Goal: Task Accomplishment & Management: Complete application form

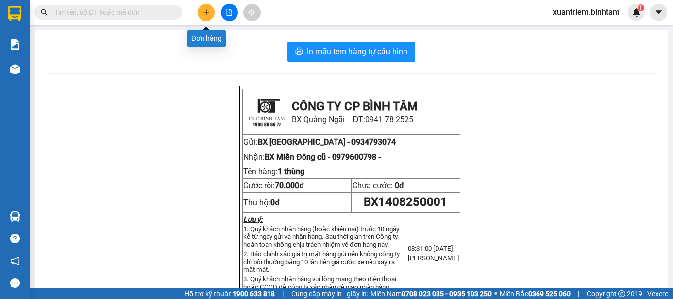
click at [212, 9] on button at bounding box center [206, 12] width 17 height 17
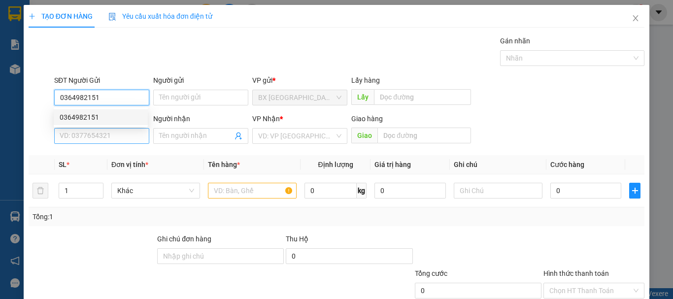
type input "0364982151"
click at [117, 132] on input "SĐT Người Nhận" at bounding box center [101, 136] width 95 height 16
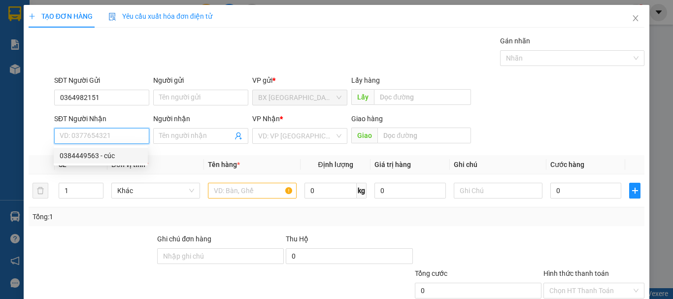
click at [108, 154] on div "0384449563 - cúc" at bounding box center [101, 155] width 82 height 11
type input "0384449563"
type input "cúc"
type input "50.000"
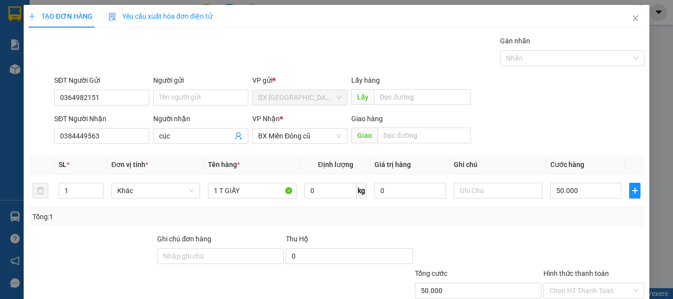
scroll to position [66, 0]
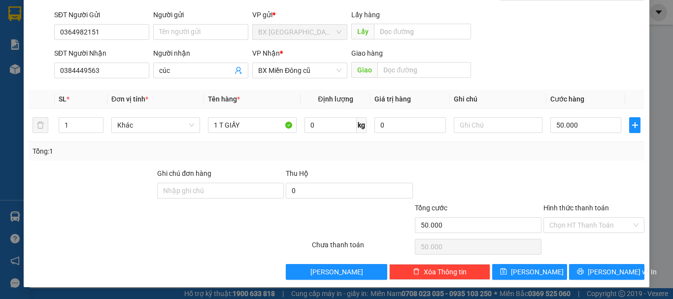
click at [607, 216] on div "Hình thức thanh toán" at bounding box center [593, 209] width 101 height 15
click at [601, 223] on input "Hình thức thanh toán" at bounding box center [590, 225] width 82 height 15
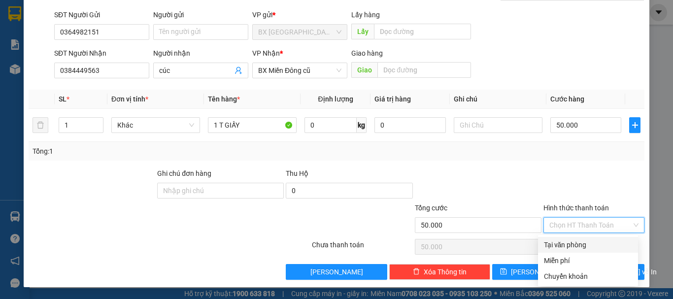
click at [576, 248] on div "Tại văn phòng" at bounding box center [588, 244] width 88 height 11
type input "0"
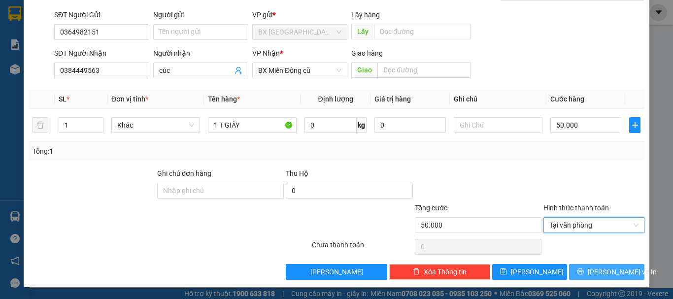
click at [584, 270] on icon "printer" at bounding box center [580, 271] width 6 height 6
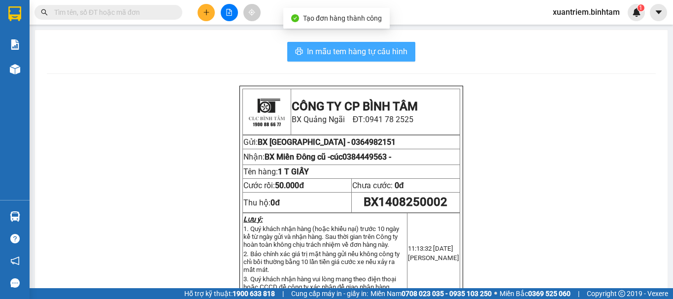
click at [318, 49] on span "In mẫu tem hàng tự cấu hình" at bounding box center [357, 51] width 100 height 12
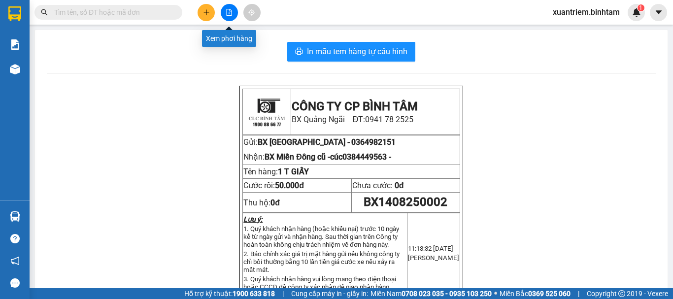
click at [210, 12] on button at bounding box center [206, 12] width 17 height 17
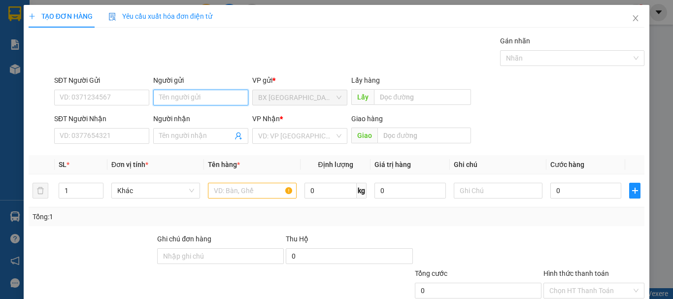
click at [208, 99] on input "Người gửi" at bounding box center [200, 98] width 95 height 16
type input "h"
type input "HOÀNG TK"
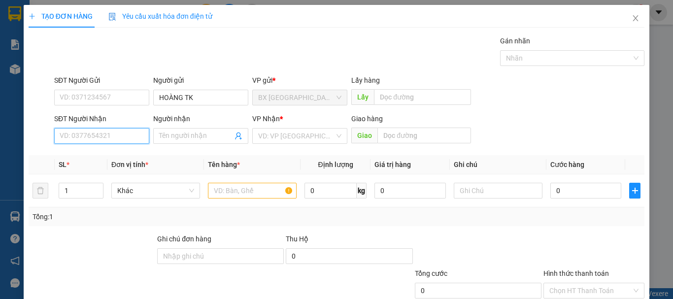
click at [136, 133] on input "SĐT Người Nhận" at bounding box center [101, 136] width 95 height 16
type input "0389019661"
click at [136, 134] on input "0389019661" at bounding box center [101, 136] width 95 height 16
click at [125, 160] on div "0389019661" at bounding box center [101, 155] width 82 height 11
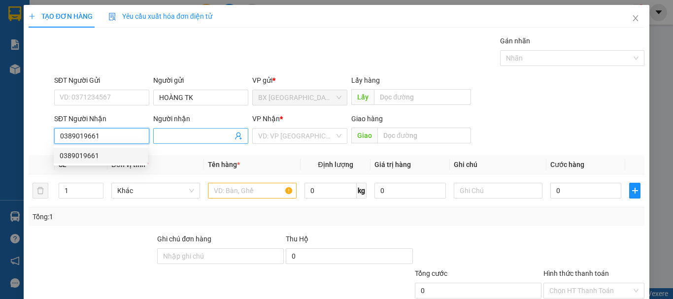
type input "90.000"
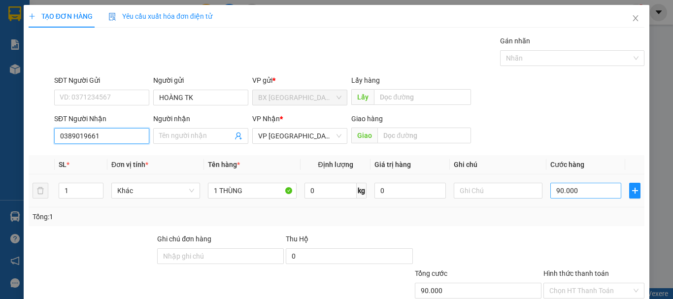
type input "0389019661"
click at [577, 193] on input "90.000" at bounding box center [585, 191] width 71 height 16
type input "8"
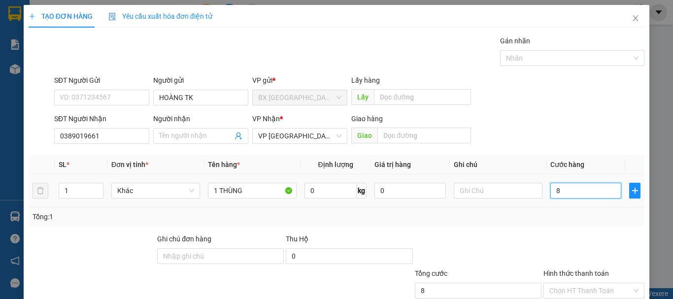
type input "80"
type input "800"
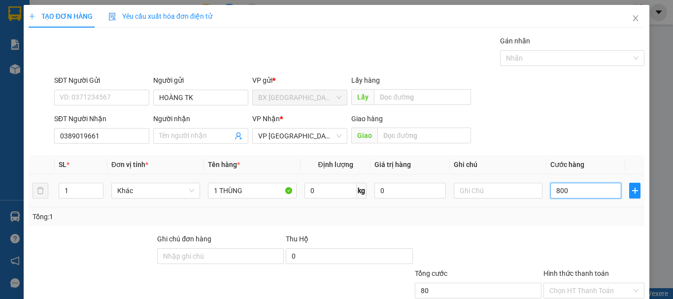
type input "800"
type input "8.000"
type input "80.000"
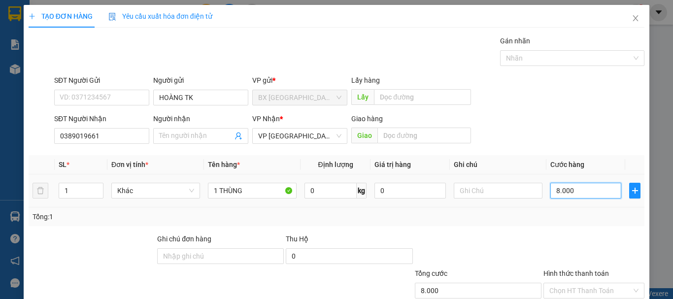
type input "80.000"
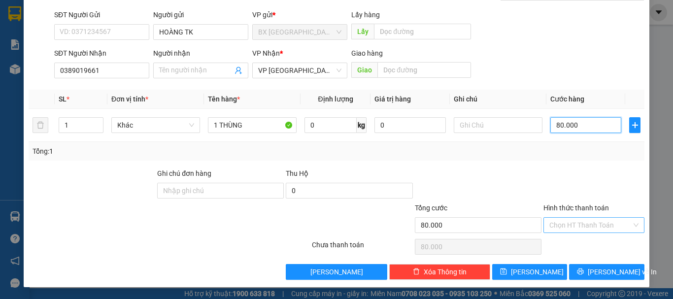
type input "80.000"
click at [595, 229] on input "Hình thức thanh toán" at bounding box center [590, 225] width 82 height 15
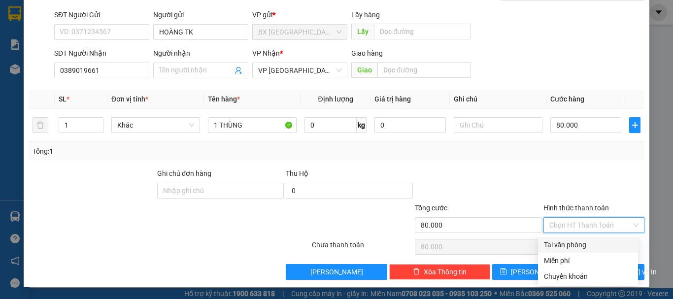
drag, startPoint x: 587, startPoint y: 243, endPoint x: 545, endPoint y: 263, distance: 46.7
click at [587, 244] on div "Tại văn phòng" at bounding box center [588, 244] width 88 height 11
type input "0"
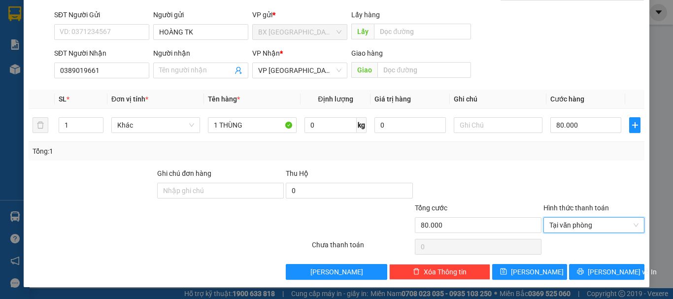
click at [520, 280] on div "TẠO ĐƠN HÀNG Yêu cầu xuất hóa đơn điện tử Transit Pickup Surcharge Ids Transit …" at bounding box center [337, 113] width 626 height 348
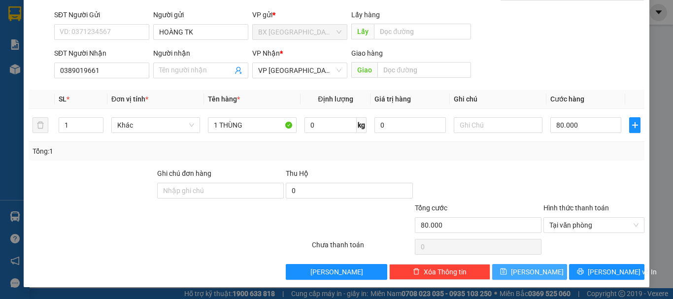
click at [520, 274] on button "[PERSON_NAME]" at bounding box center [529, 272] width 75 height 16
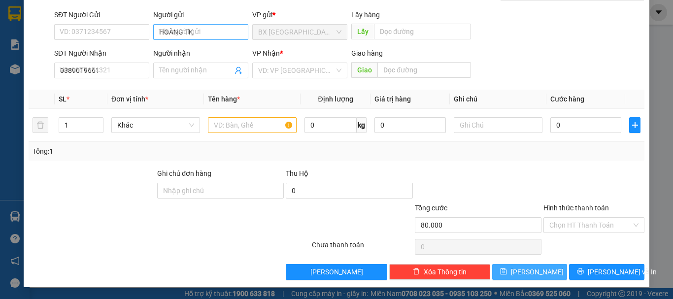
type input "0"
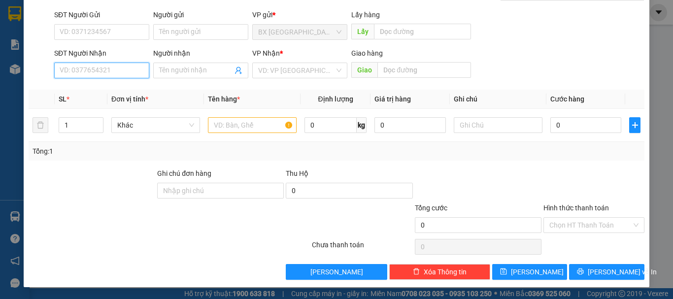
click at [88, 76] on input "SĐT Người Nhận" at bounding box center [101, 71] width 95 height 16
type input "0364202908"
click at [109, 67] on input "0364202908" at bounding box center [101, 71] width 95 height 16
click at [112, 85] on div "0364202908 - GIANG" at bounding box center [101, 90] width 82 height 11
type input "GIANG"
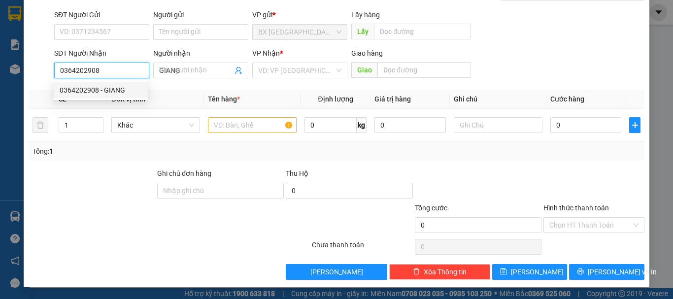
type input "420.000"
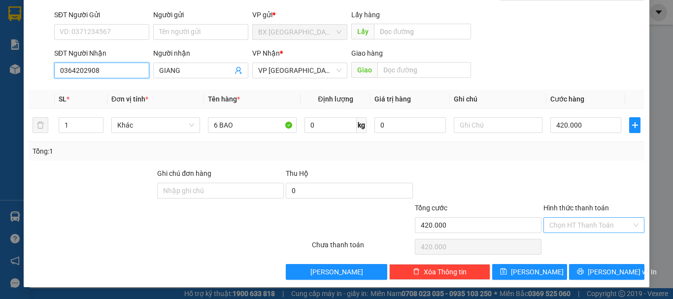
type input "0364202908"
click at [608, 224] on input "Hình thức thanh toán" at bounding box center [590, 225] width 82 height 15
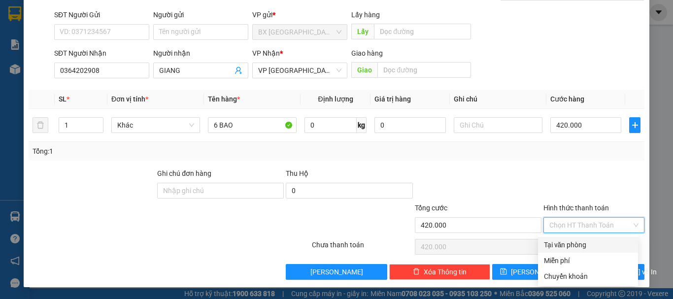
click at [583, 247] on div "Tại văn phòng" at bounding box center [588, 244] width 88 height 11
type input "0"
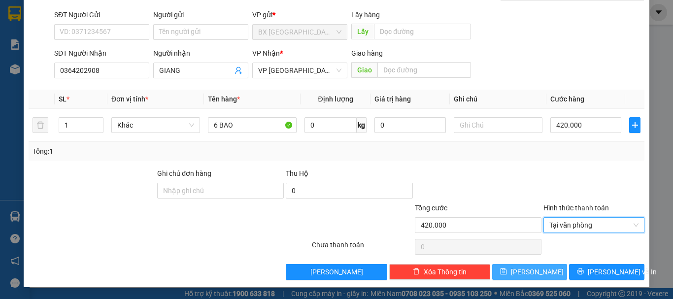
click at [548, 267] on button "[PERSON_NAME]" at bounding box center [529, 272] width 75 height 16
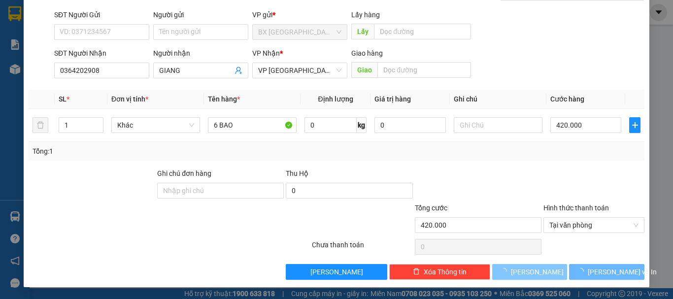
type input "0"
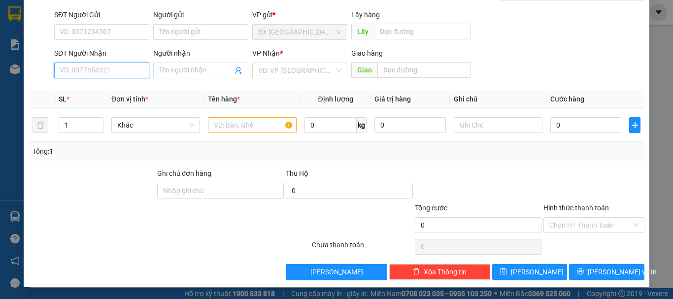
click at [110, 72] on input "SĐT Người Nhận" at bounding box center [101, 71] width 95 height 16
type input "0335493709"
click at [110, 72] on input "0335493709" at bounding box center [101, 71] width 95 height 16
click at [114, 96] on div "0335493709 - NỮ" at bounding box center [101, 90] width 94 height 16
type input "NỮ"
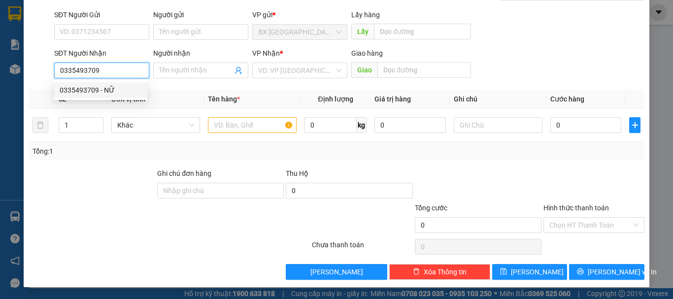
type input "[GEOGRAPHIC_DATA]"
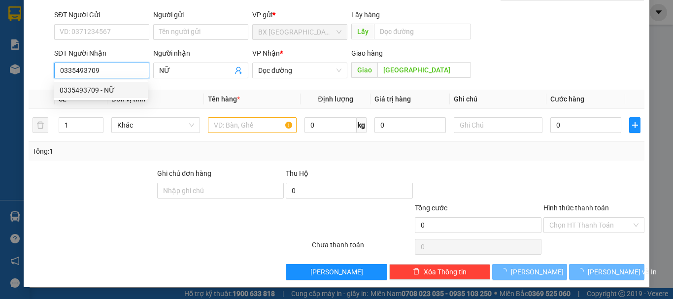
type input "250.000"
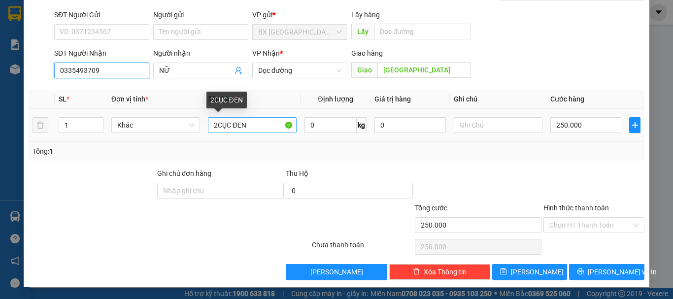
type input "0335493709"
click at [216, 127] on input "2CỤC ĐEN" at bounding box center [252, 125] width 89 height 16
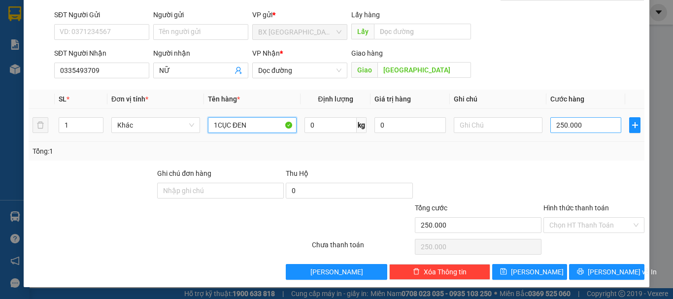
type input "1CỤC ĐEN"
click at [591, 126] on input "250.000" at bounding box center [585, 125] width 71 height 16
type input "1"
type input "15"
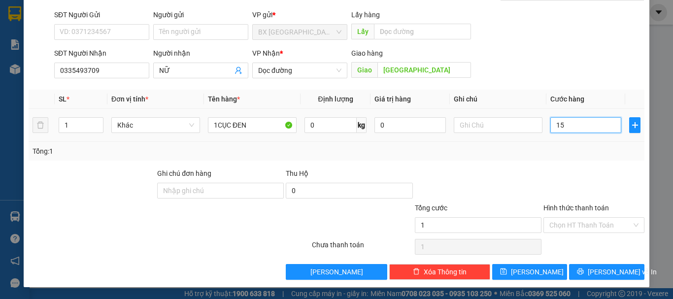
type input "15"
type input "150"
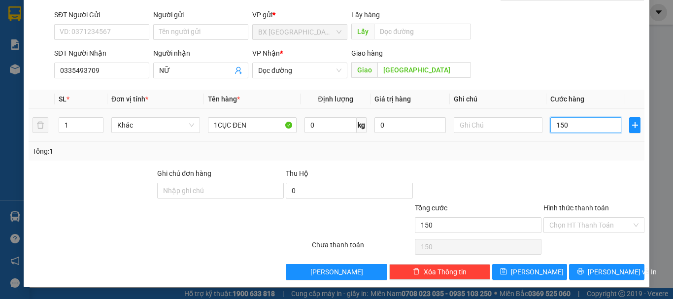
type input "1.500"
type input "15.000"
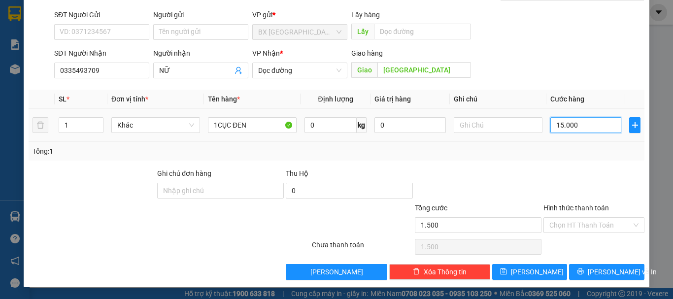
type input "15.000"
type input "150.000"
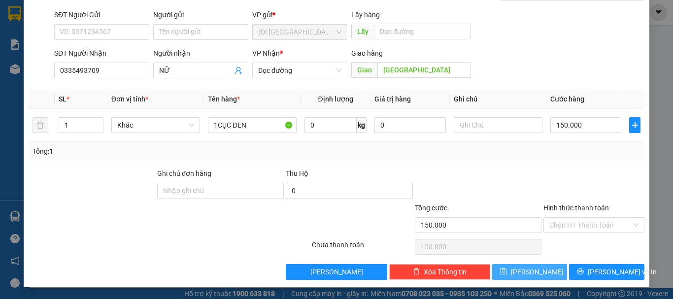
click at [537, 272] on button "[PERSON_NAME]" at bounding box center [529, 272] width 75 height 16
type input "0"
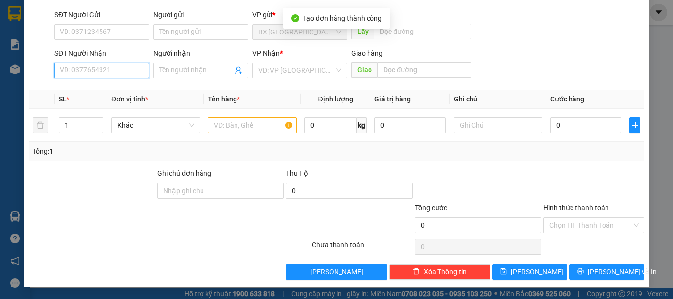
click at [118, 72] on input "SĐT Người Nhận" at bounding box center [101, 71] width 95 height 16
type input "0916114785"
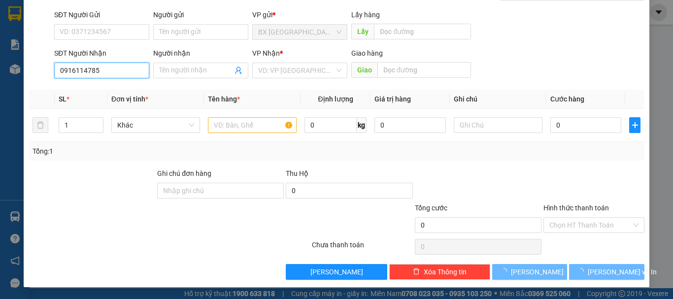
click at [115, 70] on input "0916114785" at bounding box center [101, 71] width 95 height 16
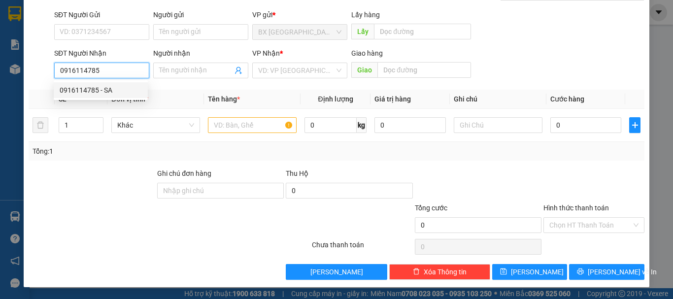
click at [108, 89] on div "0916114785 - SA" at bounding box center [101, 90] width 82 height 11
type input "SA"
type input "Q TRỊ"
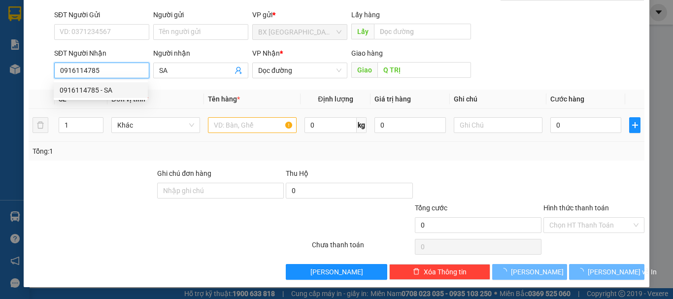
type input "120.000"
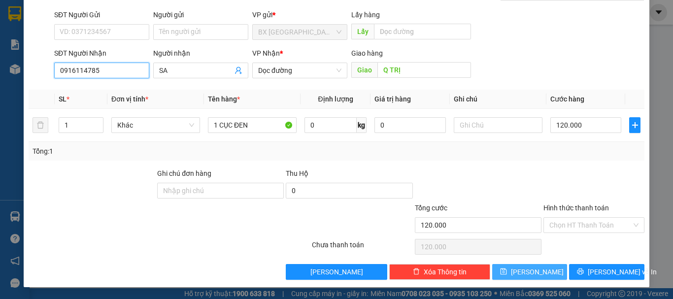
type input "0916114785"
click at [536, 277] on button "[PERSON_NAME]" at bounding box center [529, 272] width 75 height 16
type input "0"
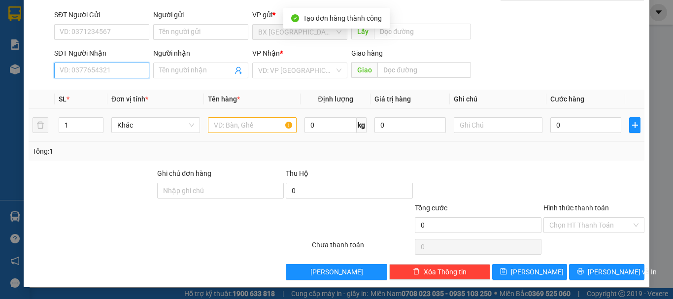
click at [123, 73] on input "SĐT Người Nhận" at bounding box center [101, 71] width 95 height 16
type input "0983441471"
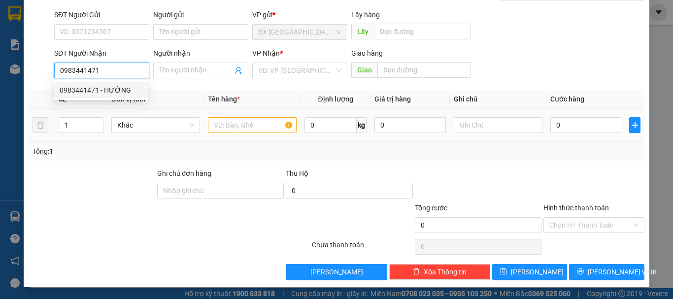
click at [123, 73] on input "0983441471" at bounding box center [101, 71] width 95 height 16
click at [121, 92] on div "0983441471 - HƯỜNG" at bounding box center [101, 90] width 82 height 11
type input "HƯỜNG"
type input "Q TRỊ"
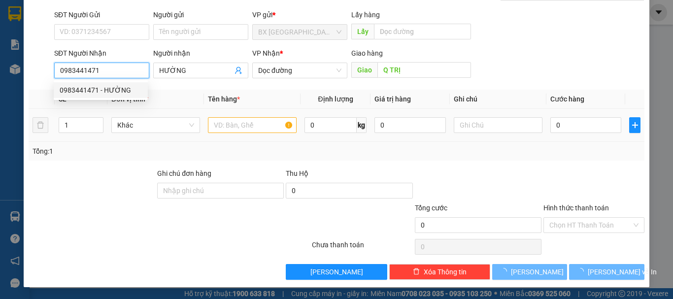
type input "200.000"
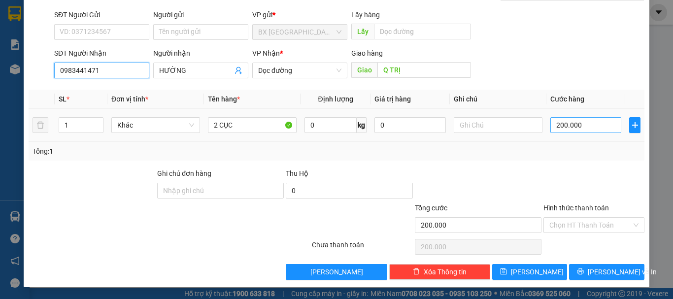
type input "0983441471"
click at [588, 128] on input "200.000" at bounding box center [585, 125] width 71 height 16
type input "1"
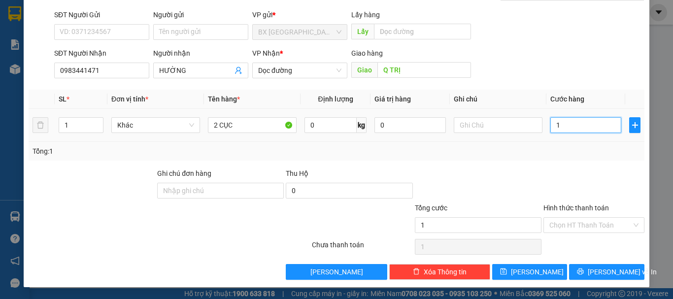
type input "15"
type input "150"
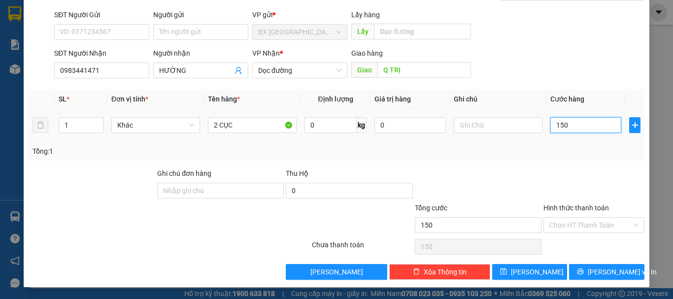
type input "1.500"
type input "15.000"
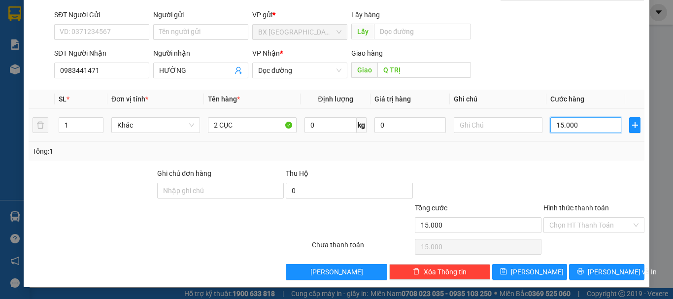
type input "150.000"
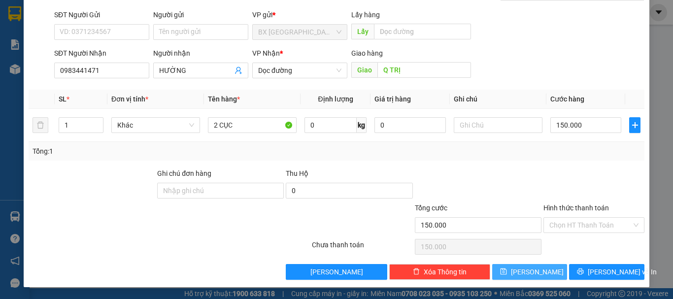
click at [523, 275] on button "[PERSON_NAME]" at bounding box center [529, 272] width 75 height 16
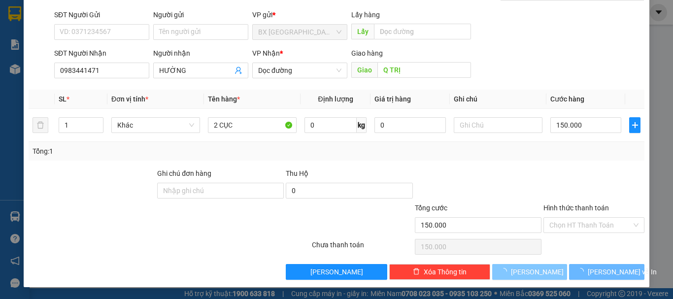
type input "0"
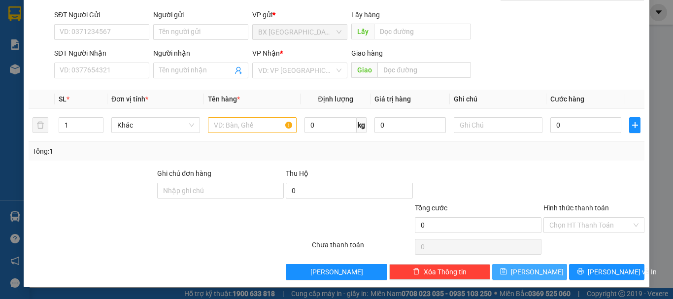
scroll to position [0, 0]
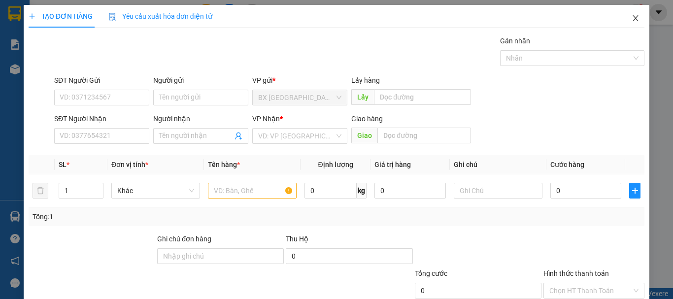
click at [631, 17] on icon "close" at bounding box center [635, 18] width 8 height 8
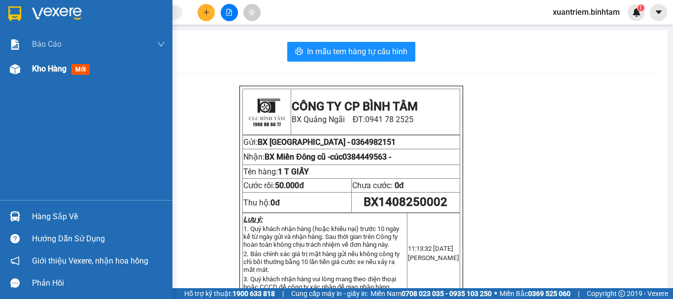
click at [24, 66] on div "Kho hàng mới" at bounding box center [86, 69] width 172 height 25
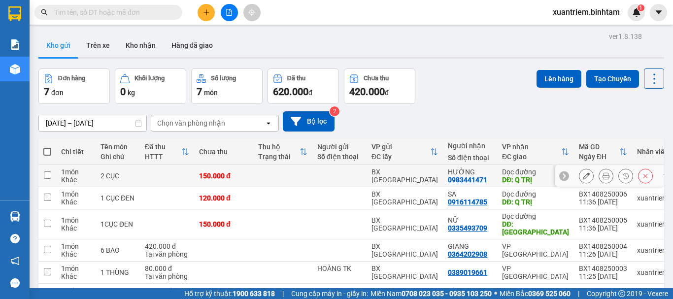
click at [583, 175] on icon at bounding box center [586, 175] width 7 height 7
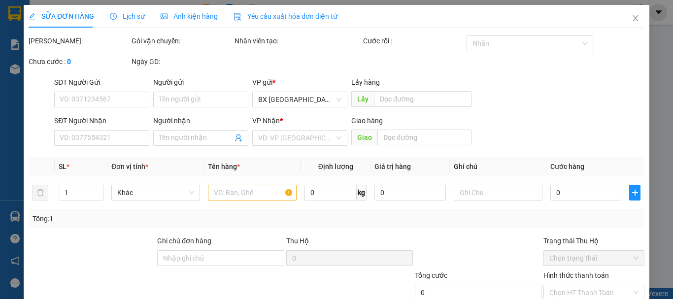
type input "0983441471"
type input "HƯỜNG"
type input "Q TRỊ"
type input "150.000"
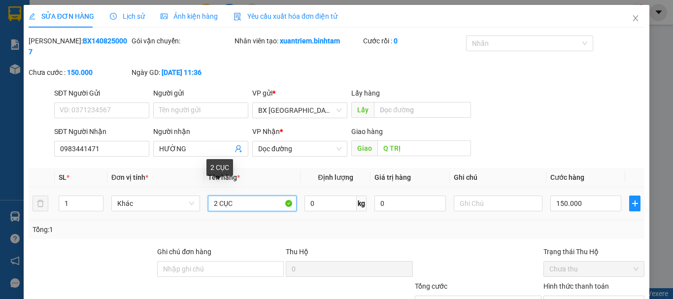
click at [217, 196] on input "2 CỤC" at bounding box center [252, 204] width 89 height 16
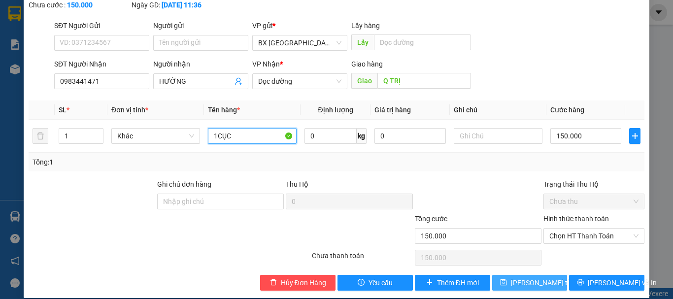
type input "1CỤC"
click at [523, 277] on span "[PERSON_NAME] thay đổi" at bounding box center [550, 282] width 79 height 11
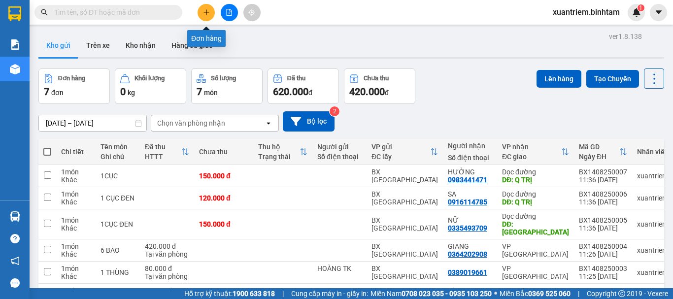
click at [207, 9] on icon "plus" at bounding box center [206, 12] width 7 height 7
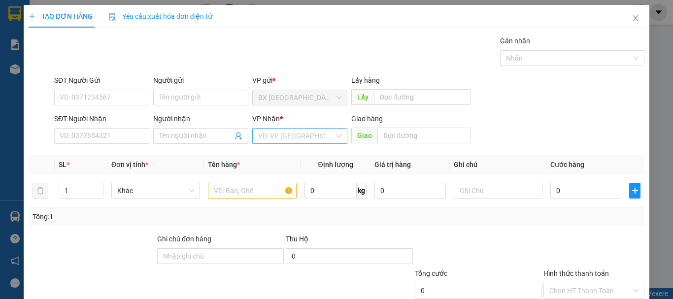
click at [290, 133] on input "search" at bounding box center [296, 136] width 76 height 15
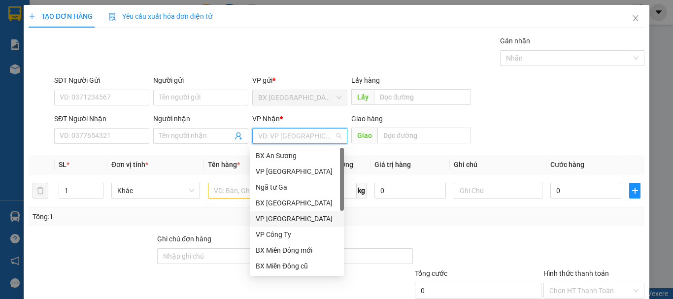
click at [271, 217] on div "VP [GEOGRAPHIC_DATA]" at bounding box center [297, 218] width 82 height 11
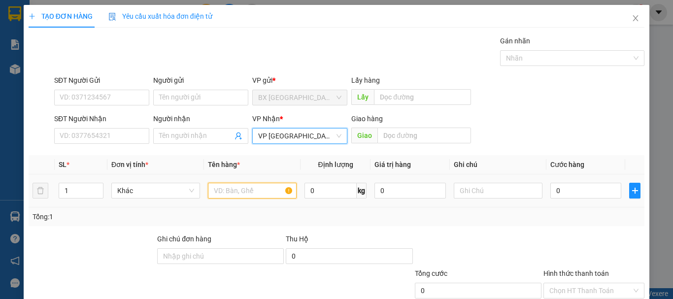
click at [281, 191] on input "text" at bounding box center [252, 191] width 89 height 16
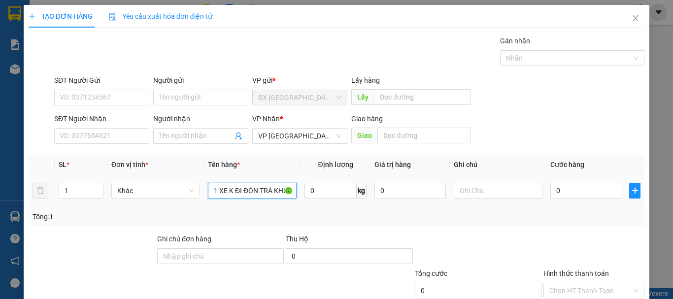
scroll to position [0, 3]
type input "1 XE K ĐI ĐÓN TRÀ KHÚC"
click at [566, 188] on input "0" at bounding box center [585, 191] width 71 height 16
type input "4"
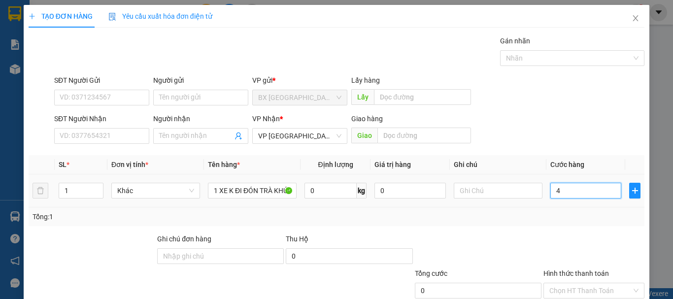
type input "4"
type input "40"
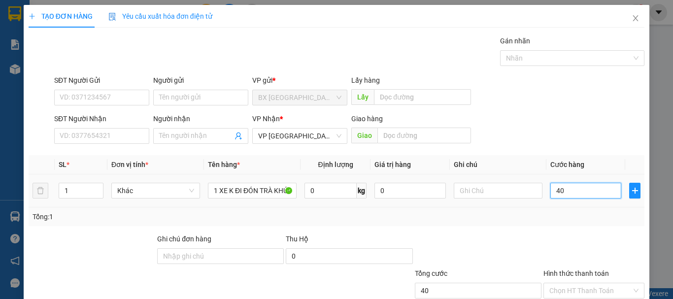
type input "400"
type input "4.000"
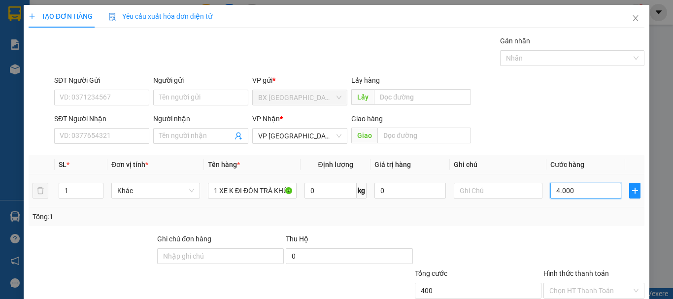
type input "4.000"
type input "40.000"
type input "400.000"
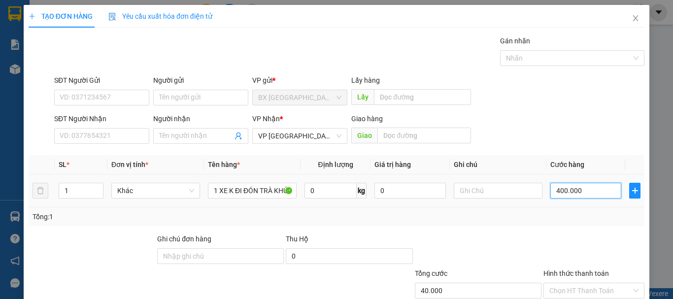
type input "400.000"
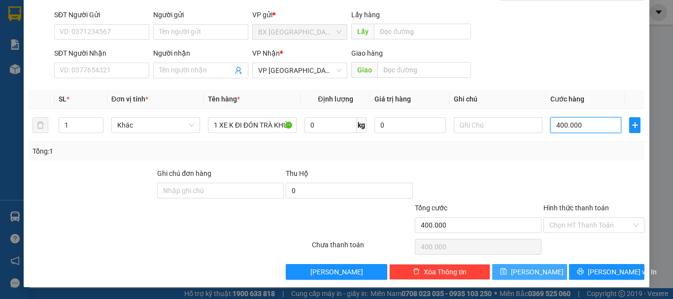
type input "400.000"
click at [530, 274] on span "[PERSON_NAME]" at bounding box center [537, 271] width 53 height 11
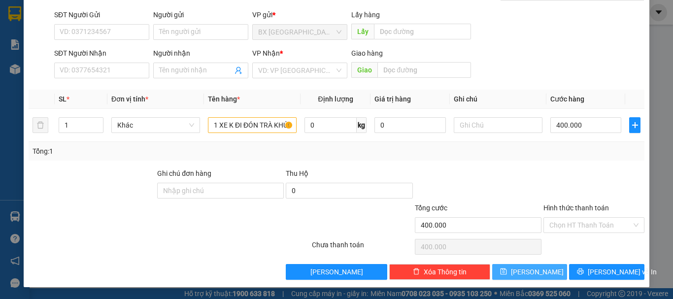
type input "0"
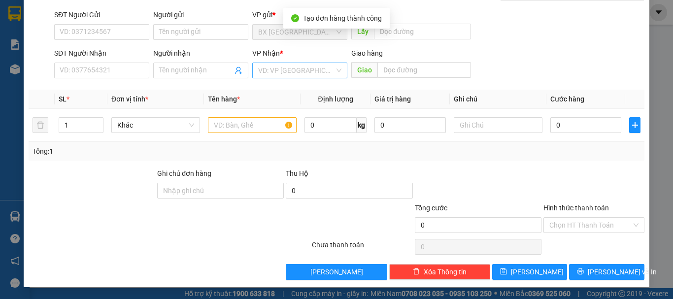
click at [301, 76] on input "search" at bounding box center [296, 70] width 76 height 15
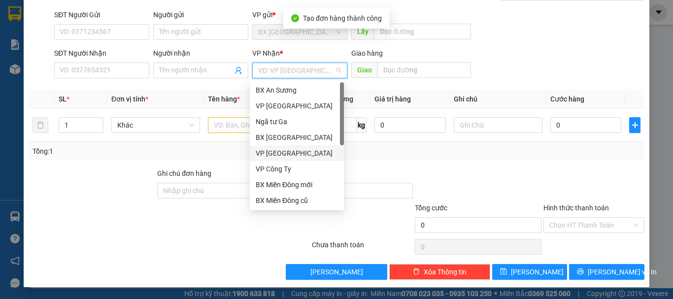
click at [276, 153] on div "VP [GEOGRAPHIC_DATA]" at bounding box center [297, 153] width 82 height 11
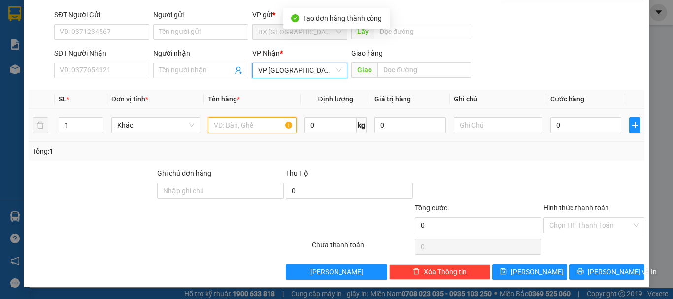
click at [238, 121] on input "text" at bounding box center [252, 125] width 89 height 16
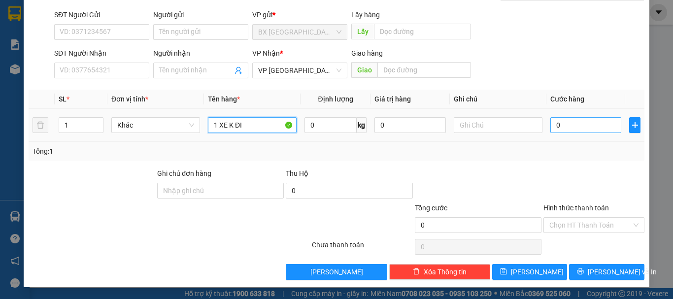
type input "1 XE K ĐI"
click at [587, 128] on input "0" at bounding box center [585, 125] width 71 height 16
type input "4"
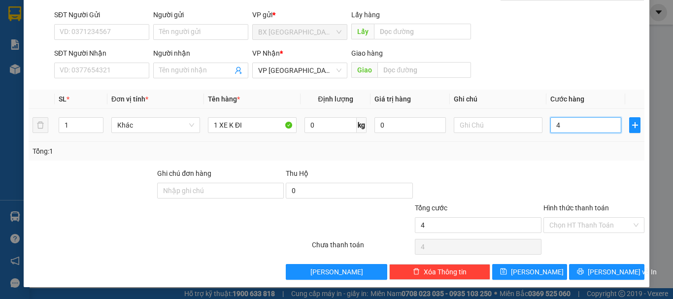
type input "40"
type input "400"
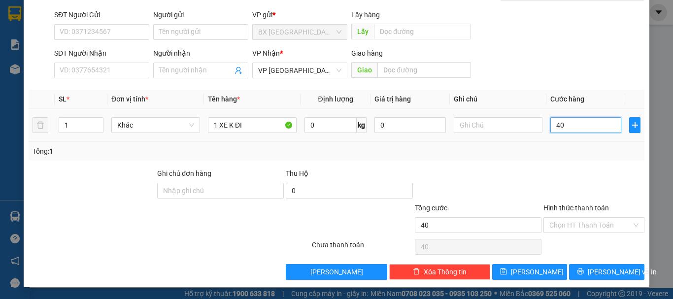
type input "400"
type input "4.000"
type input "40.000"
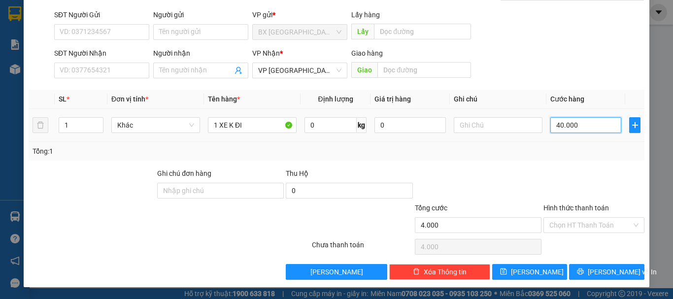
type input "40.000"
type input "400.000"
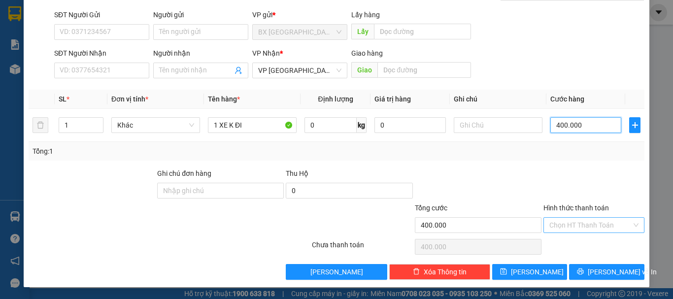
type input "400.000"
click at [616, 222] on input "Hình thức thanh toán" at bounding box center [590, 225] width 82 height 15
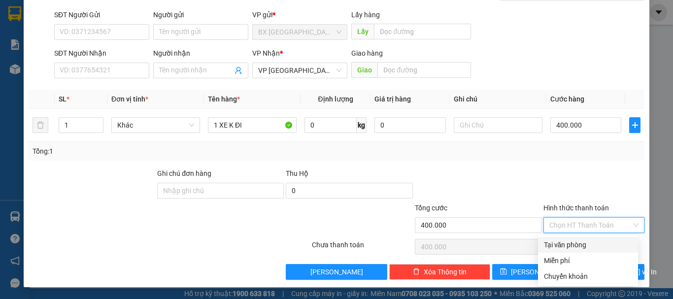
click at [575, 241] on div "Tại văn phòng" at bounding box center [588, 244] width 88 height 11
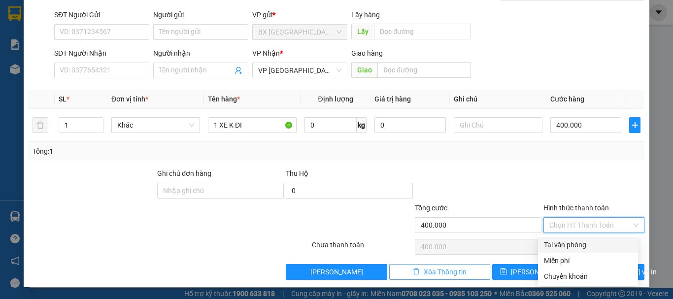
type input "0"
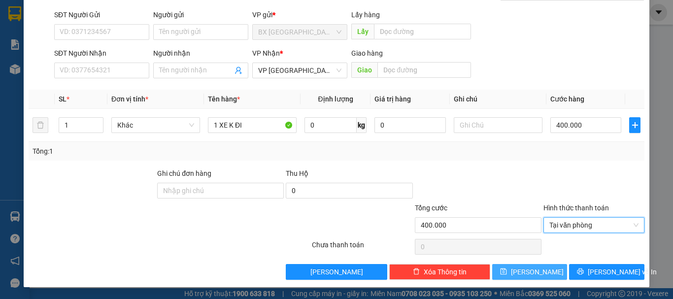
click at [506, 272] on button "[PERSON_NAME]" at bounding box center [529, 272] width 75 height 16
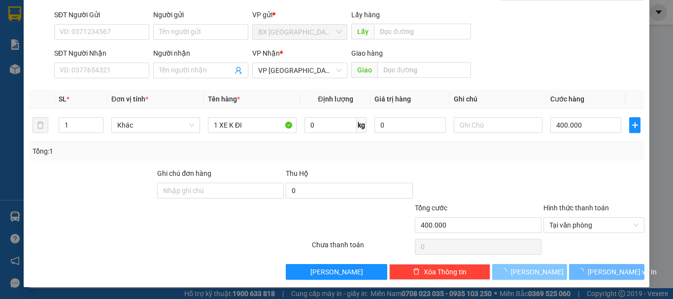
type input "0"
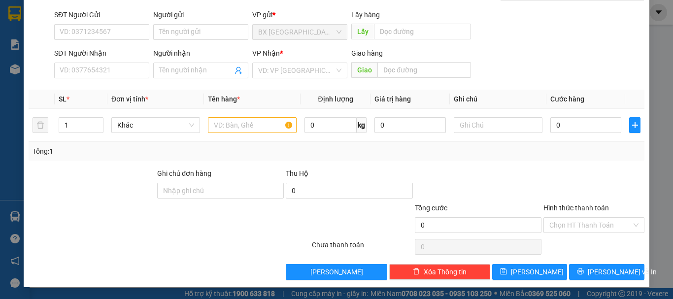
scroll to position [0, 0]
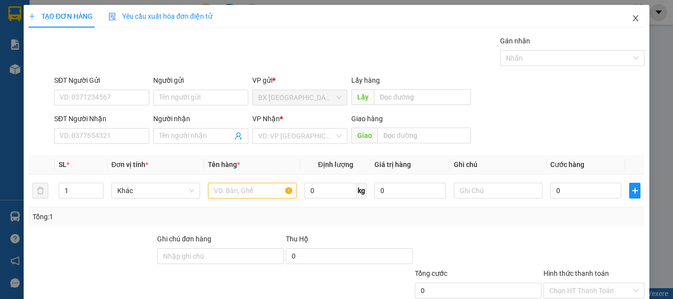
click at [631, 15] on icon "close" at bounding box center [635, 18] width 8 height 8
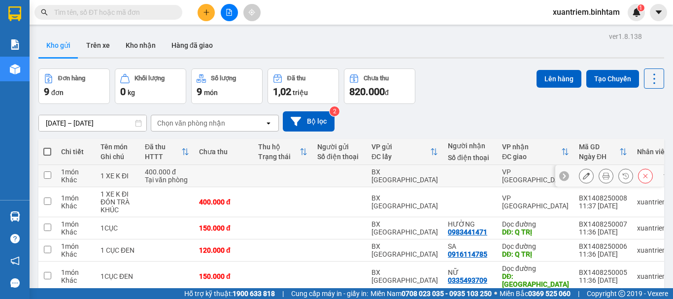
click at [154, 178] on div "Tại văn phòng" at bounding box center [167, 180] width 44 height 8
checkbox input "true"
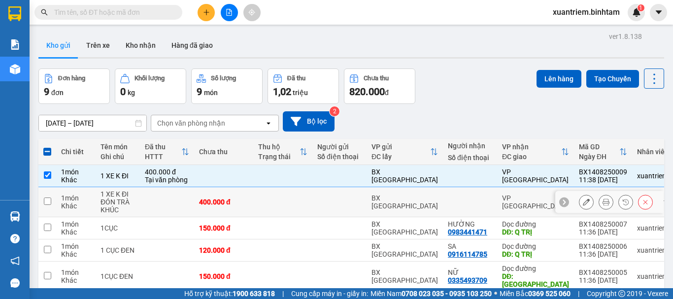
click at [151, 192] on td at bounding box center [167, 202] width 54 height 30
checkbox input "true"
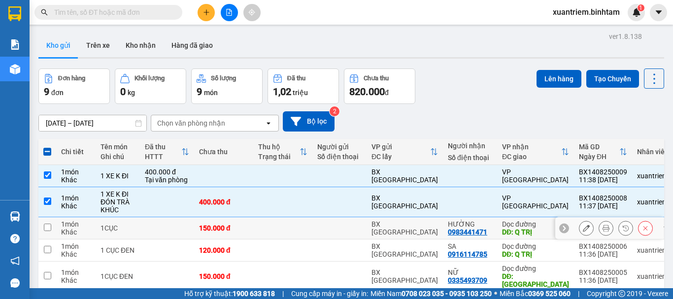
click at [146, 229] on td at bounding box center [167, 228] width 54 height 22
checkbox input "true"
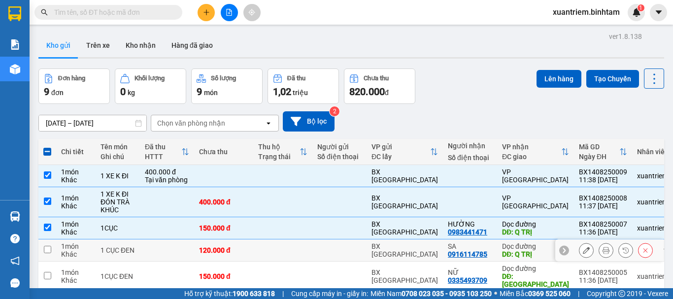
click at [142, 255] on td at bounding box center [167, 250] width 54 height 22
checkbox input "true"
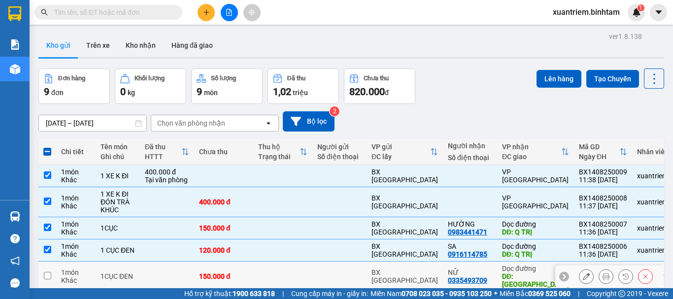
click at [140, 278] on td at bounding box center [167, 277] width 54 height 30
checkbox input "true"
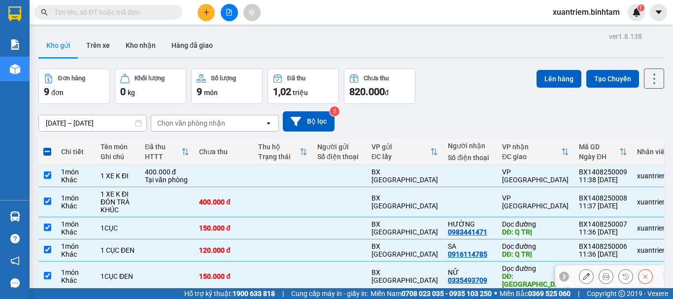
scroll to position [129, 0]
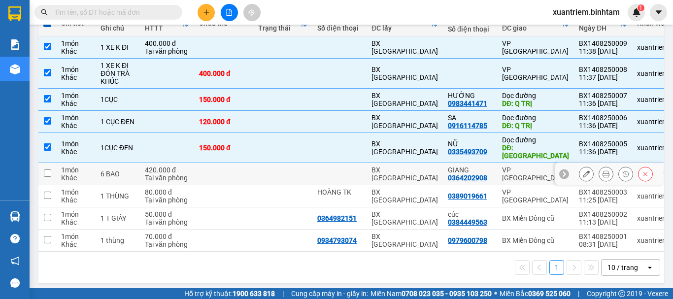
click at [117, 170] on div "6 BAO" at bounding box center [117, 174] width 34 height 8
checkbox input "true"
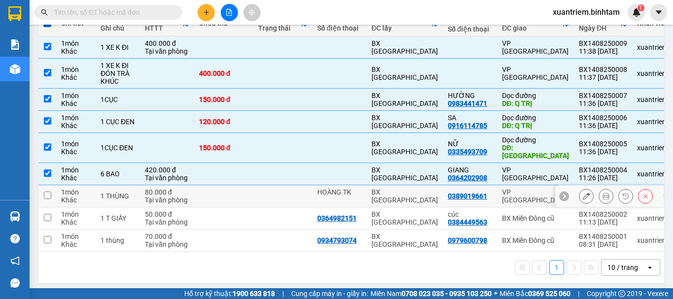
click at [114, 192] on div "1 THÙNG" at bounding box center [117, 196] width 34 height 8
checkbox input "true"
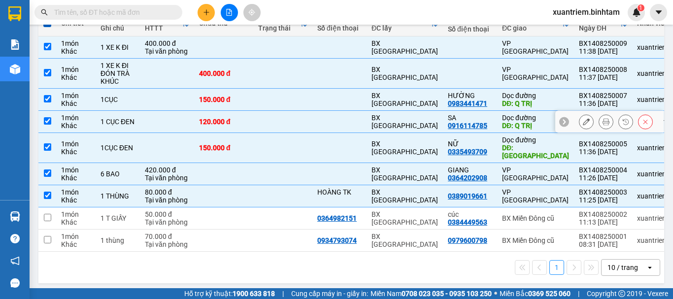
scroll to position [0, 0]
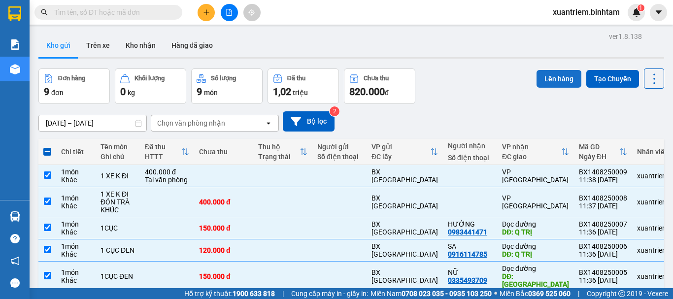
click at [548, 80] on button "Lên hàng" at bounding box center [558, 79] width 45 height 18
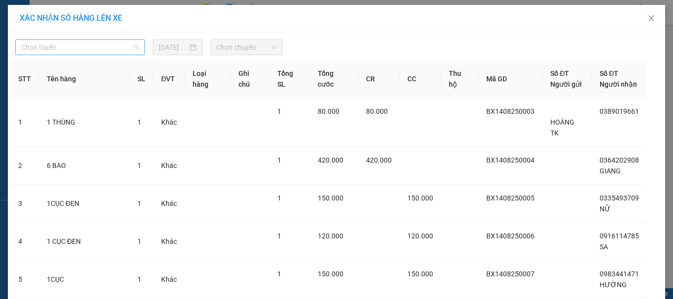
click at [138, 49] on div "Chọn tuyến" at bounding box center [80, 47] width 130 height 16
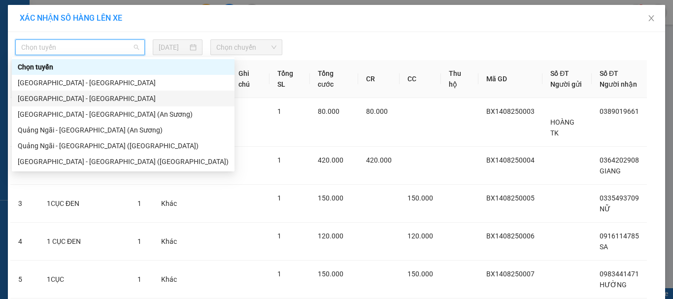
click at [88, 94] on div "[GEOGRAPHIC_DATA] - [GEOGRAPHIC_DATA]" at bounding box center [123, 98] width 211 height 11
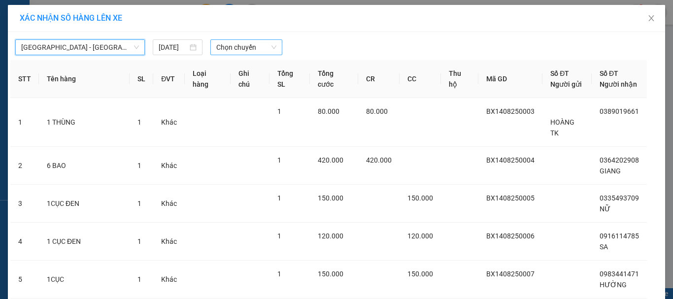
click at [256, 44] on span "Chọn chuyến" at bounding box center [246, 47] width 61 height 15
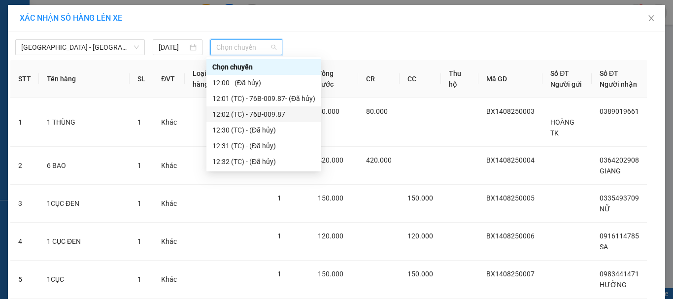
click at [265, 111] on div "12:02 (TC) - 76B-009.87" at bounding box center [263, 114] width 103 height 11
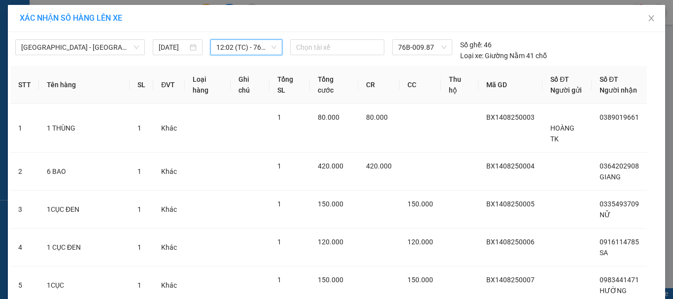
scroll to position [121, 0]
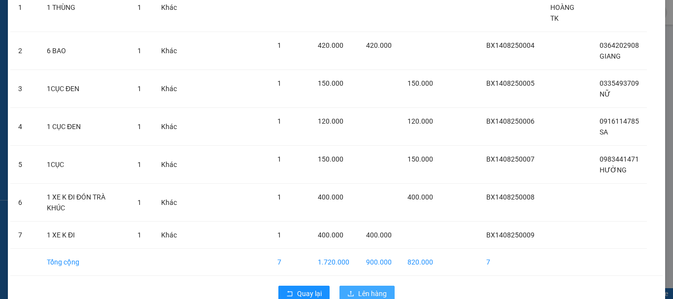
click at [379, 288] on span "Lên hàng" at bounding box center [372, 293] width 29 height 11
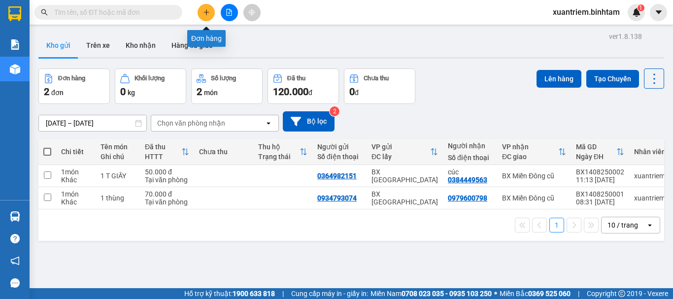
click at [205, 13] on icon "plus" at bounding box center [206, 12] width 7 height 7
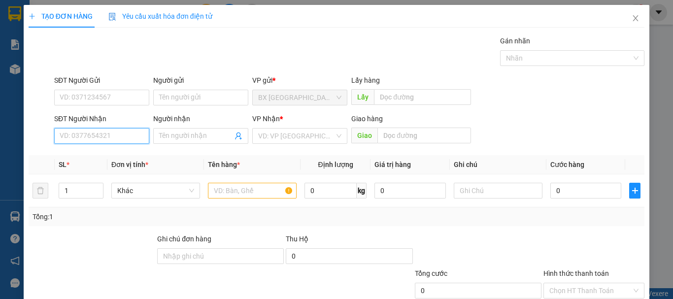
click at [136, 134] on input "SĐT Người Nhận" at bounding box center [101, 136] width 95 height 16
type input "083668866"
click at [113, 128] on div "SĐT Người Nhận" at bounding box center [101, 120] width 95 height 15
click at [119, 136] on input "083668866" at bounding box center [101, 136] width 95 height 16
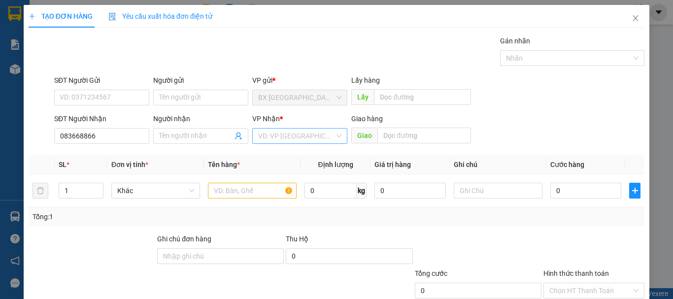
click at [296, 141] on input "search" at bounding box center [296, 136] width 76 height 15
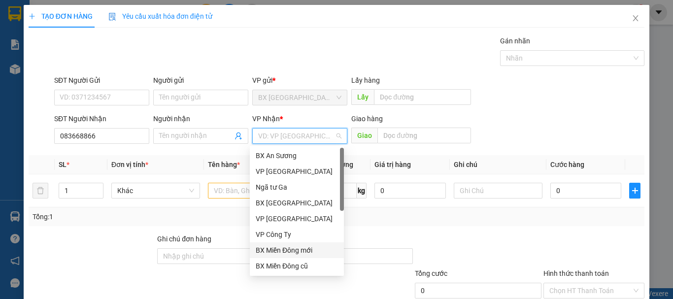
scroll to position [32, 0]
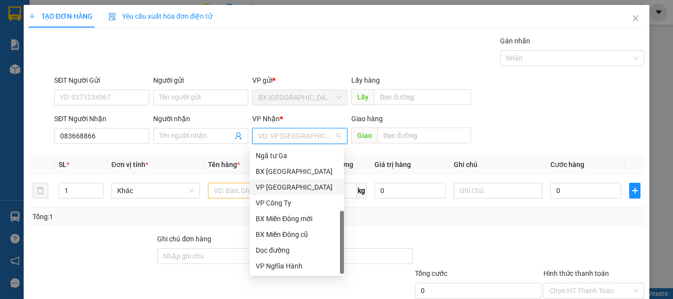
click at [284, 186] on div "VP [GEOGRAPHIC_DATA]" at bounding box center [297, 187] width 82 height 11
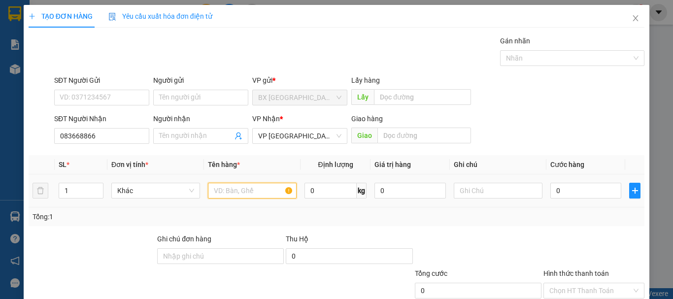
click at [241, 188] on input "text" at bounding box center [252, 191] width 89 height 16
type input "1 T GÀ CHẾT K ĐỀN"
click at [590, 172] on th "Cước hàng" at bounding box center [585, 164] width 79 height 19
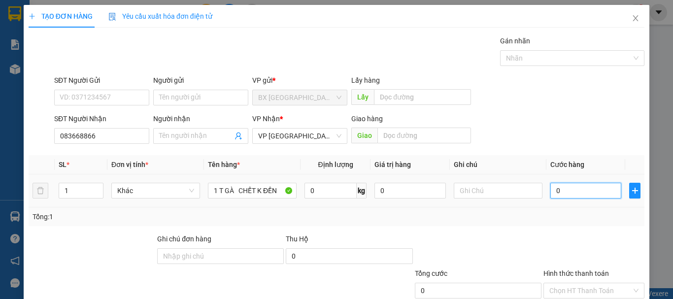
click at [588, 191] on input "0" at bounding box center [585, 191] width 71 height 16
type input "2"
type input "20"
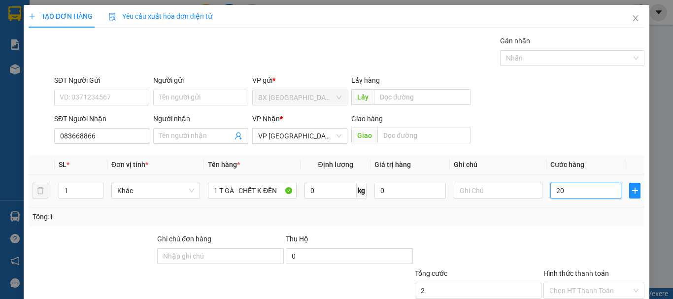
type input "20"
type input "200"
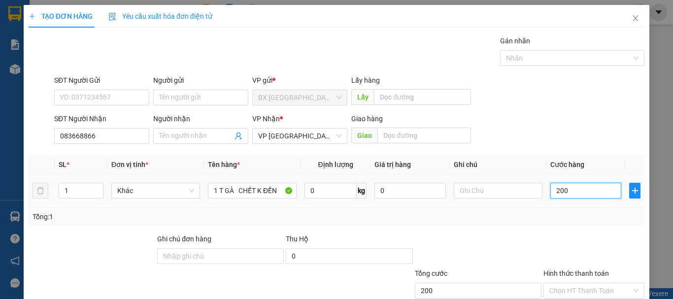
type input "2.000"
type input "20.000"
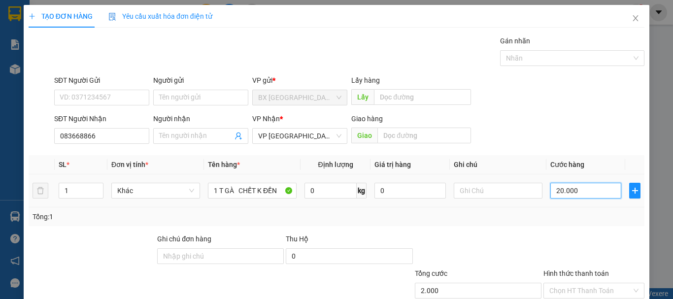
type input "20.000"
type input "200.000"
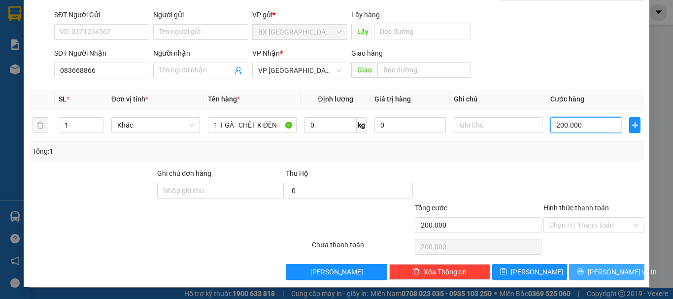
type input "200.000"
click at [589, 277] on button "[PERSON_NAME] và In" at bounding box center [606, 272] width 75 height 16
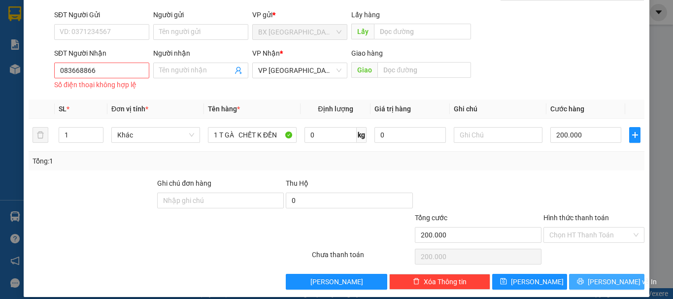
click at [579, 278] on button "[PERSON_NAME] và In" at bounding box center [606, 282] width 75 height 16
click at [118, 73] on input "083668866" at bounding box center [101, 71] width 95 height 16
click at [82, 71] on input "083668866" at bounding box center [101, 71] width 95 height 16
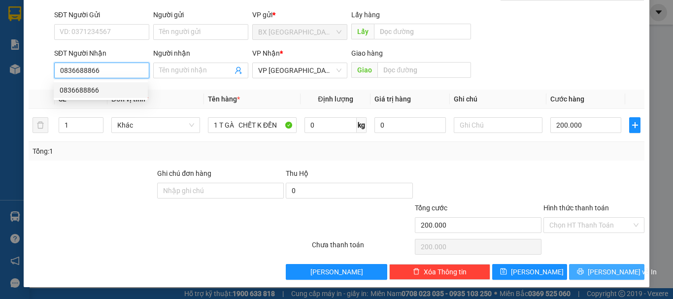
type input "0836688866"
click at [581, 266] on button "[PERSON_NAME] và In" at bounding box center [606, 272] width 75 height 16
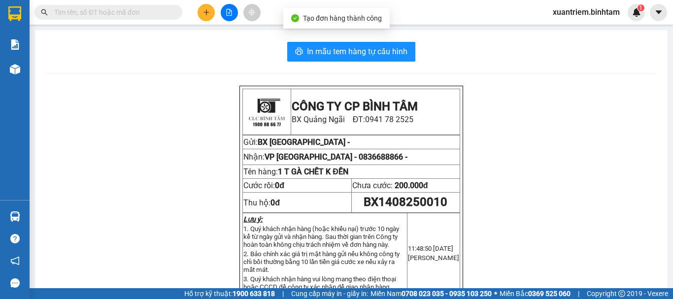
click at [374, 41] on div "In mẫu tem hàng tự cấu hình CÔNG TY CP BÌNH TÂM [GEOGRAPHIC_DATA]: 0941 78 2525…" at bounding box center [351, 291] width 632 height 522
click at [371, 53] on span "In mẫu tem hàng tự cấu hình" at bounding box center [357, 51] width 100 height 12
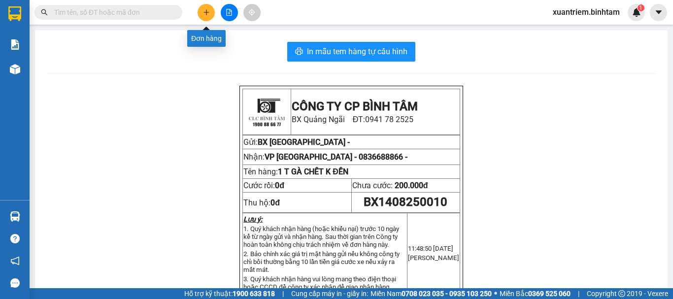
click at [206, 14] on icon "plus" at bounding box center [206, 11] width 0 height 5
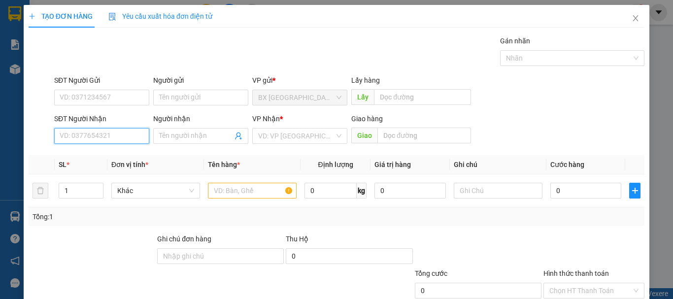
click at [92, 136] on input "SĐT Người Nhận" at bounding box center [101, 136] width 95 height 16
type input "0972631462"
click at [121, 142] on input "0972631462" at bounding box center [101, 136] width 95 height 16
click at [123, 150] on div "0972631462" at bounding box center [101, 156] width 94 height 16
type input "NGHỆ AN"
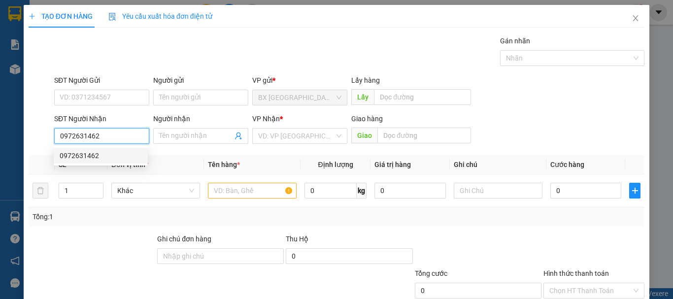
type input "1.500.000"
type input "200.000"
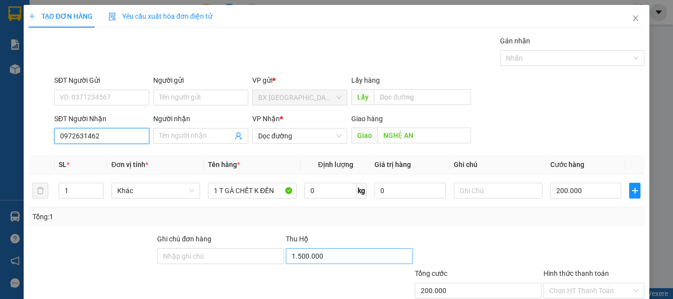
type input "0972631462"
click at [360, 262] on input "1.500.000" at bounding box center [349, 256] width 127 height 16
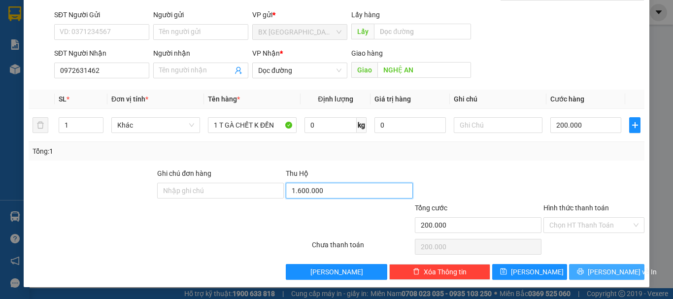
type input "1.600.000"
click at [594, 271] on span "[PERSON_NAME] và In" at bounding box center [622, 271] width 69 height 11
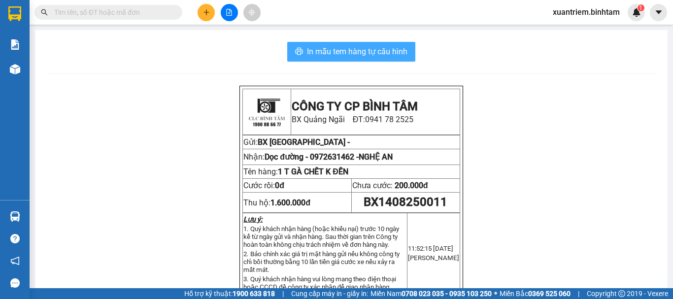
click at [366, 54] on span "In mẫu tem hàng tự cấu hình" at bounding box center [357, 51] width 100 height 12
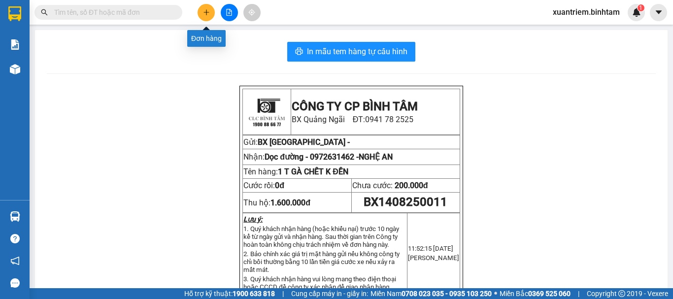
click at [207, 17] on button at bounding box center [206, 12] width 17 height 17
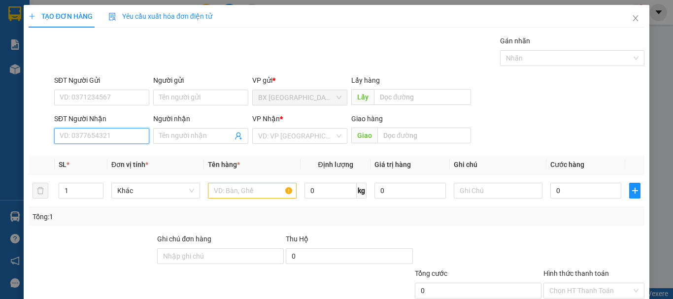
click at [133, 133] on input "SĐT Người Nhận" at bounding box center [101, 136] width 95 height 16
type input "0366782422"
click at [128, 133] on input "0366782422" at bounding box center [101, 136] width 95 height 16
click at [124, 160] on div "0366782422" at bounding box center [101, 155] width 82 height 11
type input "LÀO CAI"
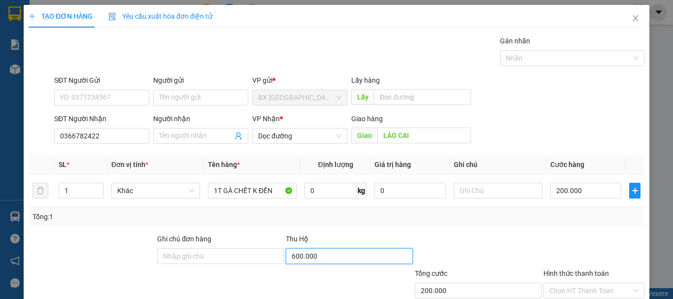
click at [318, 262] on input "600.000" at bounding box center [349, 256] width 127 height 16
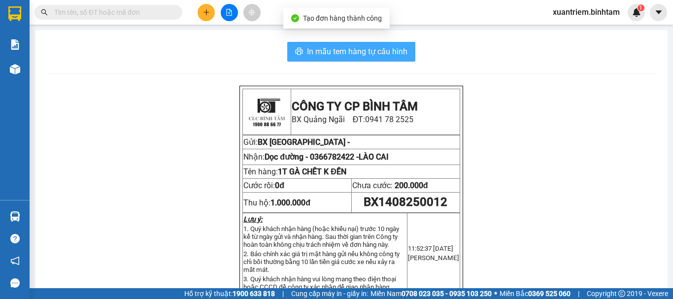
click at [353, 44] on button "In mẫu tem hàng tự cấu hình" at bounding box center [351, 52] width 128 height 20
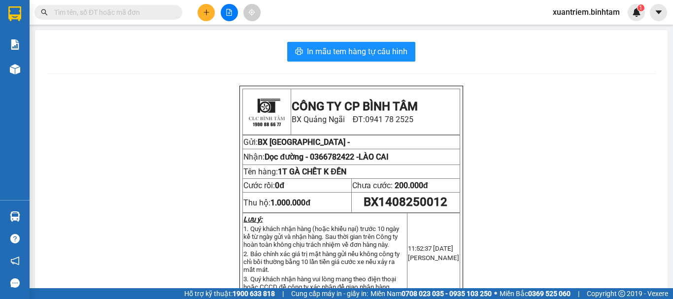
click at [206, 15] on icon "plus" at bounding box center [206, 12] width 7 height 7
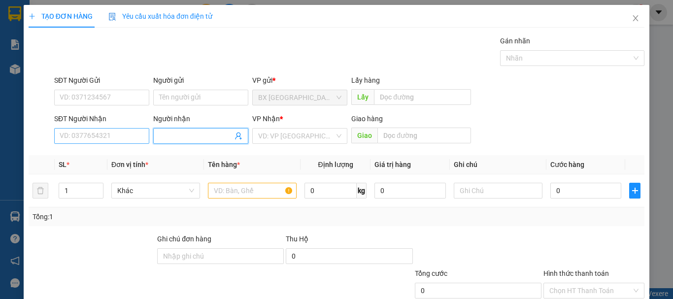
drag, startPoint x: 158, startPoint y: 128, endPoint x: 144, endPoint y: 132, distance: 14.8
click at [157, 129] on span at bounding box center [200, 136] width 95 height 16
click at [143, 132] on input "SĐT Người Nhận" at bounding box center [101, 136] width 95 height 16
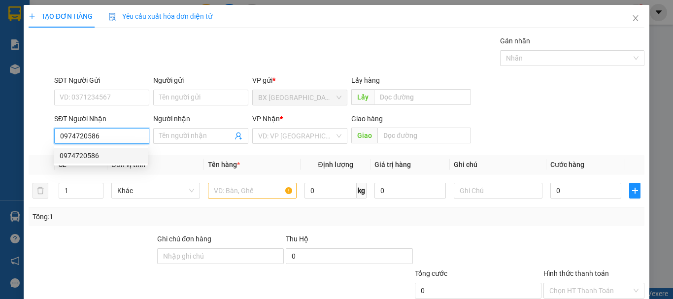
click at [125, 157] on div "0974720586" at bounding box center [101, 155] width 82 height 11
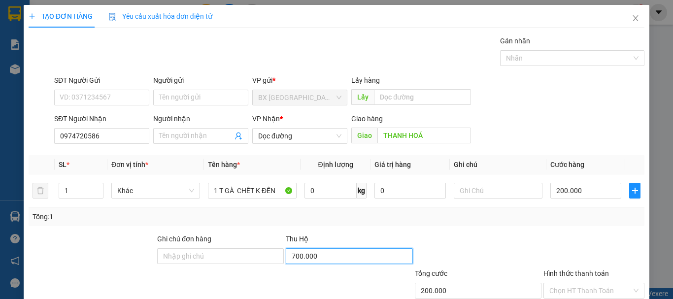
click at [349, 260] on input "700.000" at bounding box center [349, 256] width 127 height 16
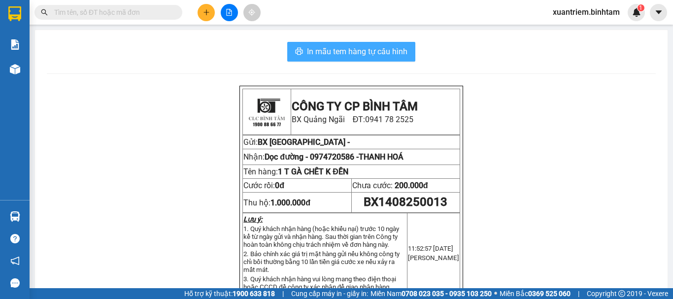
click at [396, 47] on span "In mẫu tem hàng tự cấu hình" at bounding box center [357, 51] width 100 height 12
click at [199, 24] on div "Kết quả tìm kiếm ( 0 ) Bộ lọc No Data xuantriem.binhtam 1" at bounding box center [336, 12] width 673 height 25
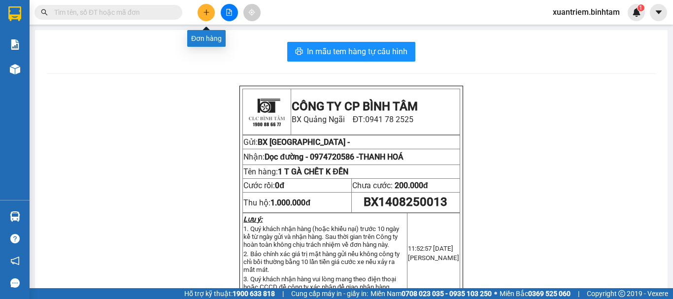
click at [203, 20] on button at bounding box center [206, 12] width 17 height 17
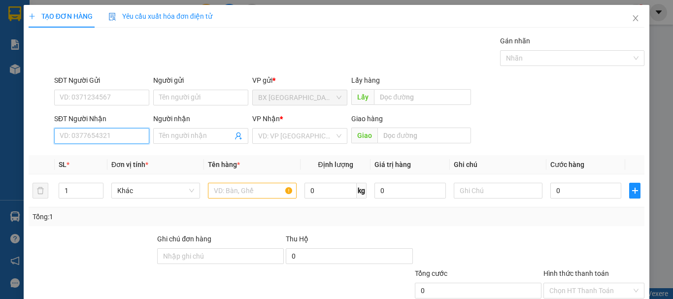
click at [141, 134] on input "SĐT Người Nhận" at bounding box center [101, 136] width 95 height 16
click at [132, 132] on input "0968451279" at bounding box center [101, 136] width 95 height 16
click at [126, 154] on div "0968451279" at bounding box center [101, 155] width 82 height 11
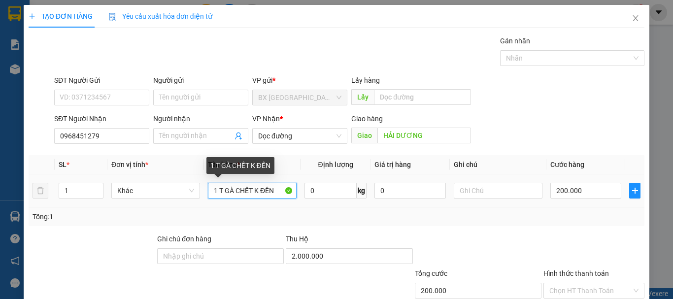
click at [217, 192] on input "1 T GÀ CHẾT K ĐỀN" at bounding box center [252, 191] width 89 height 16
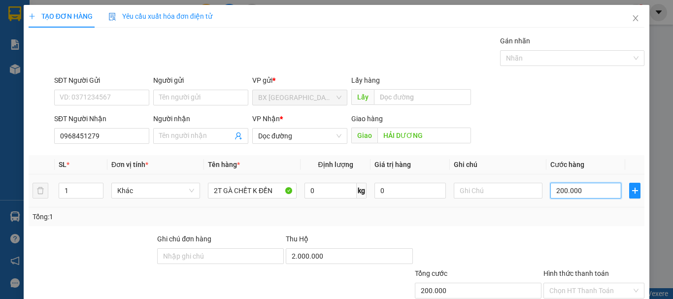
click at [559, 188] on input "200.000" at bounding box center [585, 191] width 71 height 16
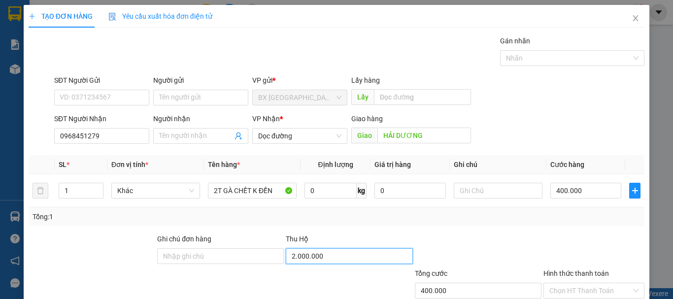
click at [389, 258] on input "2.000.000" at bounding box center [349, 256] width 127 height 16
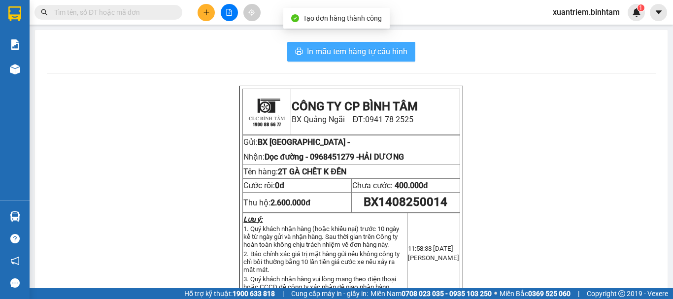
click at [376, 46] on span "In mẫu tem hàng tự cấu hình" at bounding box center [357, 51] width 100 height 12
click at [397, 58] on button "In mẫu tem hàng tự cấu hình" at bounding box center [351, 52] width 128 height 20
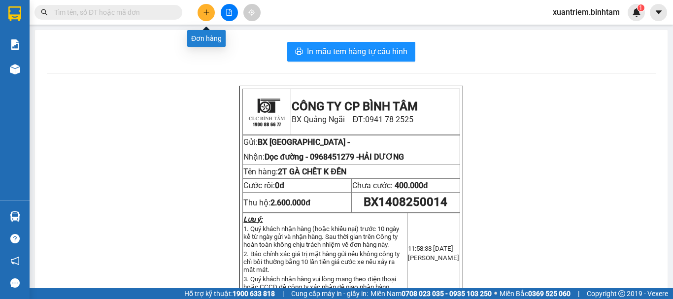
click at [204, 9] on icon "plus" at bounding box center [206, 12] width 7 height 7
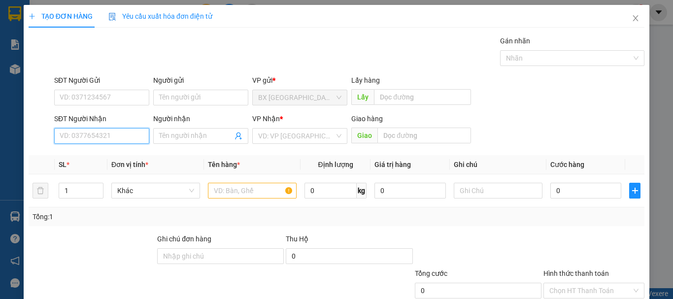
click at [136, 135] on input "SĐT Người Nhận" at bounding box center [101, 136] width 95 height 16
click at [122, 138] on input "0988823827" at bounding box center [101, 136] width 95 height 16
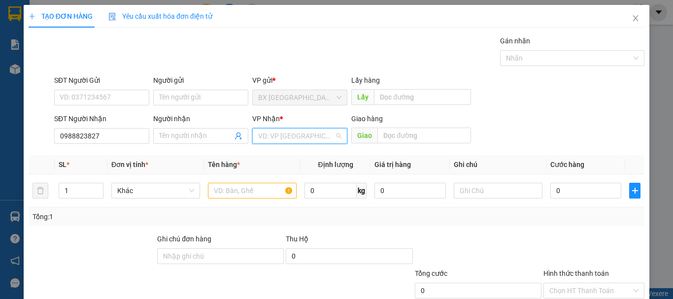
click at [258, 135] on input "search" at bounding box center [296, 136] width 76 height 15
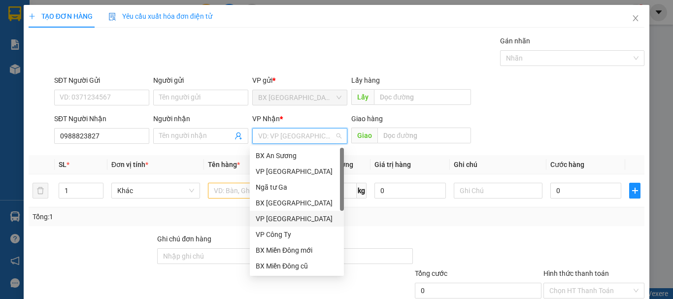
click at [283, 213] on div "VP [GEOGRAPHIC_DATA]" at bounding box center [297, 218] width 82 height 11
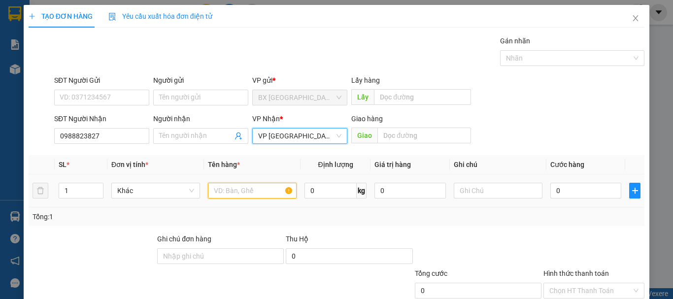
click at [242, 190] on input "text" at bounding box center [252, 191] width 89 height 16
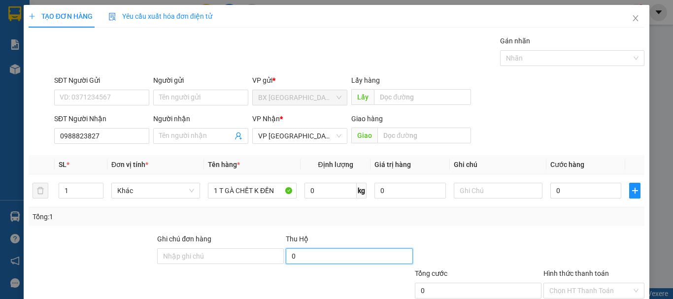
click at [304, 259] on input "0" at bounding box center [349, 256] width 127 height 16
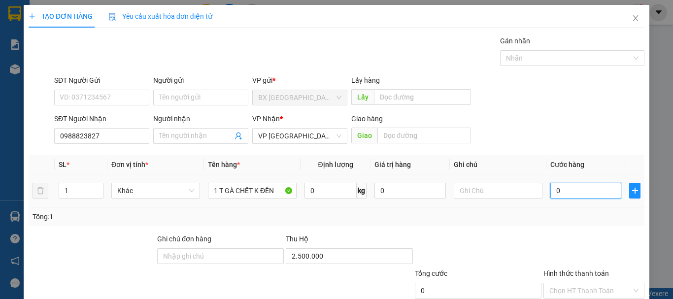
click at [558, 187] on input "0" at bounding box center [585, 191] width 71 height 16
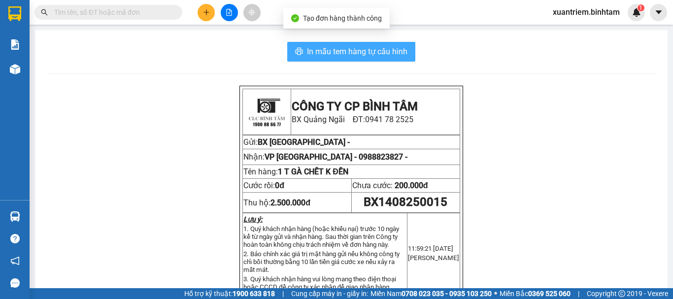
click at [357, 46] on span "In mẫu tem hàng tự cấu hình" at bounding box center [357, 51] width 100 height 12
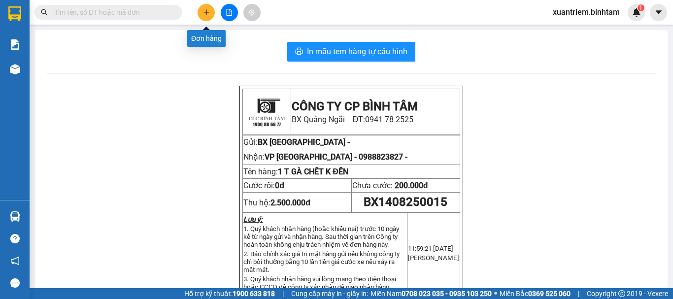
click at [203, 10] on icon "plus" at bounding box center [206, 12] width 7 height 7
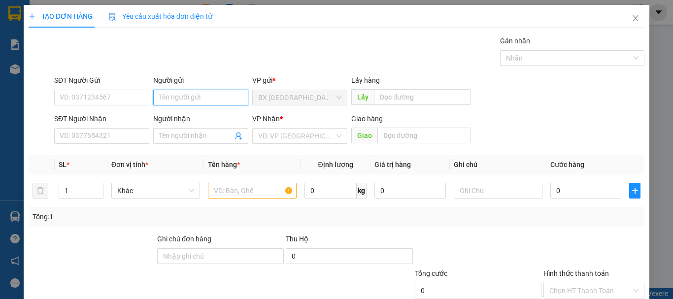
click at [195, 97] on input "Người gửi" at bounding box center [200, 98] width 95 height 16
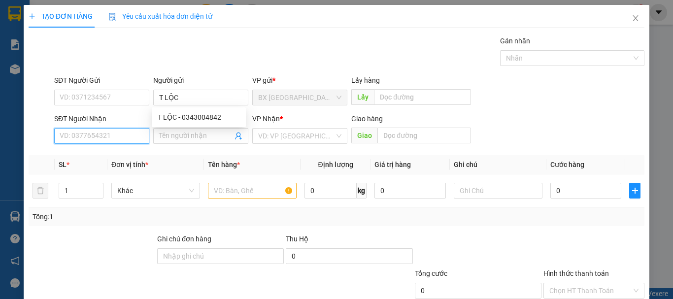
click at [95, 131] on input "SĐT Người Nhận" at bounding box center [101, 136] width 95 height 16
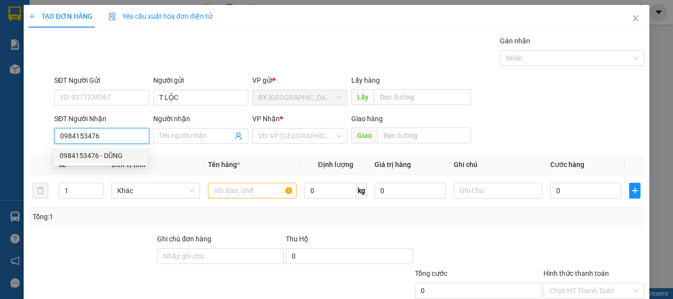
click at [115, 132] on input "0984153476" at bounding box center [101, 136] width 95 height 16
click at [120, 155] on div "0984153476 - DŨNG" at bounding box center [101, 155] width 82 height 11
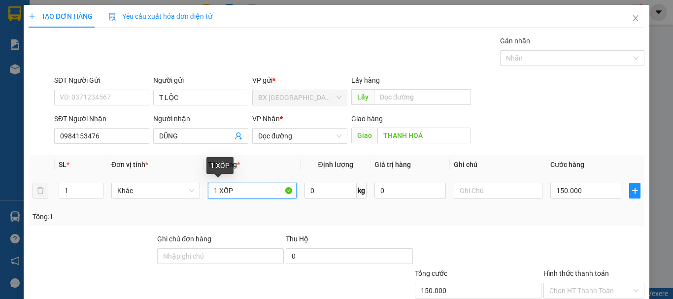
click at [216, 192] on input "1 XỐP" at bounding box center [252, 191] width 89 height 16
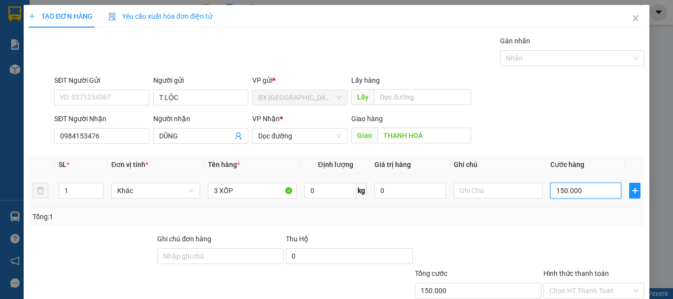
click at [571, 195] on input "150.000" at bounding box center [585, 191] width 71 height 16
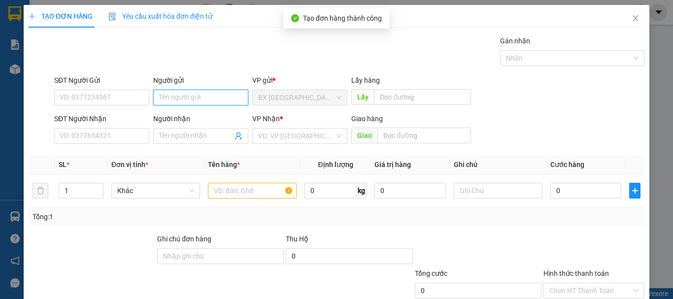
click at [182, 90] on input "Người gửi" at bounding box center [200, 98] width 95 height 16
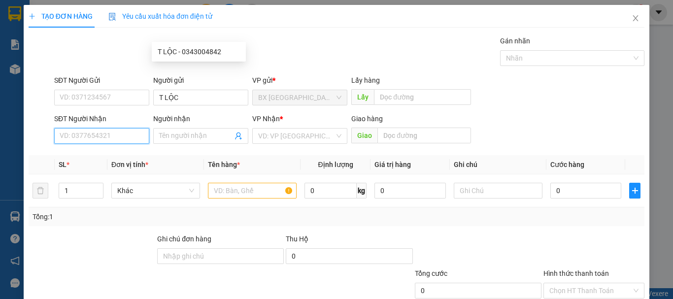
click at [90, 128] on input "SĐT Người Nhận" at bounding box center [101, 136] width 95 height 16
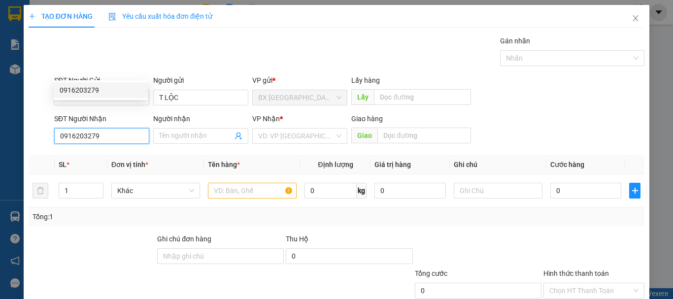
click at [111, 85] on div "0916203279" at bounding box center [101, 90] width 82 height 11
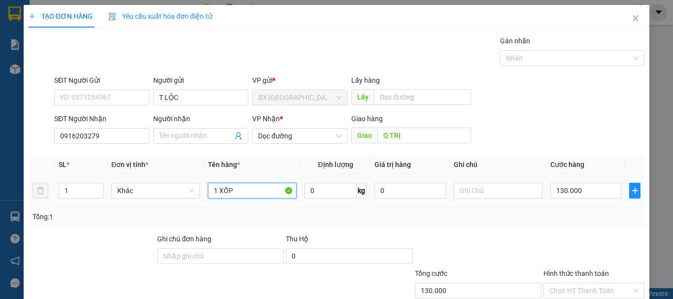
click at [274, 183] on input "1 XỐP" at bounding box center [252, 191] width 89 height 16
click at [595, 183] on input "130.000" at bounding box center [585, 191] width 71 height 16
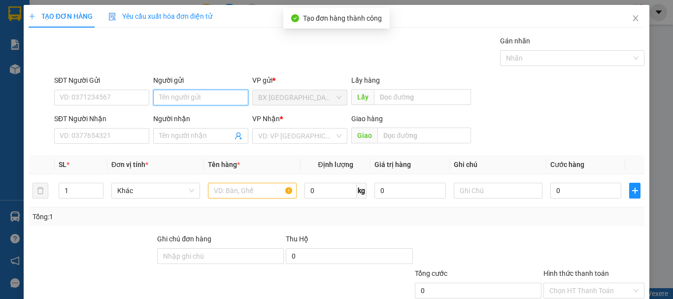
click at [210, 90] on input "Người gửi" at bounding box center [200, 98] width 95 height 16
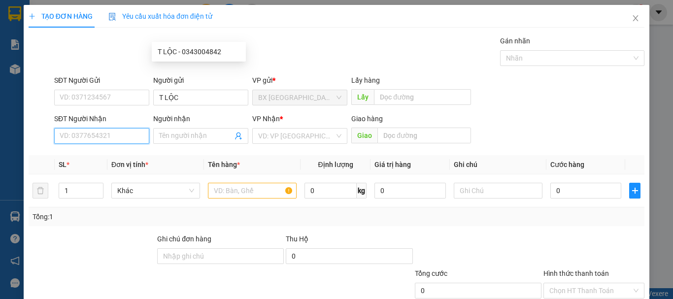
click at [121, 128] on input "SĐT Người Nhận" at bounding box center [101, 136] width 95 height 16
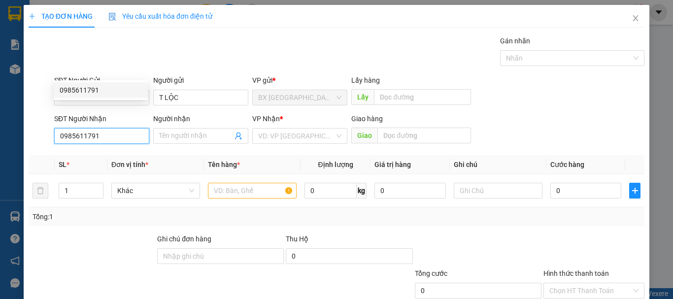
click at [126, 128] on input "0985611791" at bounding box center [101, 136] width 95 height 16
click at [118, 85] on div "0985611791" at bounding box center [101, 90] width 82 height 11
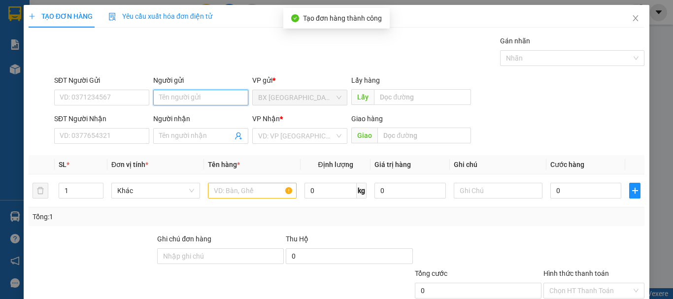
click at [212, 90] on input "Người gửi" at bounding box center [200, 98] width 95 height 16
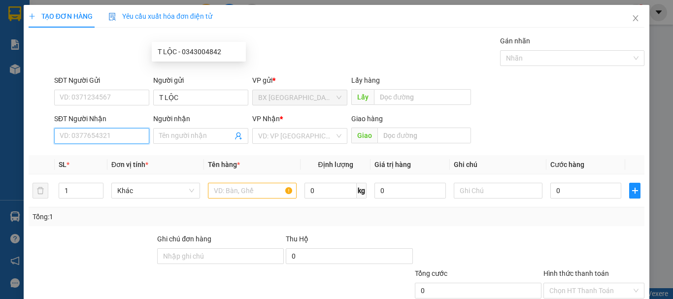
click at [108, 128] on input "SĐT Người Nhận" at bounding box center [101, 136] width 95 height 16
click at [78, 128] on input "098856969" at bounding box center [101, 136] width 95 height 16
click at [73, 128] on input "098856969" at bounding box center [101, 136] width 95 height 16
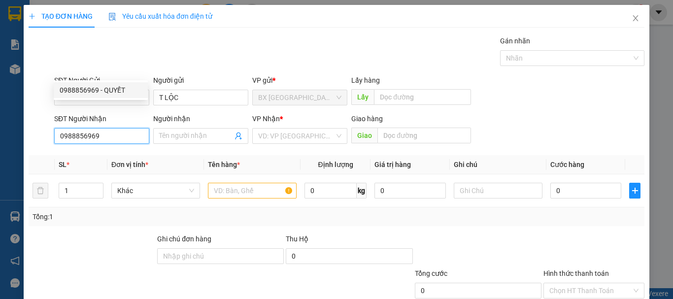
click at [105, 87] on div "0988856969 - QUYẾT" at bounding box center [101, 90] width 82 height 11
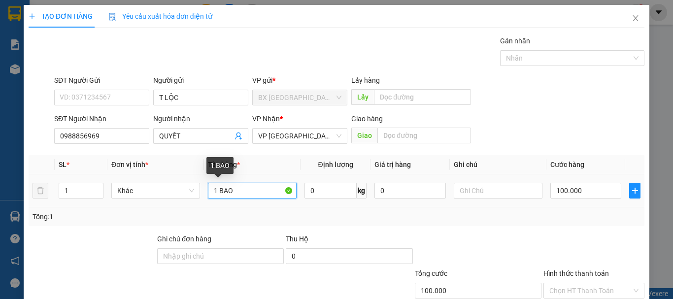
click at [239, 183] on input "1 BAO" at bounding box center [252, 191] width 89 height 16
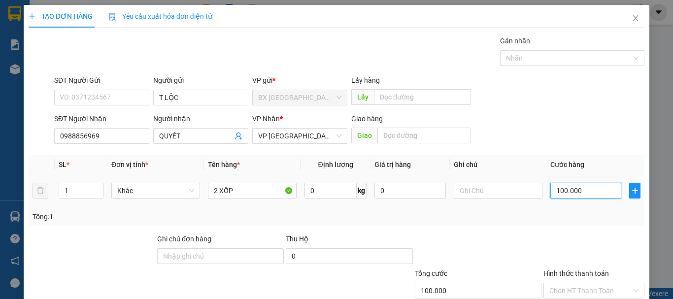
click at [593, 183] on input "100.000" at bounding box center [585, 191] width 71 height 16
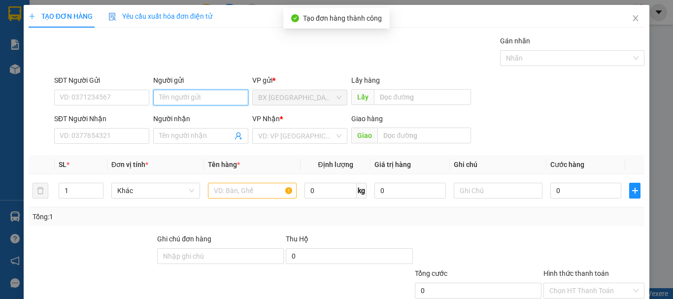
click at [204, 90] on input "Người gửi" at bounding box center [200, 98] width 95 height 16
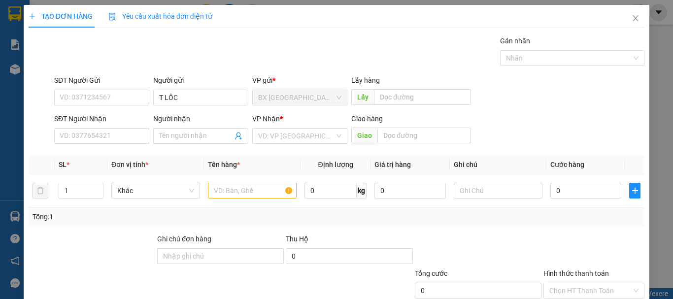
click at [129, 83] on div "Transit Pickup Surcharge Ids Transit Deliver Surcharge Ids Transit Deliver Surc…" at bounding box center [337, 190] width 616 height 310
click at [131, 128] on input "SĐT Người Nhận" at bounding box center [101, 136] width 95 height 16
click at [126, 128] on input "0965959468" at bounding box center [101, 136] width 95 height 16
click at [267, 129] on input "search" at bounding box center [296, 136] width 76 height 15
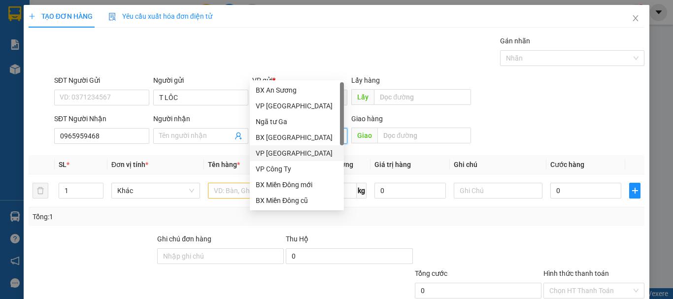
click at [284, 147] on div "VP [GEOGRAPHIC_DATA]" at bounding box center [297, 153] width 94 height 16
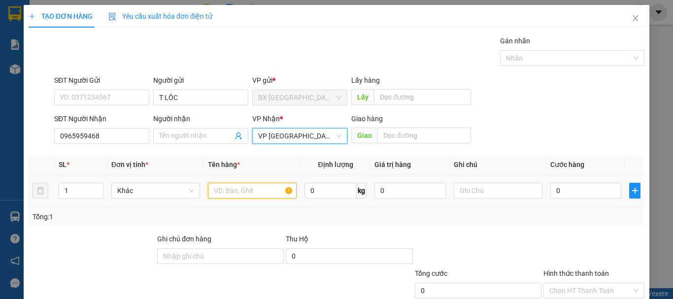
click at [257, 183] on input "text" at bounding box center [252, 191] width 89 height 16
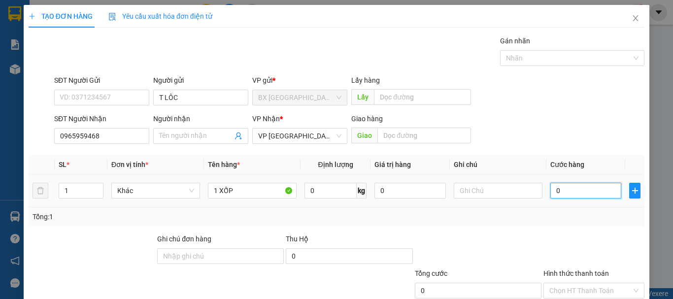
click at [602, 183] on input "0" at bounding box center [585, 191] width 71 height 16
drag, startPoint x: 546, startPoint y: 273, endPoint x: 547, endPoint y: 278, distance: 5.1
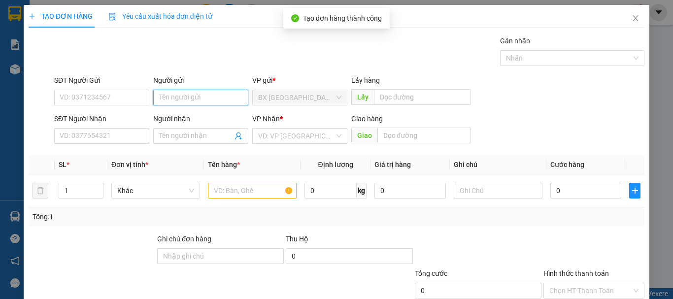
click at [207, 90] on input "Người gửi" at bounding box center [200, 98] width 95 height 16
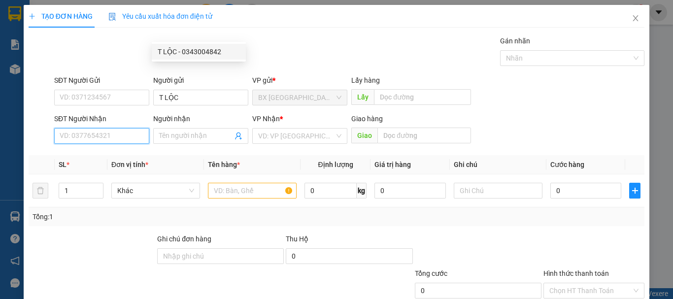
click at [134, 128] on input "SĐT Người Nhận" at bounding box center [101, 136] width 95 height 16
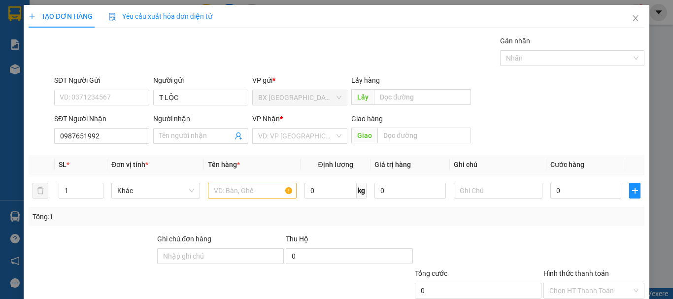
click at [138, 113] on div "SĐT Người Nhận" at bounding box center [101, 120] width 95 height 15
click at [131, 128] on input "0987651992" at bounding box center [101, 136] width 95 height 16
click at [119, 128] on input "0987651992" at bounding box center [101, 136] width 95 height 16
click at [287, 129] on input "search" at bounding box center [296, 136] width 76 height 15
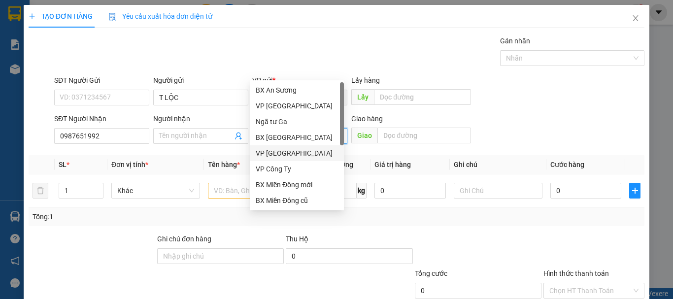
click at [298, 157] on div "VP [GEOGRAPHIC_DATA]" at bounding box center [297, 153] width 82 height 11
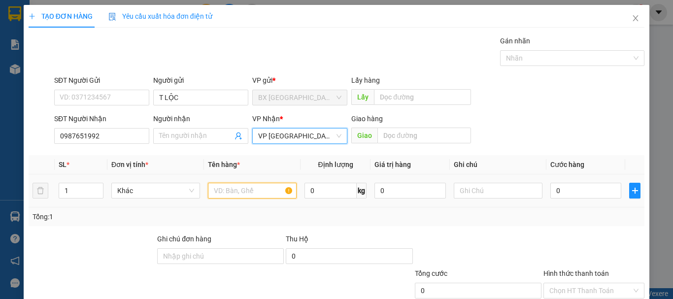
click at [258, 183] on input "text" at bounding box center [252, 191] width 89 height 16
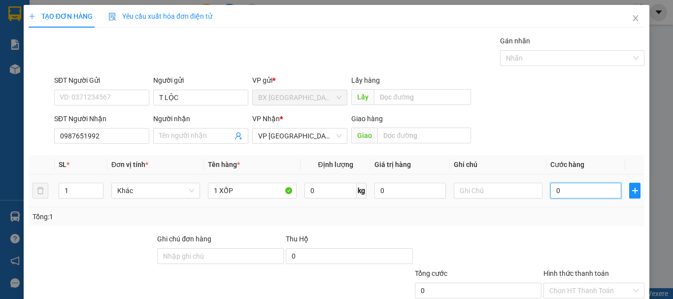
click at [603, 183] on input "0" at bounding box center [585, 191] width 71 height 16
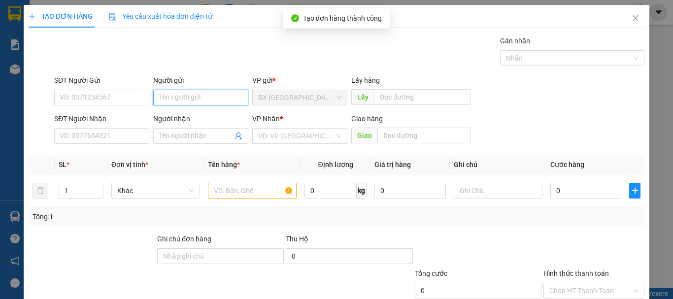
click at [191, 90] on input "Người gửi" at bounding box center [200, 98] width 95 height 16
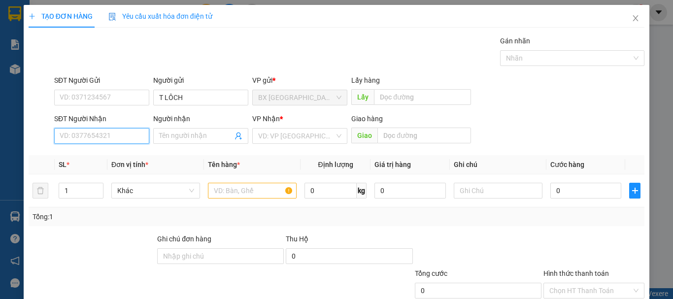
click at [127, 128] on input "SĐT Người Nhận" at bounding box center [101, 136] width 95 height 16
click at [127, 128] on input "0834387668" at bounding box center [101, 136] width 95 height 16
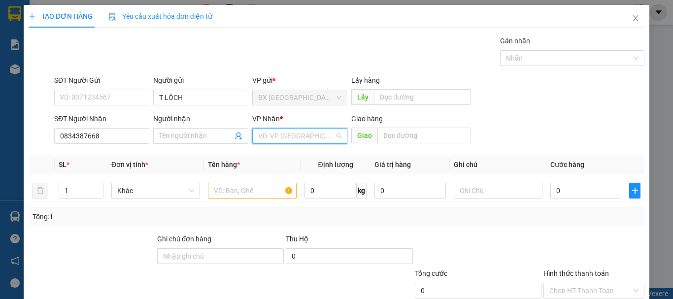
click at [265, 129] on input "search" at bounding box center [296, 136] width 76 height 15
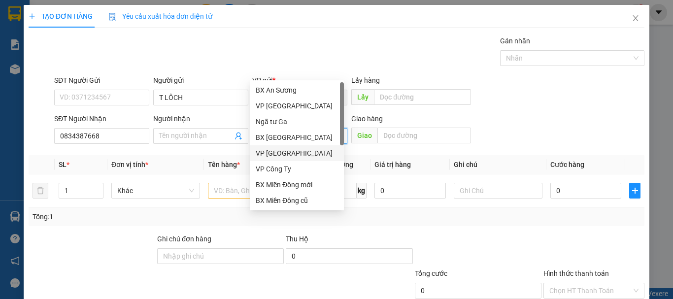
click at [281, 147] on div "VP [GEOGRAPHIC_DATA]" at bounding box center [297, 153] width 94 height 16
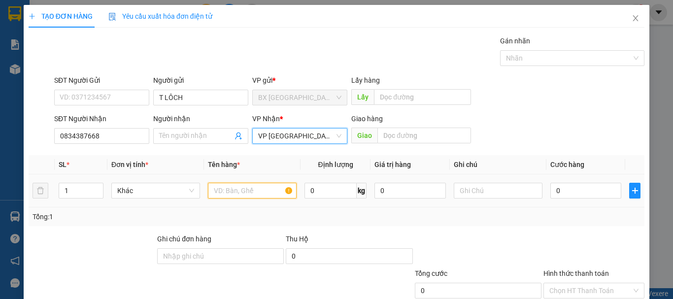
click at [218, 183] on input "text" at bounding box center [252, 191] width 89 height 16
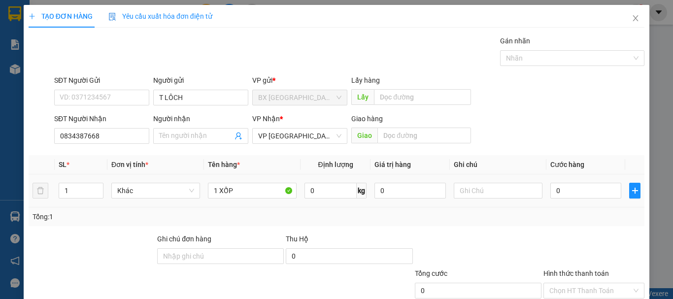
click at [566, 174] on td "0" at bounding box center [585, 190] width 79 height 33
click at [575, 183] on input "0" at bounding box center [585, 191] width 71 height 16
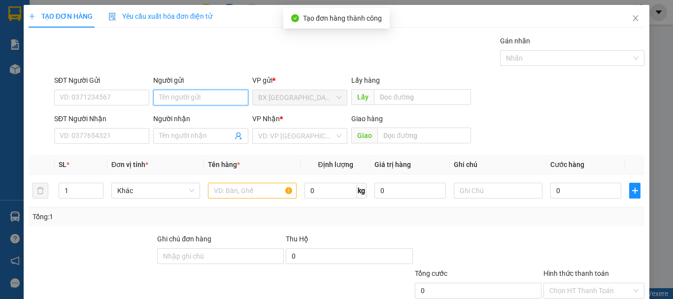
click at [211, 90] on input "Người gửi" at bounding box center [200, 98] width 95 height 16
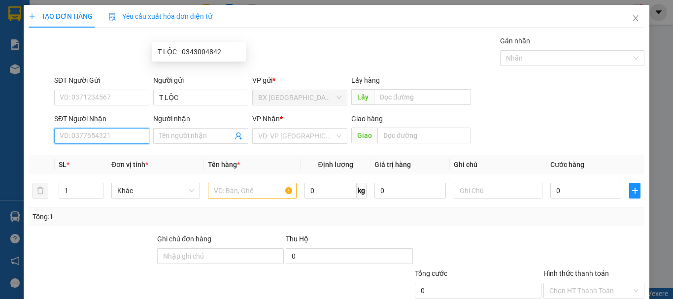
click at [129, 128] on input "SĐT Người Nhận" at bounding box center [101, 136] width 95 height 16
click at [129, 128] on input "0983548667" at bounding box center [101, 136] width 95 height 16
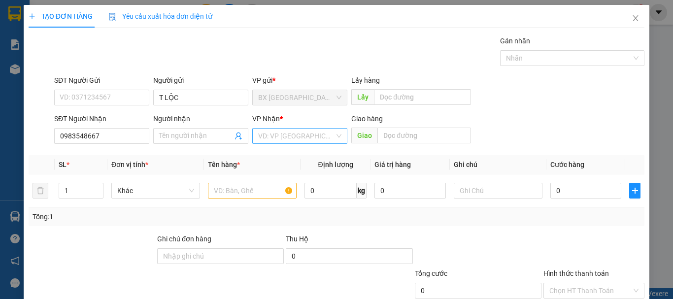
click at [270, 129] on input "search" at bounding box center [296, 136] width 76 height 15
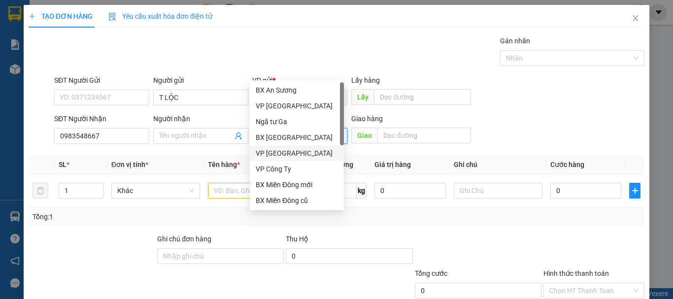
click at [288, 159] on div "VP [GEOGRAPHIC_DATA]" at bounding box center [297, 153] width 94 height 16
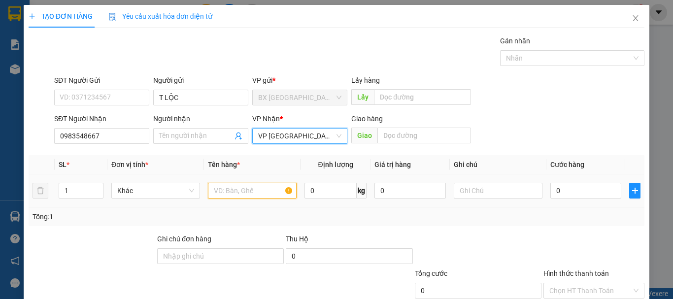
click at [236, 183] on input "text" at bounding box center [252, 191] width 89 height 16
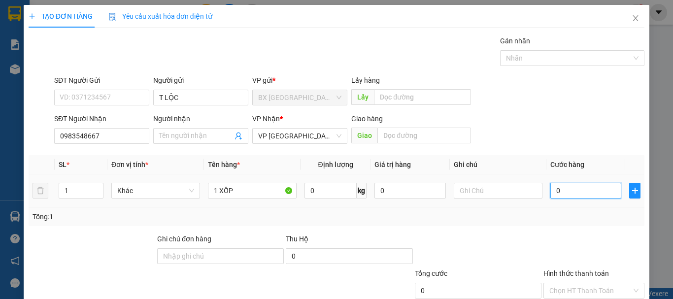
click at [580, 183] on input "0" at bounding box center [585, 191] width 71 height 16
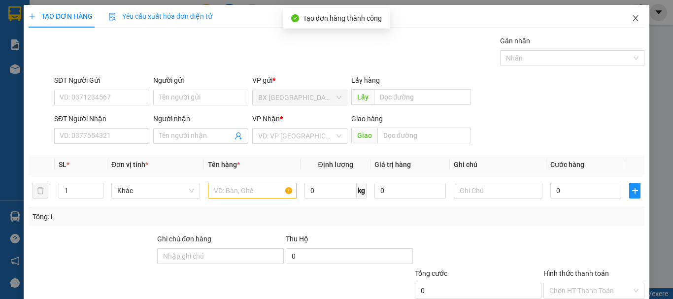
click at [631, 14] on icon "close" at bounding box center [635, 18] width 8 height 8
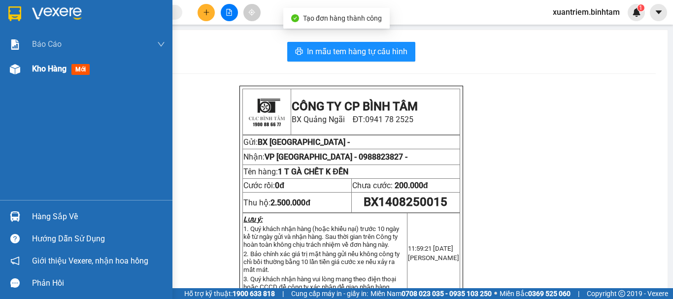
click at [6, 67] on div at bounding box center [14, 69] width 17 height 17
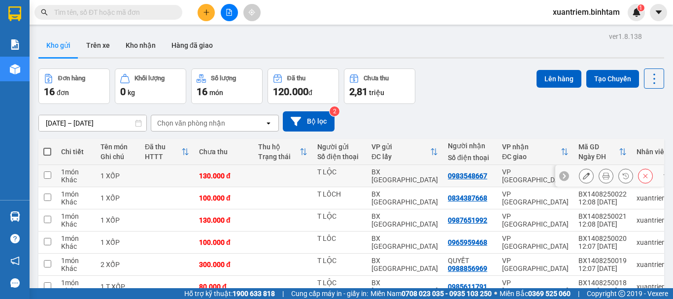
click at [99, 171] on td "1 XỐP" at bounding box center [118, 176] width 44 height 22
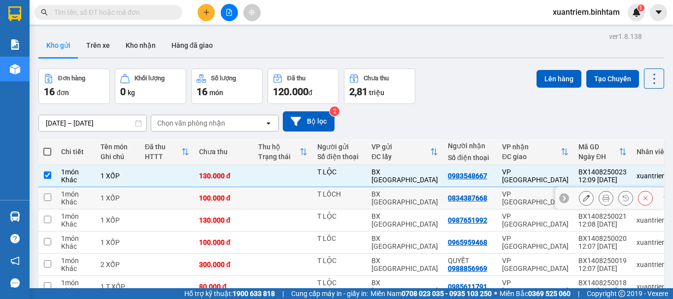
click at [124, 202] on td "1 XỐP" at bounding box center [118, 198] width 44 height 22
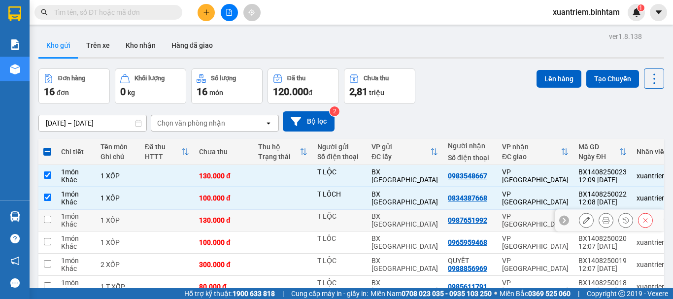
drag, startPoint x: 122, startPoint y: 217, endPoint x: 122, endPoint y: 231, distance: 13.8
click at [122, 218] on div "1 XỐP" at bounding box center [117, 220] width 34 height 8
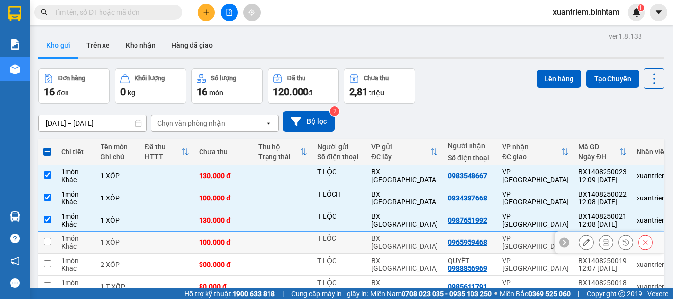
click at [123, 239] on div "1 XỐP" at bounding box center [117, 242] width 34 height 8
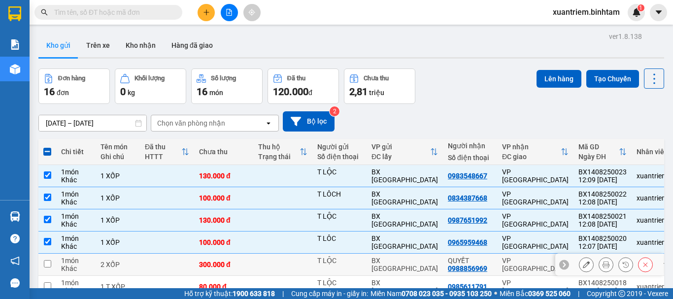
click at [130, 264] on div "2 XỐP" at bounding box center [117, 265] width 34 height 8
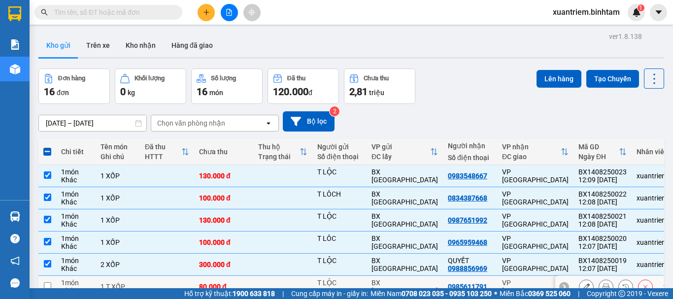
click at [101, 276] on td "1 T XỐP" at bounding box center [118, 287] width 44 height 22
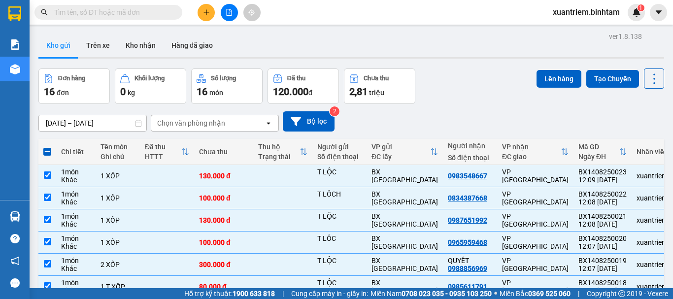
drag, startPoint x: 115, startPoint y: 188, endPoint x: 118, endPoint y: 197, distance: 8.9
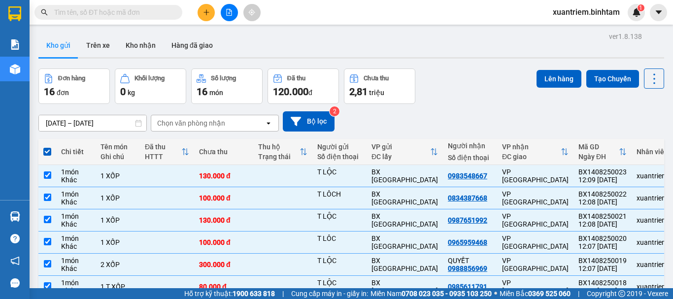
drag, startPoint x: 541, startPoint y: 68, endPoint x: 544, endPoint y: 88, distance: 19.9
click at [541, 77] on div "ver 1.8.138 Kho gửi Trên xe Kho nhận Hàng đã giao Đơn hàng 16 đơn Khối lượng 0 …" at bounding box center [350, 234] width 633 height 408
click at [543, 82] on button "Lên hàng" at bounding box center [558, 79] width 45 height 18
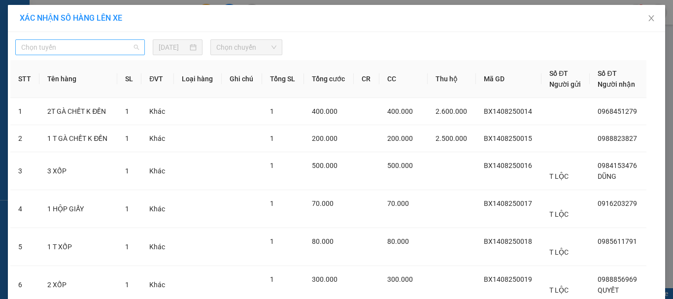
click at [125, 51] on span "Chọn tuyến" at bounding box center [80, 47] width 118 height 15
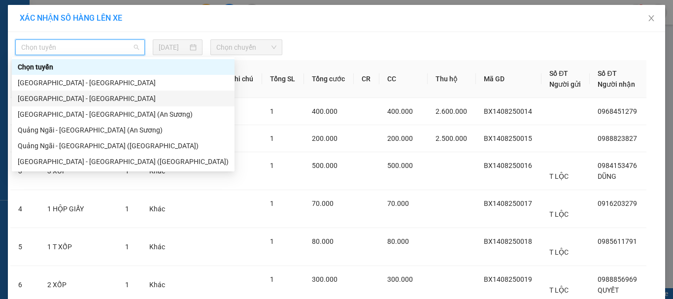
click at [113, 93] on div "[GEOGRAPHIC_DATA] - [GEOGRAPHIC_DATA]" at bounding box center [123, 98] width 211 height 11
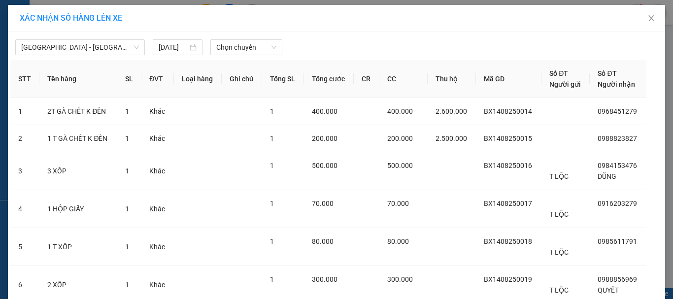
click at [232, 37] on div "[GEOGRAPHIC_DATA] - [GEOGRAPHIC_DATA] [DATE] Chọn chuyến" at bounding box center [336, 44] width 652 height 21
click at [235, 49] on span "Chọn chuyến" at bounding box center [246, 47] width 61 height 15
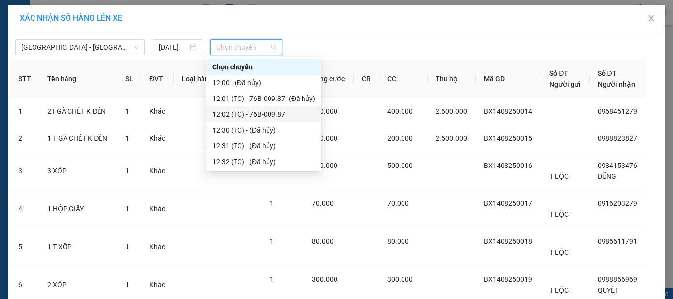
click at [265, 109] on div "12:02 (TC) - 76B-009.87" at bounding box center [263, 114] width 103 height 11
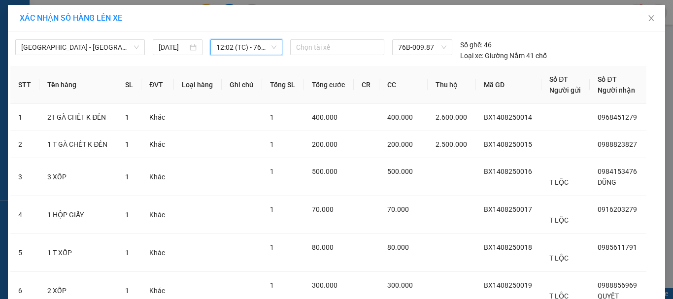
click at [247, 44] on span "12:02 (TC) - 76B-009.87" at bounding box center [246, 47] width 61 height 15
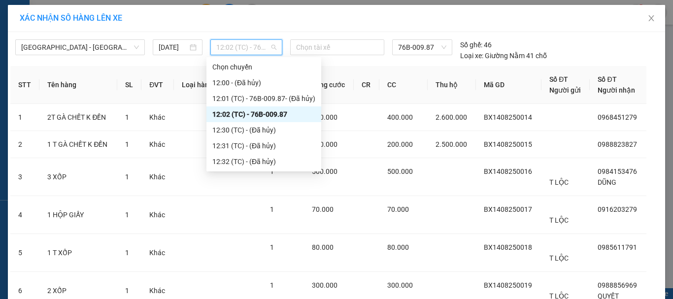
click at [286, 117] on div "12:02 (TC) - 76B-009.87" at bounding box center [263, 114] width 103 height 11
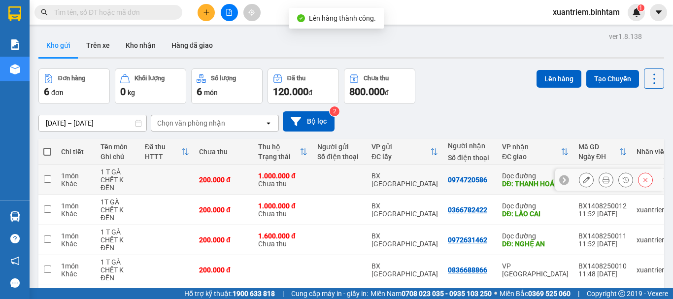
click at [176, 184] on td at bounding box center [167, 180] width 54 height 30
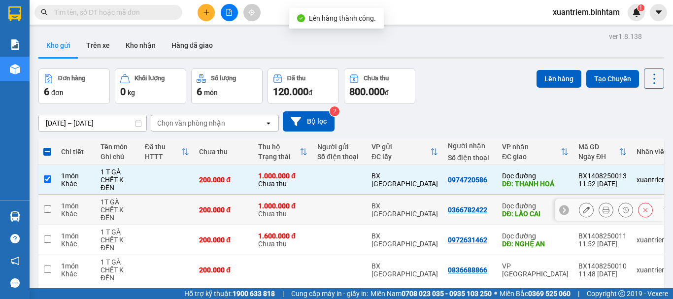
click at [173, 204] on td at bounding box center [167, 210] width 54 height 30
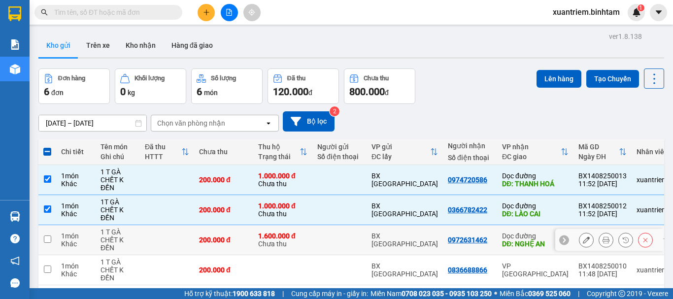
click at [170, 239] on td at bounding box center [167, 240] width 54 height 30
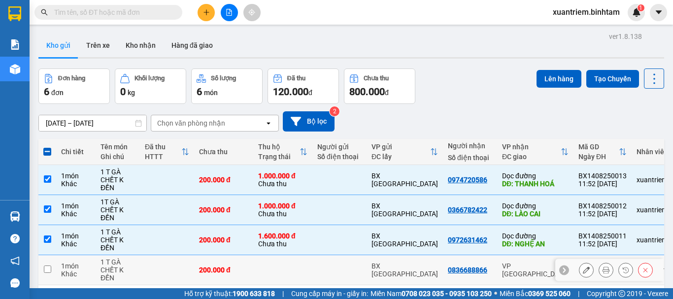
click at [163, 269] on td at bounding box center [167, 270] width 54 height 30
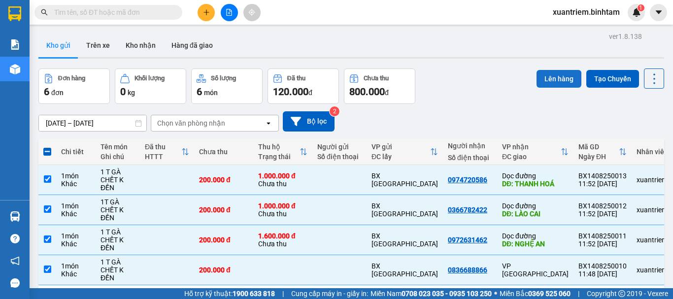
click at [540, 82] on button "Lên hàng" at bounding box center [558, 79] width 45 height 18
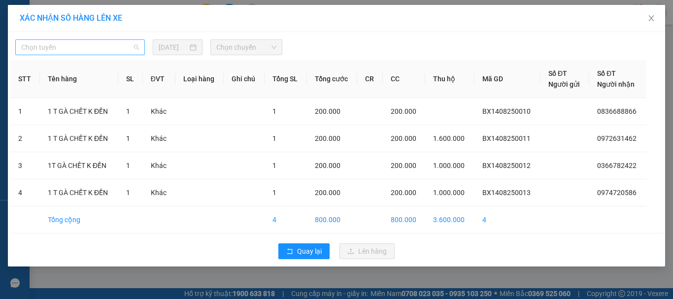
click at [102, 46] on span "Chọn tuyến" at bounding box center [80, 47] width 118 height 15
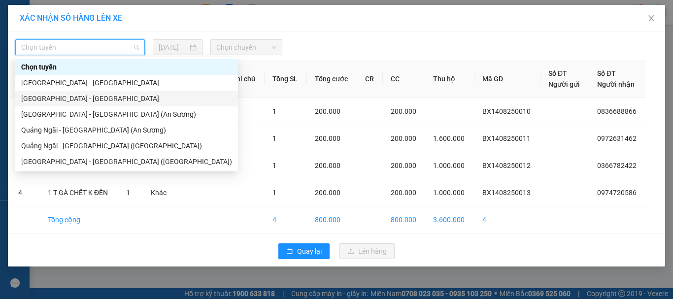
click at [92, 99] on div "[GEOGRAPHIC_DATA] - [GEOGRAPHIC_DATA]" at bounding box center [126, 98] width 211 height 11
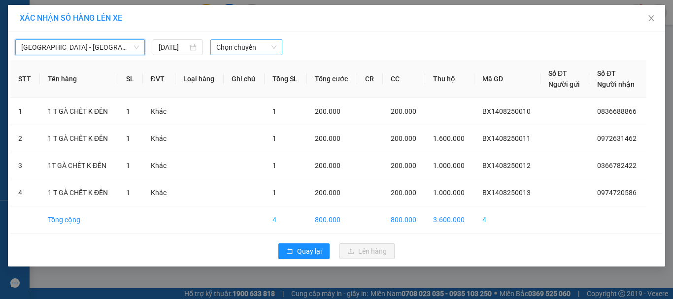
click at [235, 53] on span "Chọn chuyến" at bounding box center [246, 47] width 61 height 15
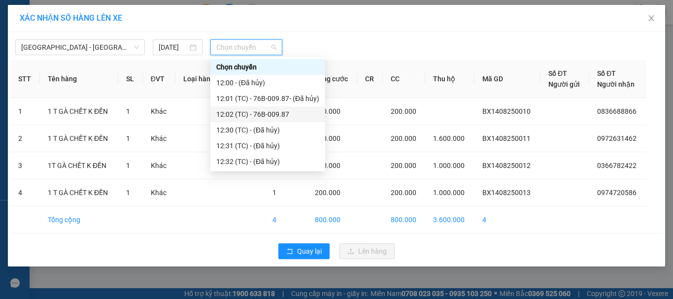
click at [273, 112] on div "12:02 (TC) - 76B-009.87" at bounding box center [267, 114] width 103 height 11
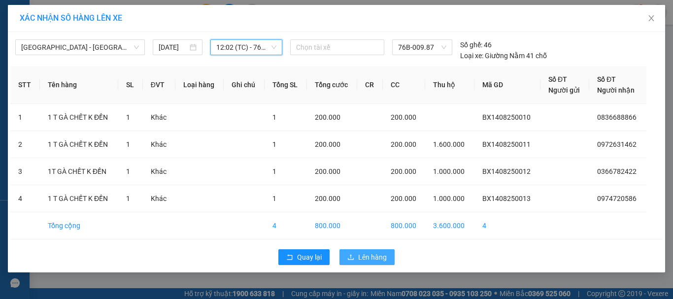
click at [361, 259] on span "Lên hàng" at bounding box center [372, 257] width 29 height 11
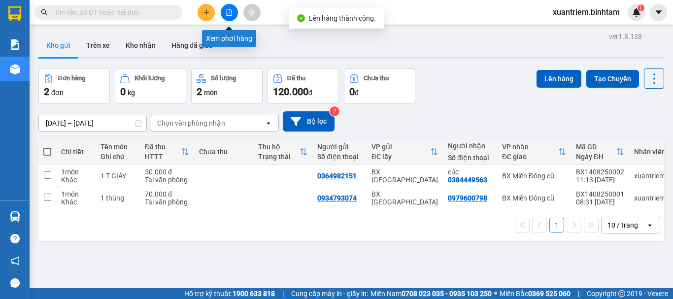
click at [209, 15] on icon "plus" at bounding box center [206, 12] width 7 height 7
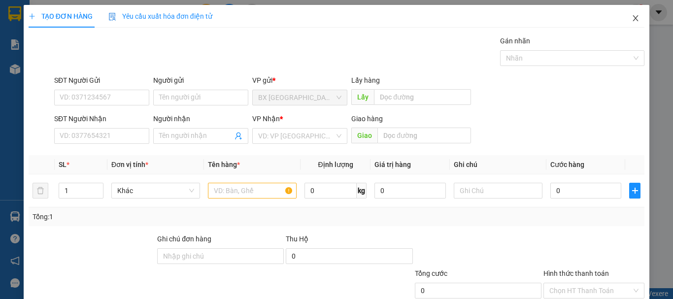
click at [631, 19] on icon "close" at bounding box center [635, 18] width 8 height 8
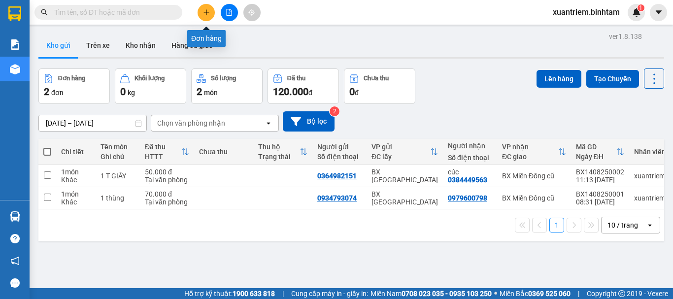
click at [208, 14] on icon "plus" at bounding box center [206, 12] width 7 height 7
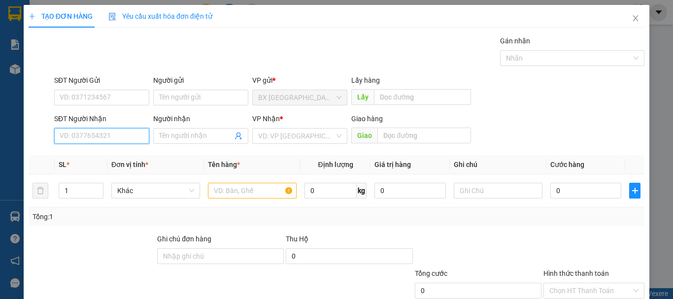
click at [129, 130] on input "SĐT Người Nhận" at bounding box center [101, 136] width 95 height 16
click at [126, 135] on input "0964694497" at bounding box center [101, 136] width 95 height 16
click at [104, 137] on input "0964694497" at bounding box center [101, 136] width 95 height 16
click at [104, 137] on input "0936628831" at bounding box center [101, 136] width 95 height 16
click at [105, 153] on div "0936628831" at bounding box center [101, 155] width 82 height 11
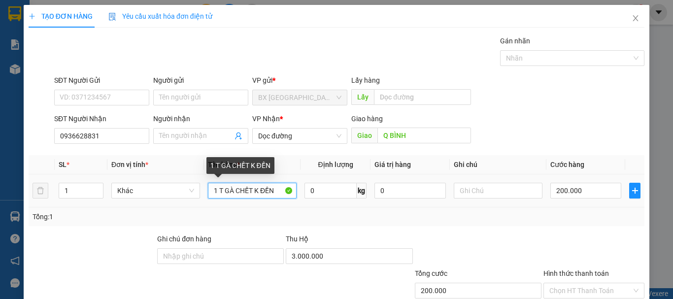
click at [217, 189] on input "1 T GÀ CHẾT K ĐỀN" at bounding box center [252, 191] width 89 height 16
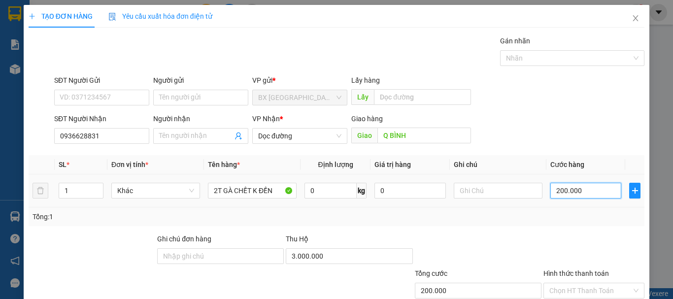
click at [562, 197] on input "200.000" at bounding box center [585, 191] width 71 height 16
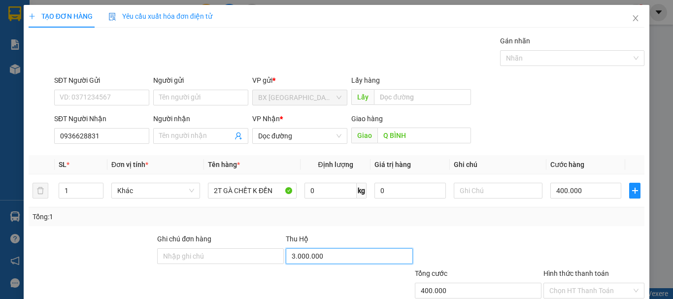
click at [355, 258] on input "3.000.000" at bounding box center [349, 256] width 127 height 16
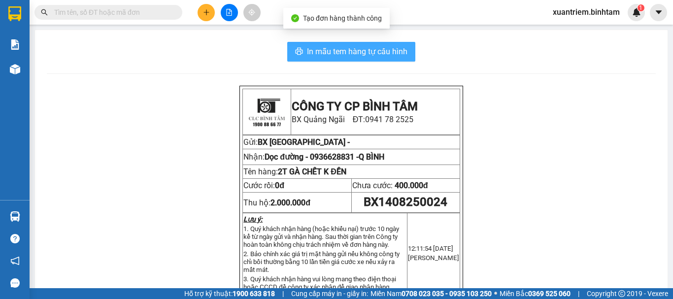
click at [389, 49] on span "In mẫu tem hàng tự cấu hình" at bounding box center [357, 51] width 100 height 12
click at [364, 49] on span "In mẫu tem hàng tự cấu hình" at bounding box center [357, 51] width 100 height 12
click at [392, 51] on span "In mẫu tem hàng tự cấu hình" at bounding box center [357, 51] width 100 height 12
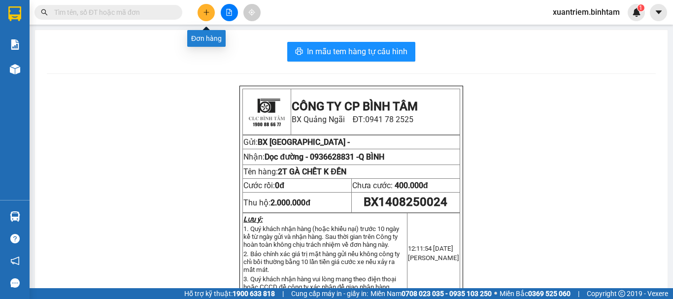
click at [208, 11] on icon "plus" at bounding box center [206, 12] width 7 height 7
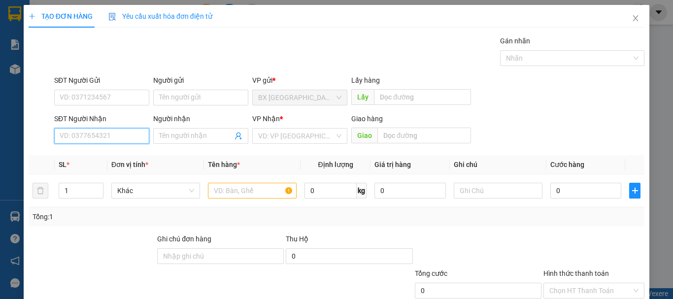
click at [129, 135] on input "SĐT Người Nhận" at bounding box center [101, 136] width 95 height 16
click at [115, 150] on div "0981567880" at bounding box center [101, 155] width 82 height 11
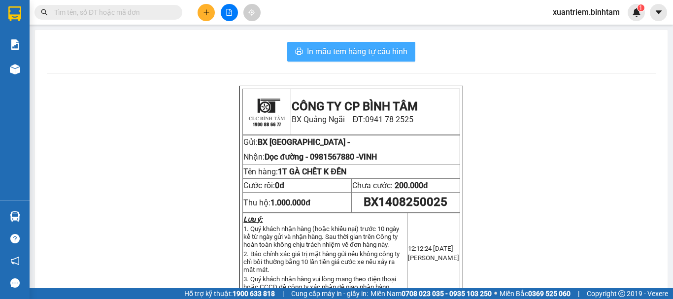
drag, startPoint x: 374, startPoint y: 55, endPoint x: 376, endPoint y: 50, distance: 5.5
click at [374, 54] on span "In mẫu tem hàng tự cấu hình" at bounding box center [357, 51] width 100 height 12
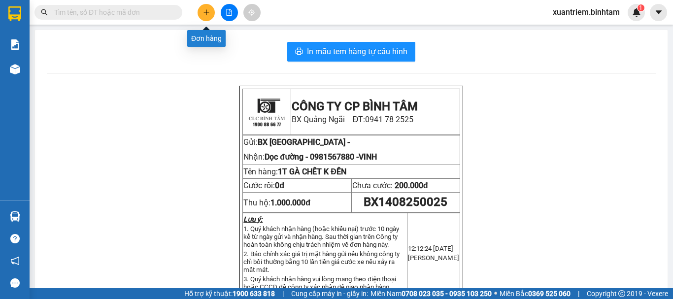
click at [208, 15] on icon "plus" at bounding box center [206, 12] width 7 height 7
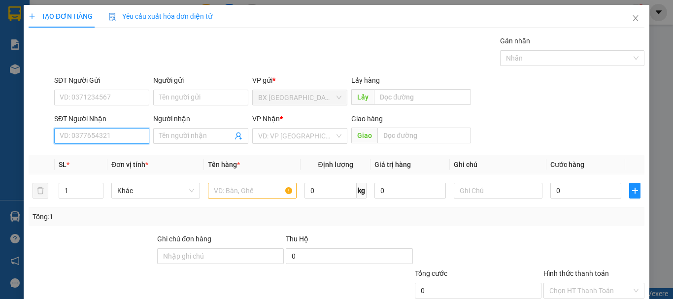
click at [144, 132] on input "SĐT Người Nhận" at bounding box center [101, 136] width 95 height 16
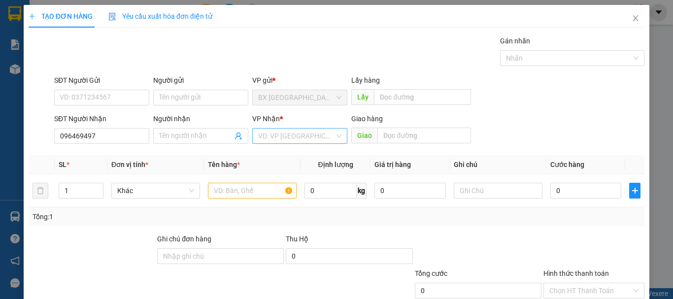
click at [289, 136] on input "search" at bounding box center [296, 136] width 76 height 15
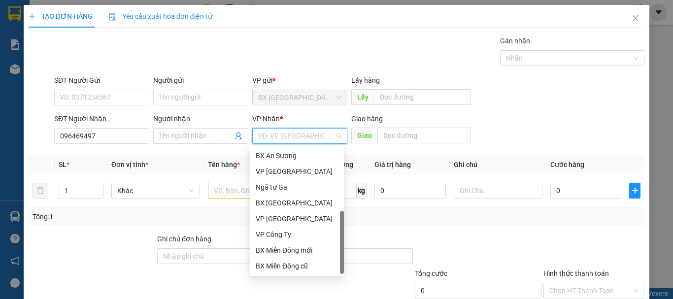
drag, startPoint x: 293, startPoint y: 246, endPoint x: 299, endPoint y: 238, distance: 10.2
click at [293, 276] on div "Dọc đường" at bounding box center [297, 281] width 82 height 11
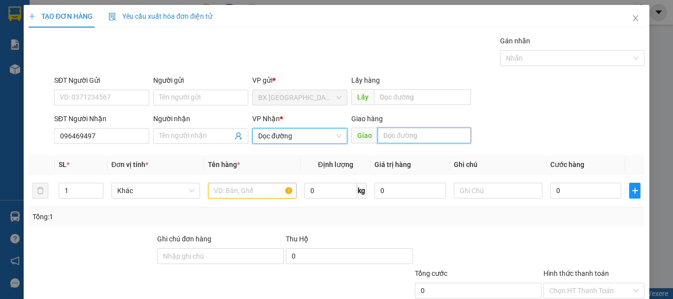
click at [413, 137] on input "text" at bounding box center [424, 136] width 94 height 16
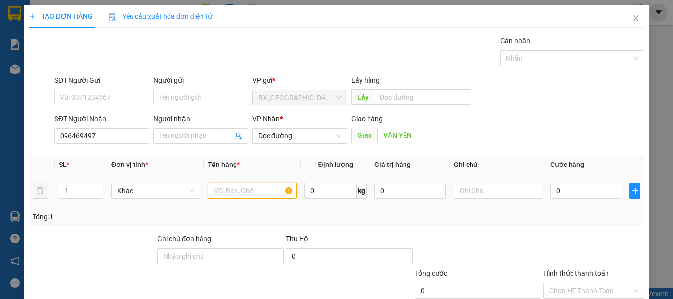
click at [274, 192] on input "text" at bounding box center [252, 191] width 89 height 16
click at [232, 194] on input "1 T FAF CHẾT K ĐỀN" at bounding box center [252, 191] width 89 height 16
click at [236, 186] on input "1 T FAF CHẾT K ĐỀN" at bounding box center [252, 191] width 89 height 16
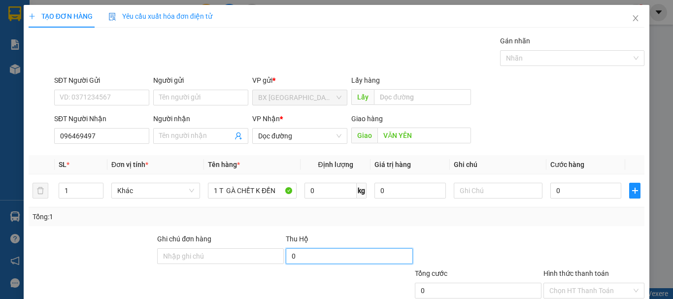
click at [313, 253] on input "0" at bounding box center [349, 256] width 127 height 16
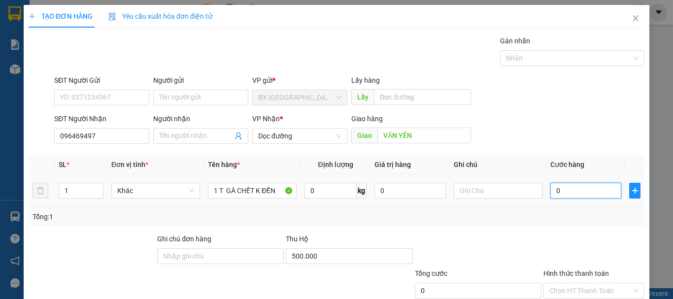
click at [557, 189] on input "0" at bounding box center [585, 191] width 71 height 16
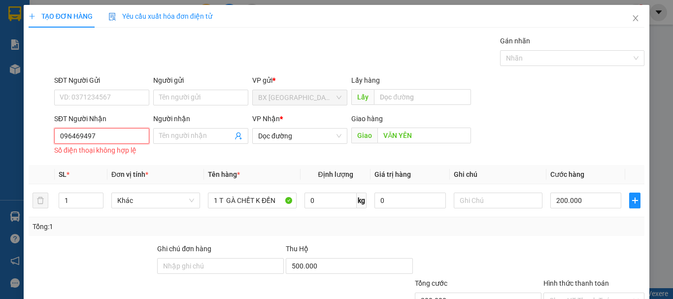
drag, startPoint x: 121, startPoint y: 66, endPoint x: 45, endPoint y: 101, distance: 83.7
click at [45, 101] on div "Transit Pickup Surcharge Ids Transit Deliver Surcharge Ids Transit Deliver Surc…" at bounding box center [337, 195] width 616 height 320
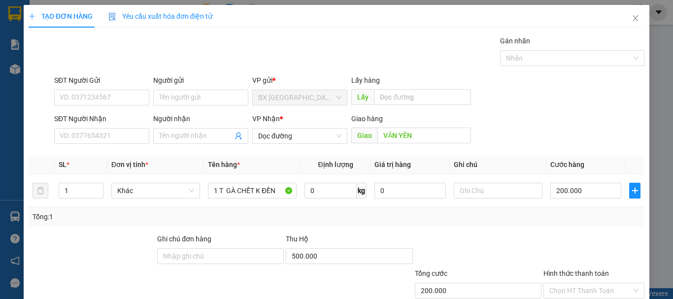
click at [603, 258] on div "Transit Pickup Surcharge Ids Transit Deliver Surcharge Ids Transit Deliver Surc…" at bounding box center [337, 190] width 616 height 310
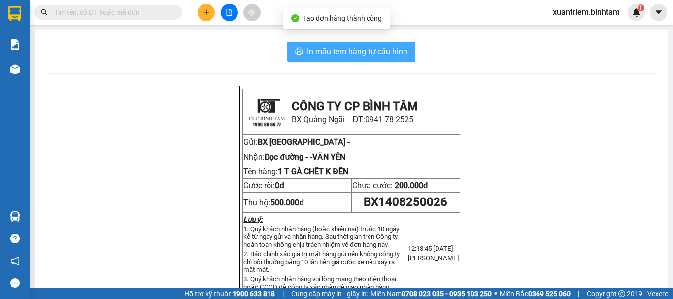
click at [379, 55] on span "In mẫu tem hàng tự cấu hình" at bounding box center [357, 51] width 100 height 12
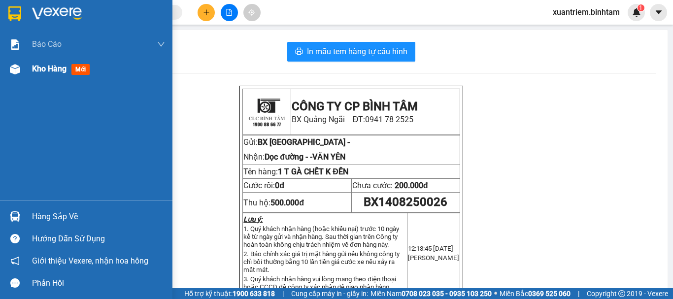
click at [20, 70] on div at bounding box center [14, 69] width 17 height 17
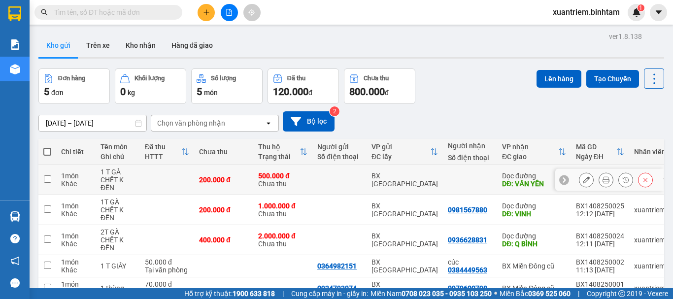
click at [155, 184] on td at bounding box center [167, 180] width 54 height 30
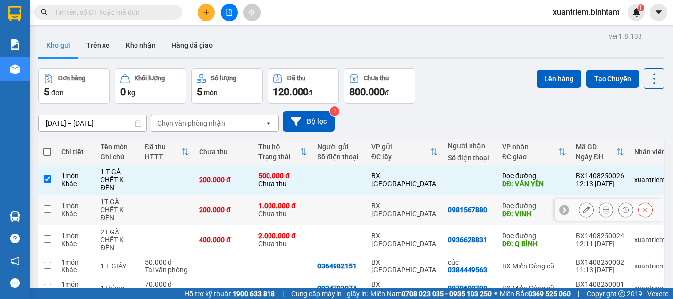
click at [145, 217] on td at bounding box center [167, 210] width 54 height 30
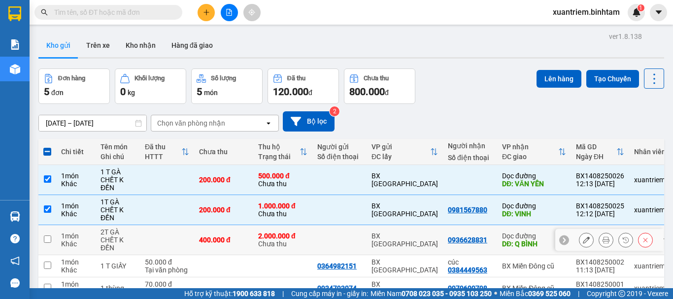
click at [140, 230] on td at bounding box center [167, 240] width 54 height 30
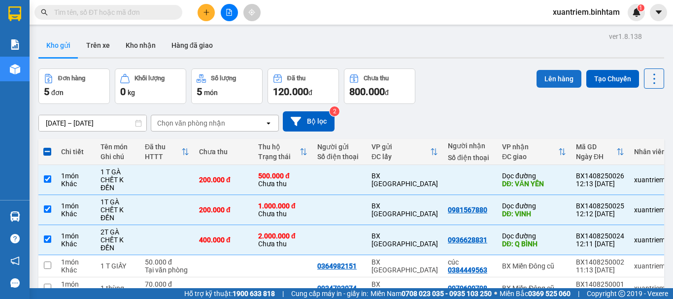
click at [558, 82] on button "Lên hàng" at bounding box center [558, 79] width 45 height 18
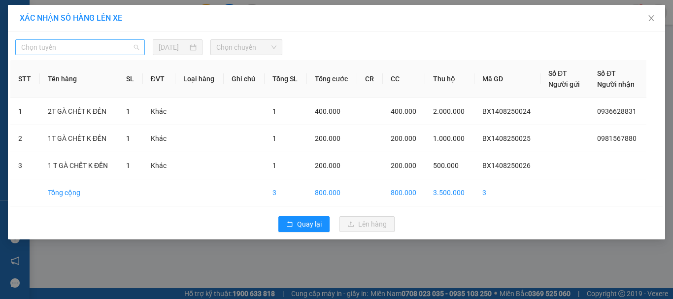
click at [53, 43] on span "Chọn tuyến" at bounding box center [80, 47] width 118 height 15
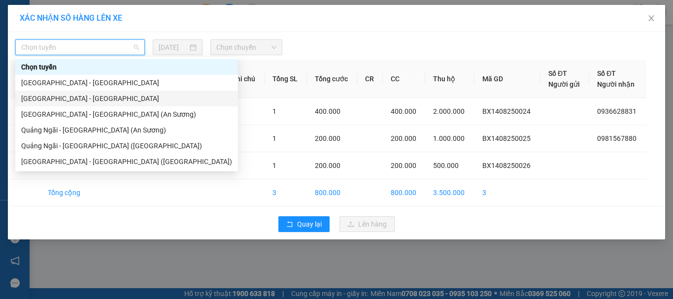
click at [75, 102] on div "[GEOGRAPHIC_DATA] - [GEOGRAPHIC_DATA]" at bounding box center [126, 98] width 211 height 11
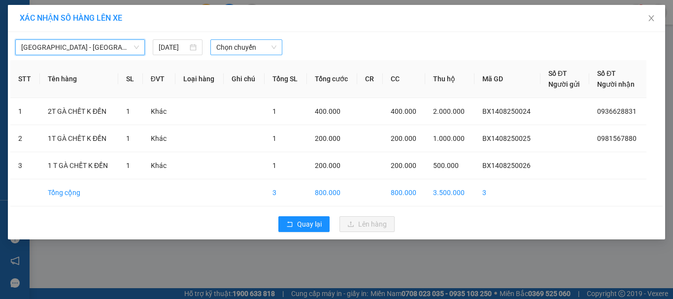
click at [270, 51] on span "Chọn chuyến" at bounding box center [246, 47] width 61 height 15
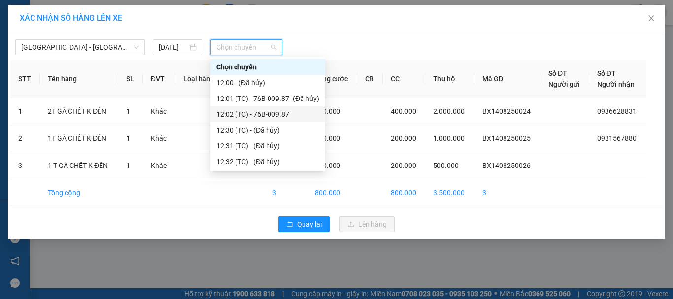
click at [247, 113] on div "12:02 (TC) - 76B-009.87" at bounding box center [267, 114] width 103 height 11
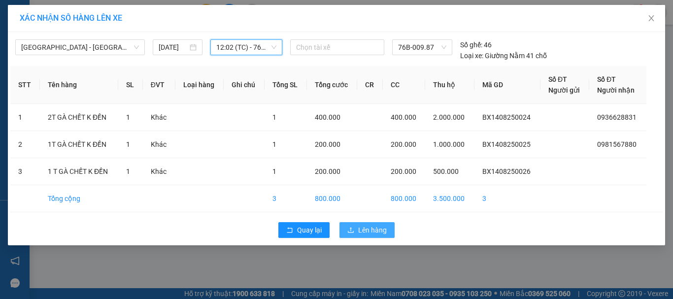
click at [367, 233] on span "Lên hàng" at bounding box center [372, 230] width 29 height 11
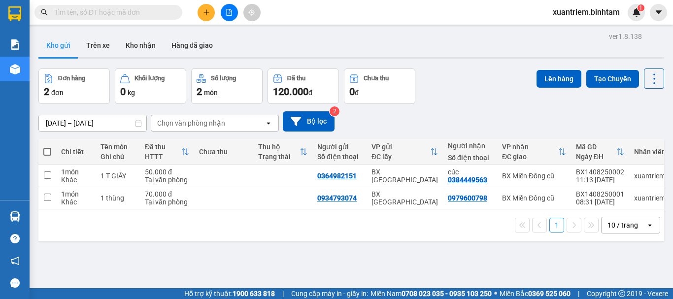
click at [227, 11] on icon "file-add" at bounding box center [229, 12] width 5 height 7
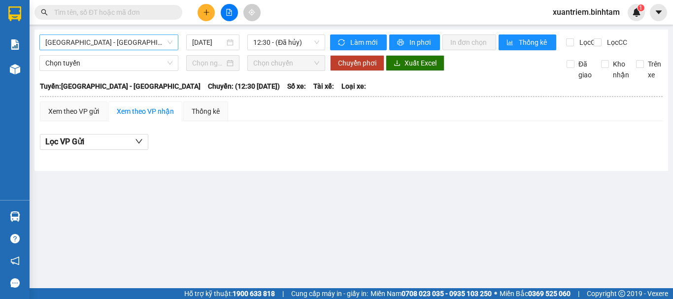
click at [130, 38] on span "[GEOGRAPHIC_DATA] - [GEOGRAPHIC_DATA]" at bounding box center [108, 42] width 127 height 15
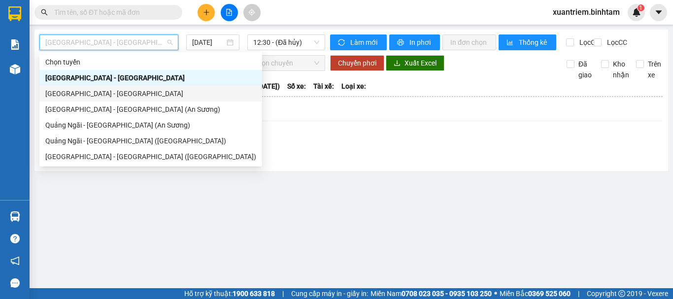
click at [108, 92] on div "[GEOGRAPHIC_DATA] - [GEOGRAPHIC_DATA]" at bounding box center [150, 93] width 211 height 11
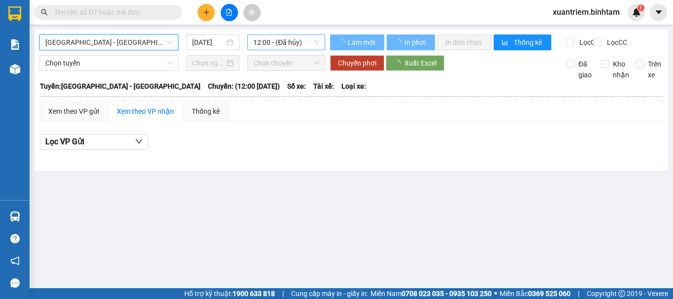
click at [269, 36] on span "12:00 - (Đã hủy)" at bounding box center [286, 42] width 66 height 15
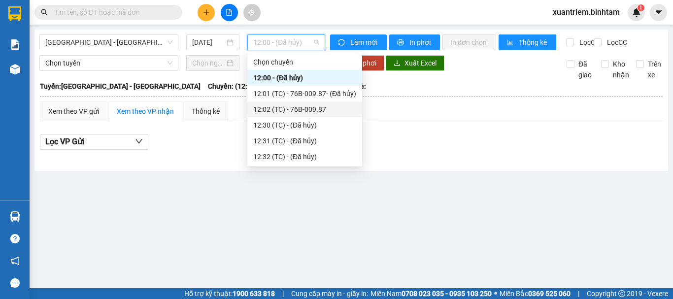
click at [288, 109] on div "12:02 (TC) - 76B-009.87" at bounding box center [304, 109] width 103 height 11
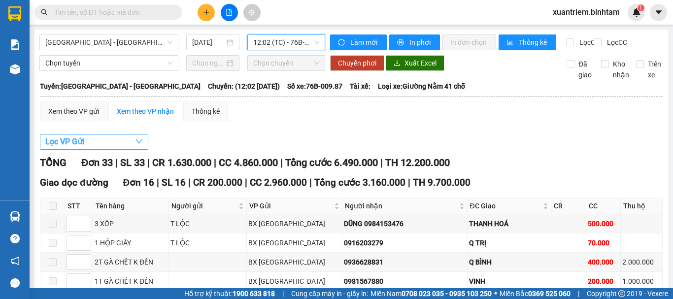
click at [118, 149] on button "Lọc VP Gửi" at bounding box center [94, 142] width 108 height 16
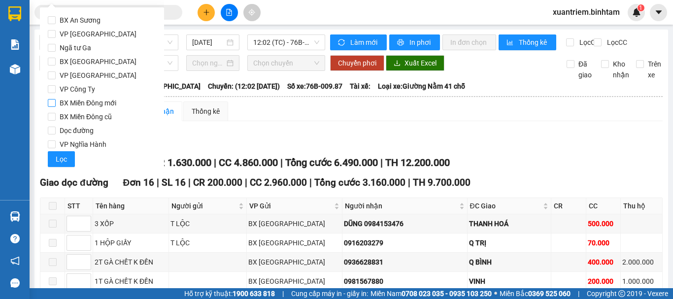
click at [103, 61] on span "BX [GEOGRAPHIC_DATA]" at bounding box center [98, 62] width 85 height 14
click at [56, 61] on input "BX [GEOGRAPHIC_DATA]" at bounding box center [52, 62] width 8 height 8
drag, startPoint x: 51, startPoint y: 160, endPoint x: 247, endPoint y: 91, distance: 207.4
click at [52, 160] on button "Lọc" at bounding box center [61, 159] width 27 height 16
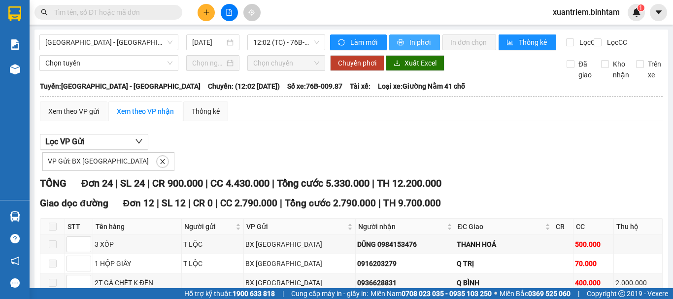
click at [423, 46] on span "In phơi" at bounding box center [420, 42] width 23 height 11
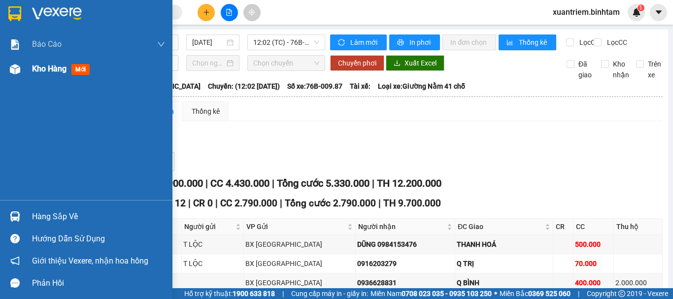
click at [30, 66] on div "Kho hàng mới" at bounding box center [86, 69] width 172 height 25
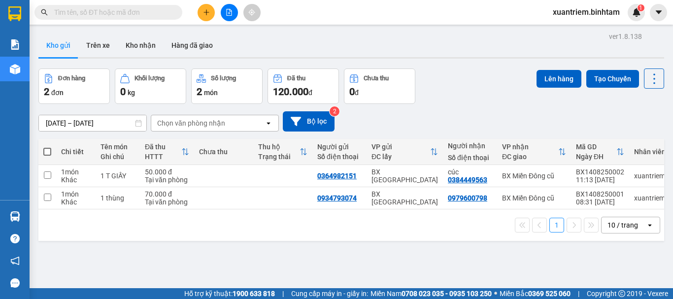
click at [232, 17] on button at bounding box center [229, 12] width 17 height 17
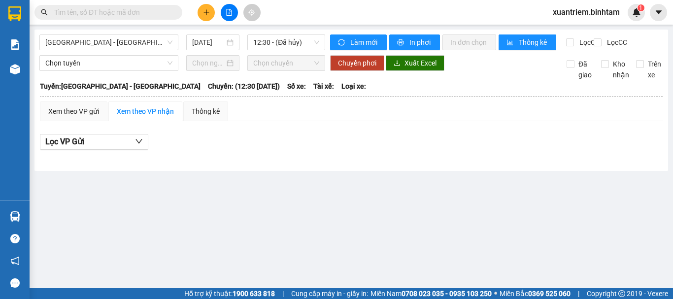
click at [202, 18] on button at bounding box center [206, 12] width 17 height 17
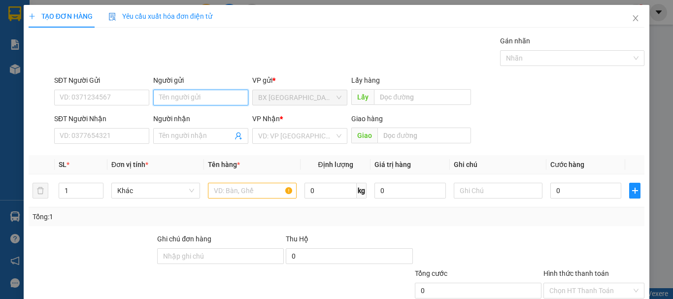
click at [163, 101] on input "Người gửi" at bounding box center [200, 98] width 95 height 16
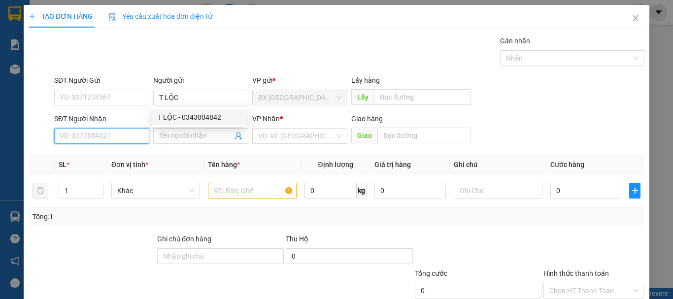
click at [101, 140] on input "SĐT Người Nhận" at bounding box center [101, 136] width 95 height 16
click at [61, 139] on input "297877348" at bounding box center [101, 136] width 95 height 16
click at [89, 137] on input "097877348" at bounding box center [101, 136] width 95 height 16
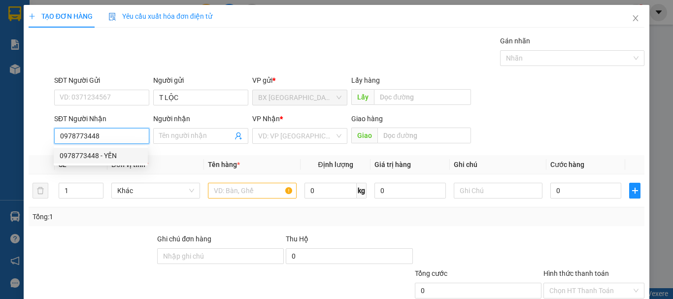
click at [116, 161] on div "0978773448 - YẾN" at bounding box center [101, 156] width 94 height 16
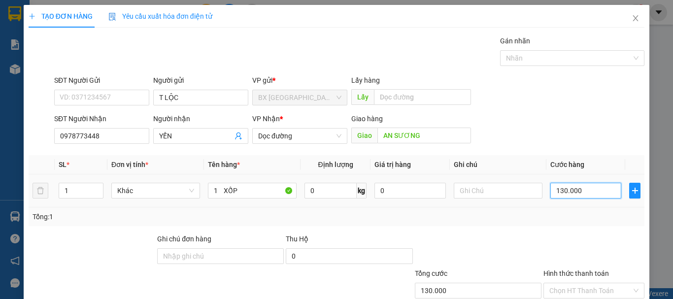
click at [571, 197] on input "130.000" at bounding box center [585, 191] width 71 height 16
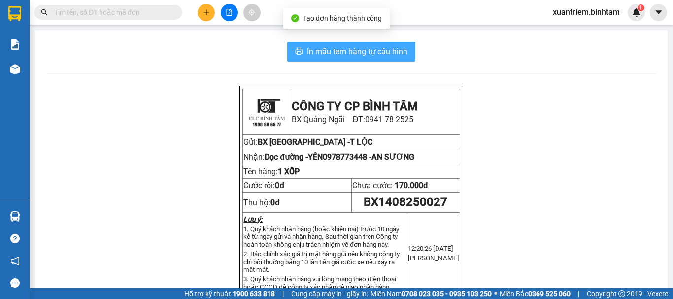
click at [381, 48] on span "In mẫu tem hàng tự cấu hình" at bounding box center [357, 51] width 100 height 12
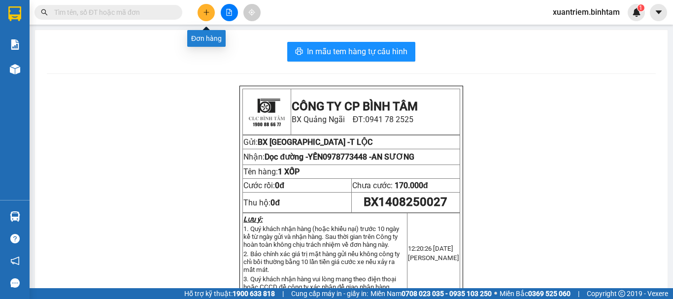
click at [203, 8] on button at bounding box center [206, 12] width 17 height 17
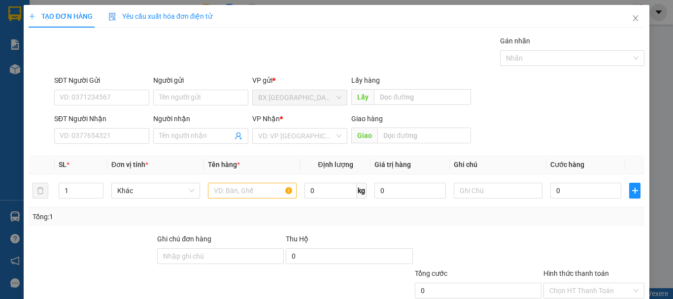
click at [207, 105] on div "Người gửi Tên người gửi" at bounding box center [200, 92] width 95 height 34
click at [211, 96] on input "Người gửi" at bounding box center [200, 98] width 95 height 16
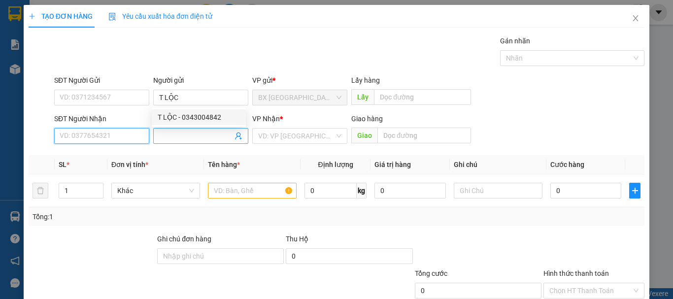
drag, startPoint x: 141, startPoint y: 140, endPoint x: 157, endPoint y: 129, distance: 19.4
click at [141, 140] on input "SĐT Người Nhận" at bounding box center [101, 136] width 95 height 16
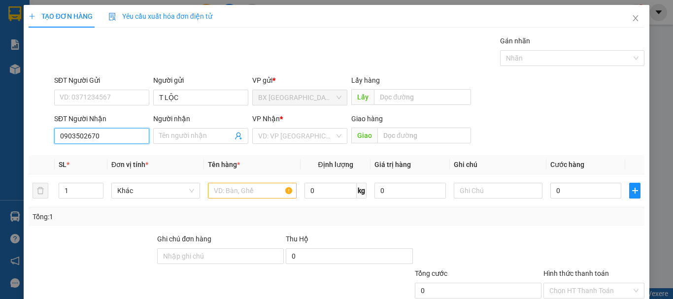
click at [100, 135] on input "0903502670" at bounding box center [101, 136] width 95 height 16
click at [266, 132] on input "search" at bounding box center [296, 136] width 76 height 15
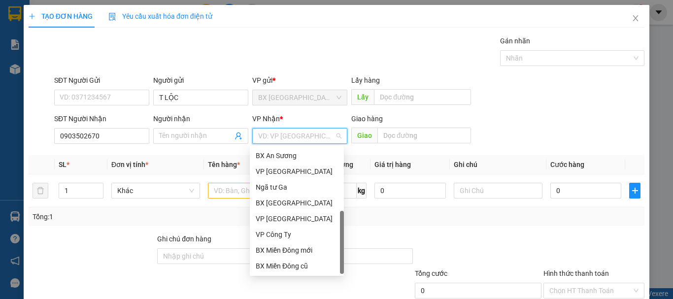
click at [289, 276] on div "Dọc đường" at bounding box center [297, 281] width 82 height 11
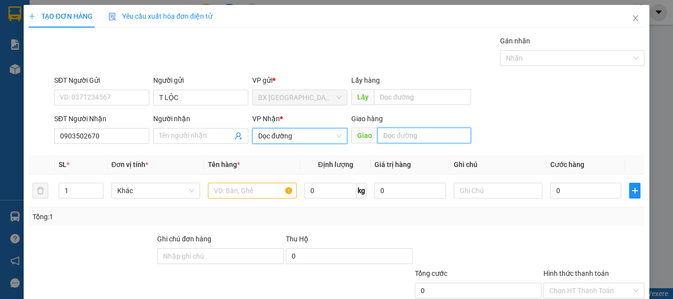
click at [423, 128] on input "text" at bounding box center [424, 136] width 94 height 16
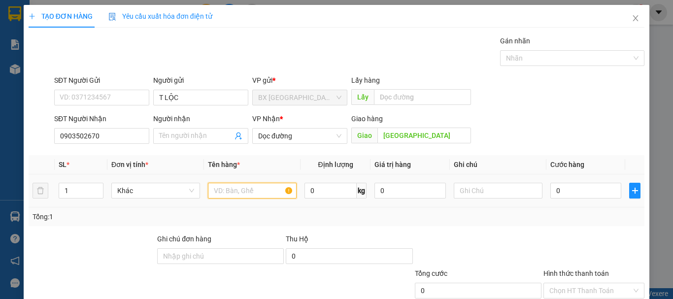
click at [216, 183] on input "text" at bounding box center [252, 191] width 89 height 16
click at [573, 183] on input "0" at bounding box center [585, 191] width 71 height 16
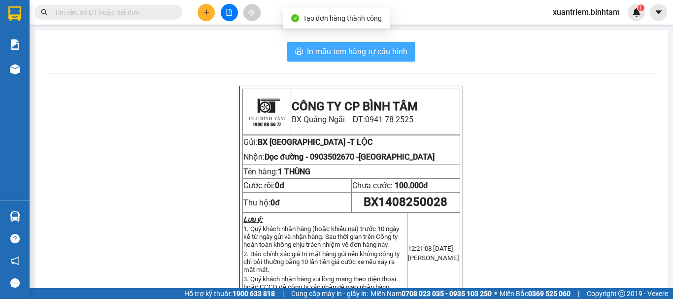
click at [364, 54] on span "In mẫu tem hàng tự cấu hình" at bounding box center [357, 51] width 100 height 12
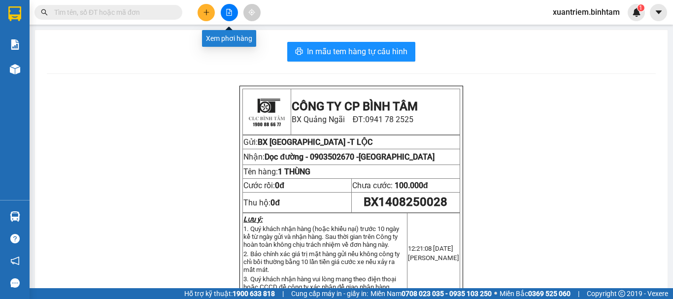
click at [202, 14] on button at bounding box center [206, 12] width 17 height 17
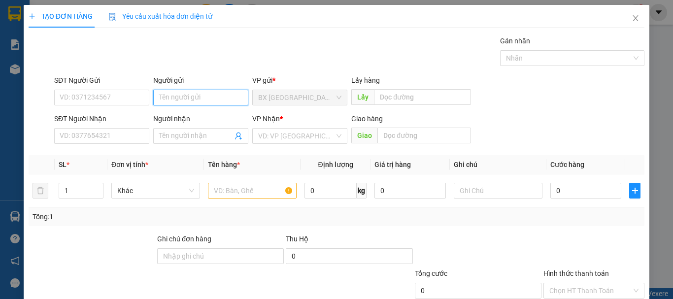
click at [209, 96] on input "Người gửi" at bounding box center [200, 98] width 95 height 16
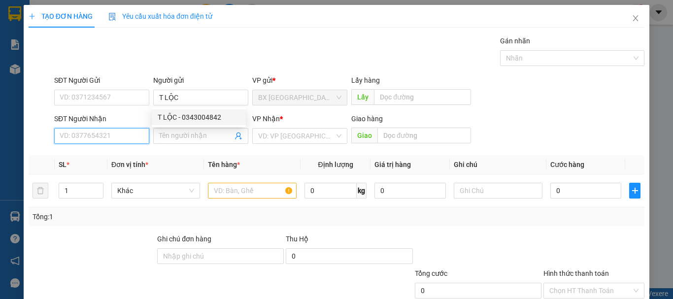
click at [97, 135] on input "SĐT Người Nhận" at bounding box center [101, 136] width 95 height 16
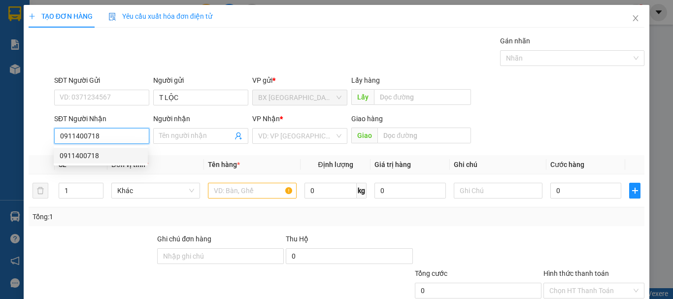
click at [97, 135] on input "0911400718" at bounding box center [101, 136] width 95 height 16
click at [107, 157] on div "0911400718" at bounding box center [101, 155] width 82 height 11
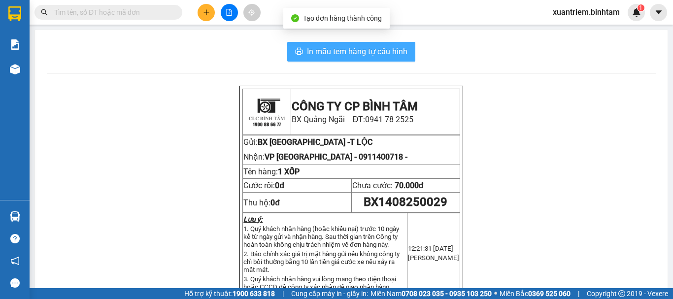
click at [355, 52] on span "In mẫu tem hàng tự cấu hình" at bounding box center [357, 51] width 100 height 12
click at [341, 48] on span "In mẫu tem hàng tự cấu hình" at bounding box center [357, 51] width 100 height 12
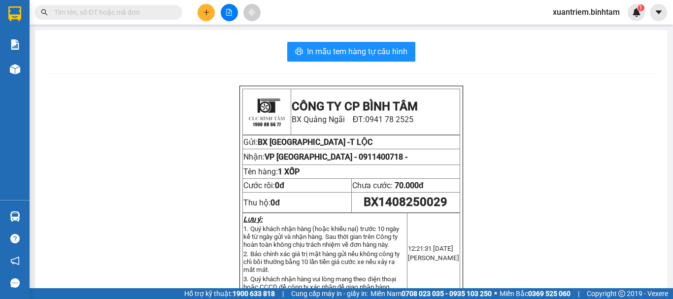
click at [210, 12] on button at bounding box center [206, 12] width 17 height 17
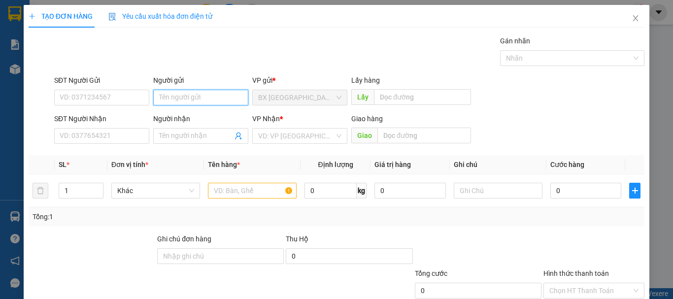
click at [190, 101] on input "Người gửi" at bounding box center [200, 98] width 95 height 16
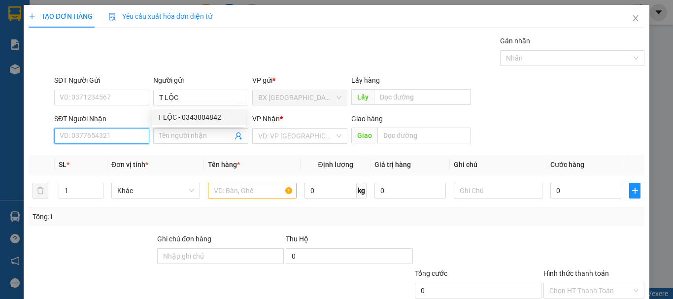
click at [93, 128] on input "SĐT Người Nhận" at bounding box center [101, 136] width 95 height 16
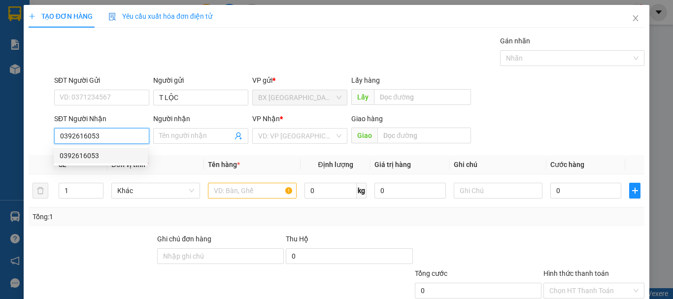
click at [117, 134] on input "0392616053" at bounding box center [101, 136] width 95 height 16
click at [110, 154] on div "0392616053" at bounding box center [101, 155] width 82 height 11
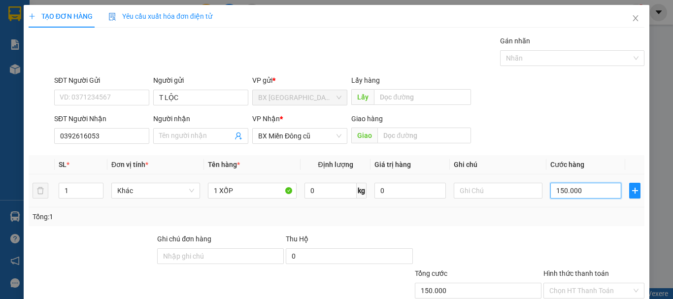
click at [588, 185] on input "150.000" at bounding box center [585, 191] width 71 height 16
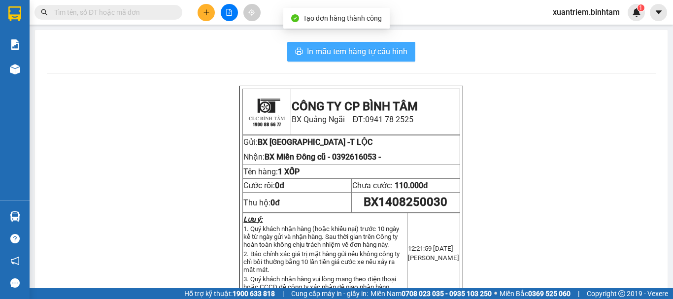
click at [385, 58] on span "In mẫu tem hàng tự cấu hình" at bounding box center [357, 51] width 100 height 12
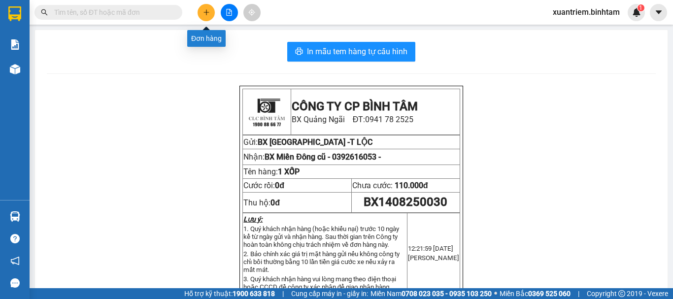
click at [208, 14] on icon "plus" at bounding box center [206, 12] width 7 height 7
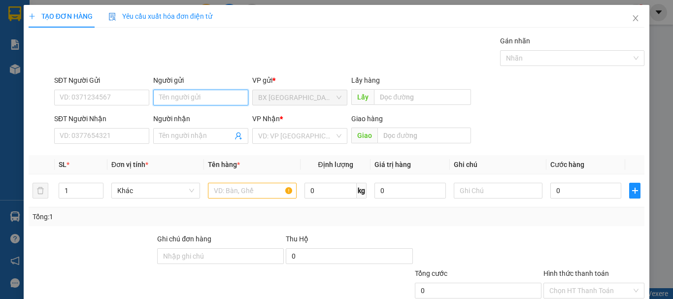
click at [187, 92] on input "Người gửi" at bounding box center [200, 98] width 95 height 16
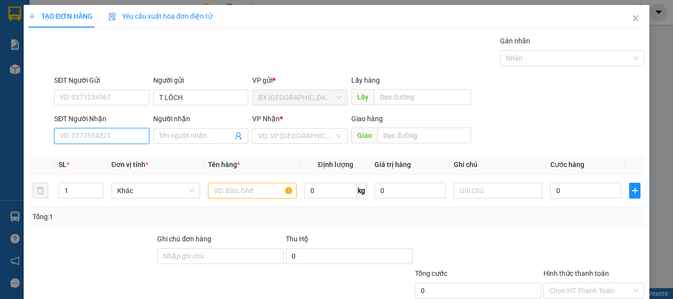
click at [83, 129] on input "SĐT Người Nhận" at bounding box center [101, 136] width 95 height 16
click at [112, 139] on input "094594205" at bounding box center [101, 136] width 95 height 16
click at [75, 137] on input "094594205" at bounding box center [101, 136] width 95 height 16
click at [102, 131] on input "0945094205" at bounding box center [101, 136] width 95 height 16
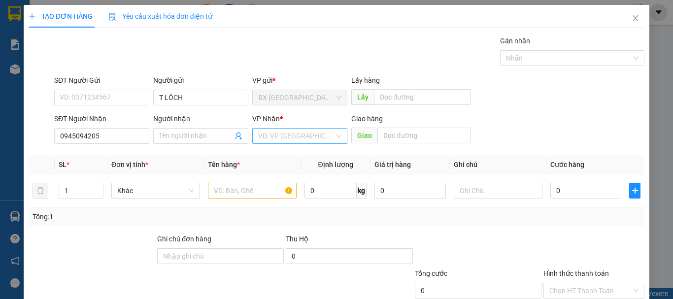
click at [279, 129] on input "search" at bounding box center [296, 136] width 76 height 15
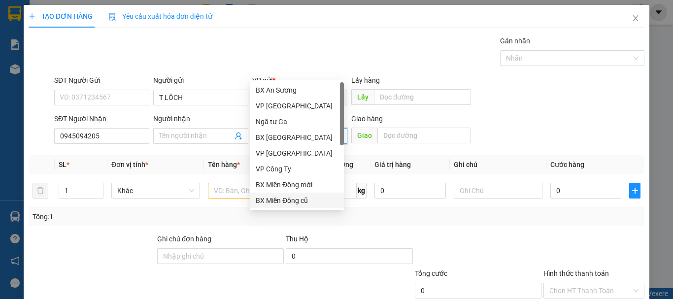
click at [293, 197] on div "BX Miền Đông cũ" at bounding box center [297, 200] width 82 height 11
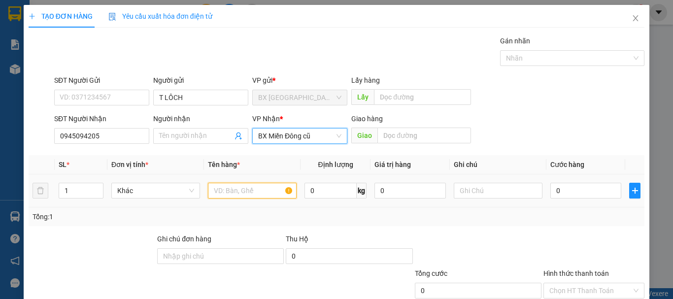
click at [252, 183] on input "text" at bounding box center [252, 191] width 89 height 16
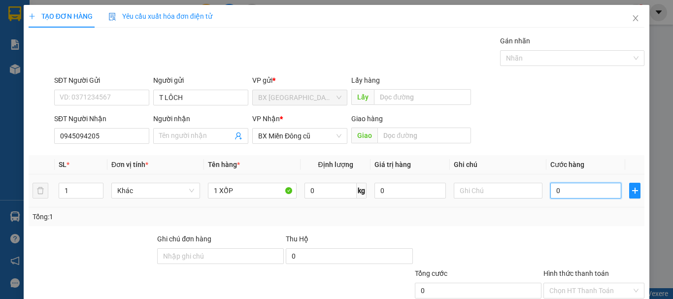
click at [575, 183] on input "0" at bounding box center [585, 191] width 71 height 16
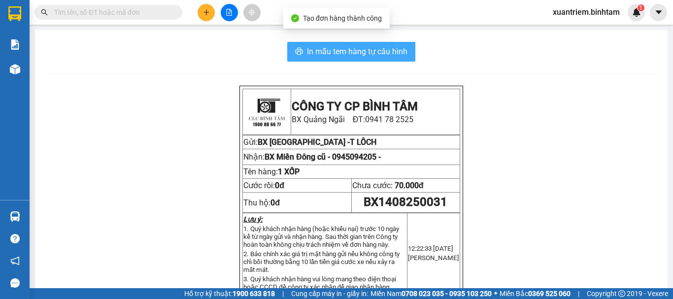
click at [385, 55] on span "In mẫu tem hàng tự cấu hình" at bounding box center [357, 51] width 100 height 12
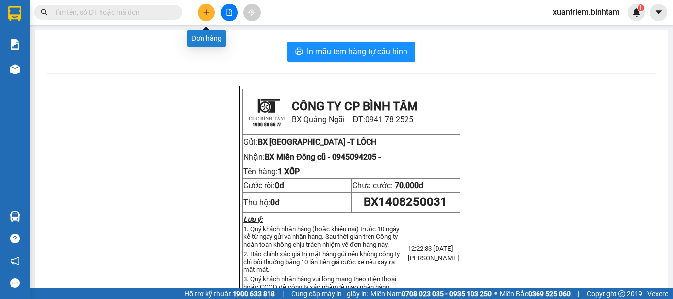
click at [214, 15] on button at bounding box center [206, 12] width 17 height 17
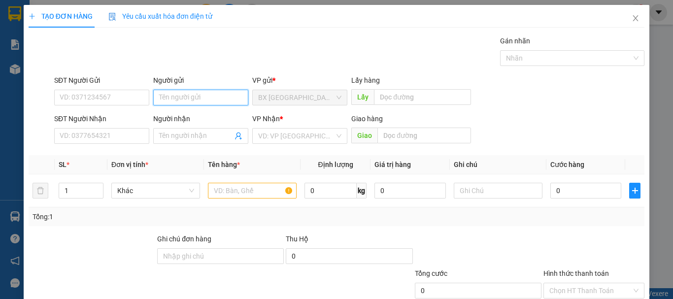
click at [167, 97] on input "Người gửi" at bounding box center [200, 98] width 95 height 16
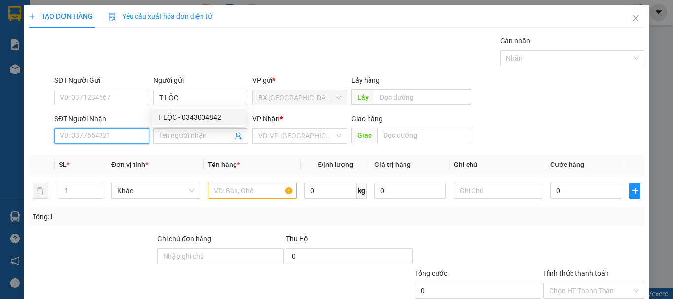
click at [108, 130] on input "SĐT Người Nhận" at bounding box center [101, 136] width 95 height 16
click at [108, 137] on input "0901801983" at bounding box center [101, 136] width 95 height 16
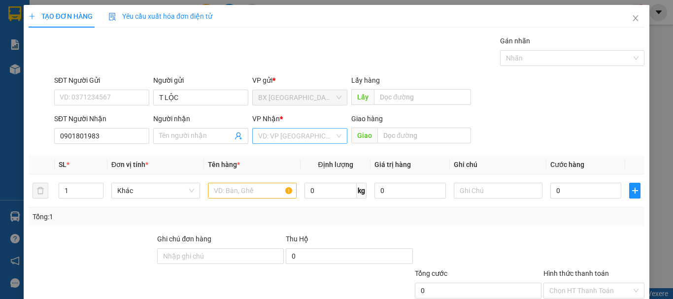
click at [293, 140] on input "search" at bounding box center [296, 136] width 76 height 15
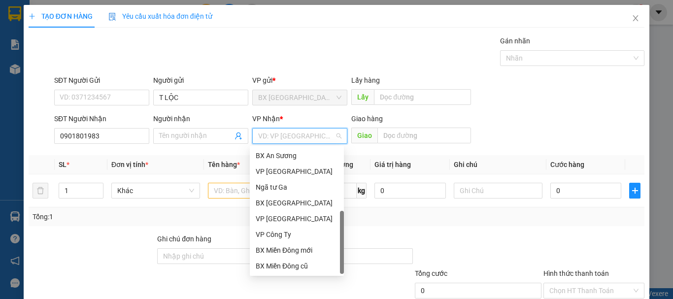
click at [286, 276] on div "Dọc đường" at bounding box center [297, 281] width 82 height 11
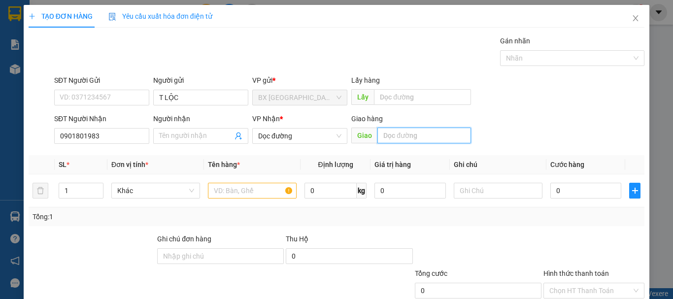
click at [436, 139] on input "text" at bounding box center [424, 136] width 94 height 16
click at [274, 186] on input "text" at bounding box center [252, 191] width 89 height 16
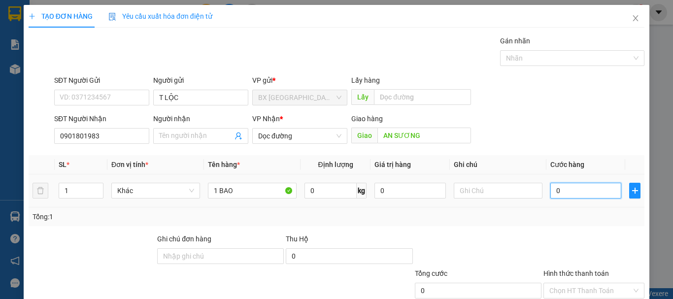
click at [585, 195] on input "0" at bounding box center [585, 191] width 71 height 16
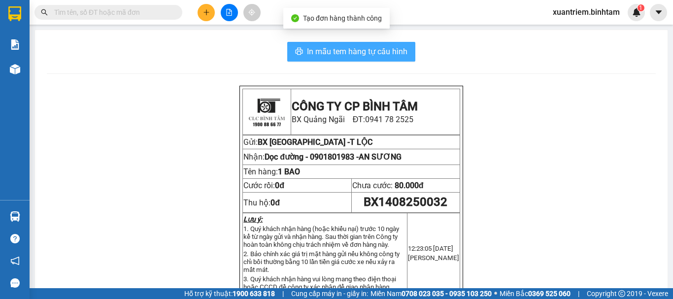
click at [384, 49] on span "In mẫu tem hàng tự cấu hình" at bounding box center [357, 51] width 100 height 12
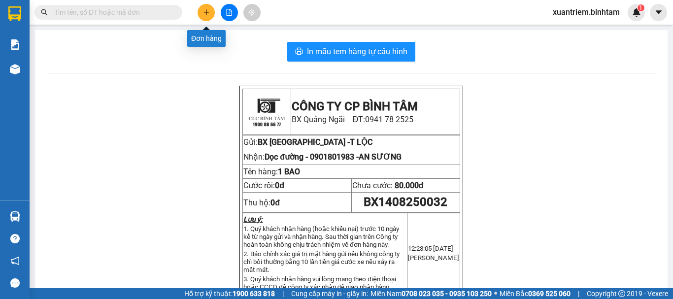
click at [201, 16] on button at bounding box center [206, 12] width 17 height 17
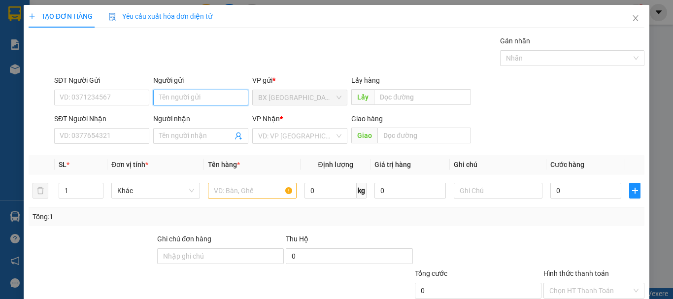
click at [176, 96] on input "Người gửi" at bounding box center [200, 98] width 95 height 16
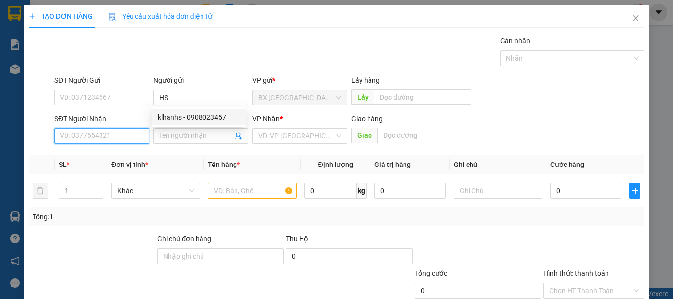
click at [132, 139] on input "SĐT Người Nhận" at bounding box center [101, 136] width 95 height 16
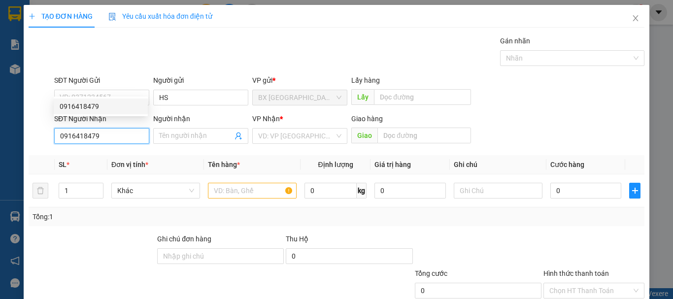
click at [127, 105] on div "0916418479" at bounding box center [101, 106] width 82 height 11
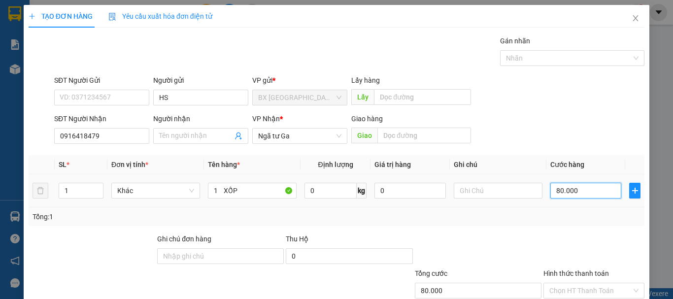
click at [579, 183] on input "80.000" at bounding box center [585, 191] width 71 height 16
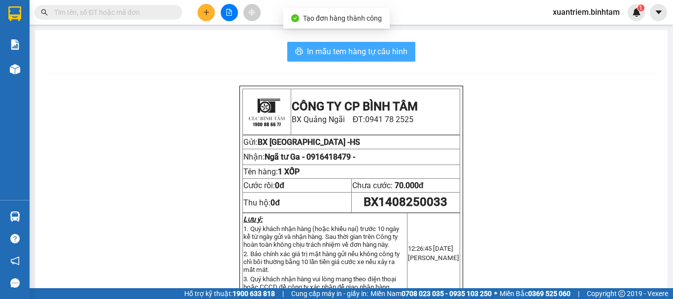
click at [347, 50] on span "In mẫu tem hàng tự cấu hình" at bounding box center [357, 51] width 100 height 12
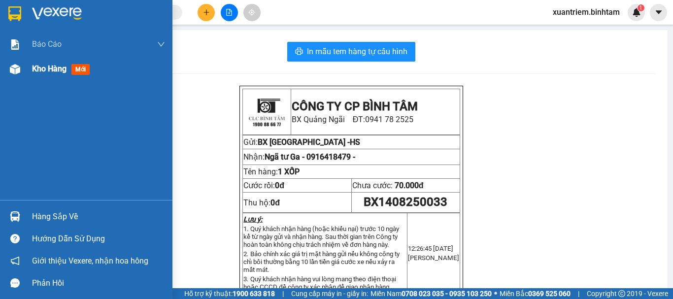
click at [24, 73] on div "Kho hàng mới" at bounding box center [86, 69] width 172 height 25
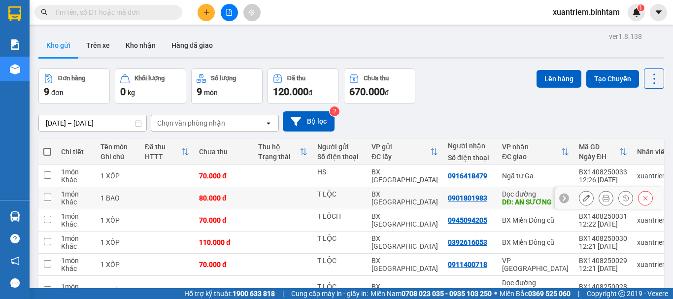
click at [602, 195] on icon at bounding box center [605, 198] width 7 height 7
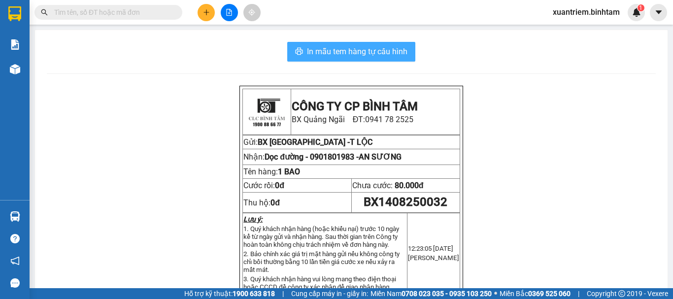
click at [364, 55] on span "In mẫu tem hàng tự cấu hình" at bounding box center [357, 51] width 100 height 12
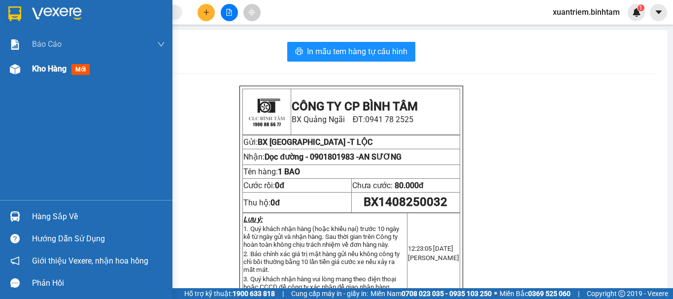
click at [27, 66] on div "Kho hàng mới" at bounding box center [86, 69] width 172 height 25
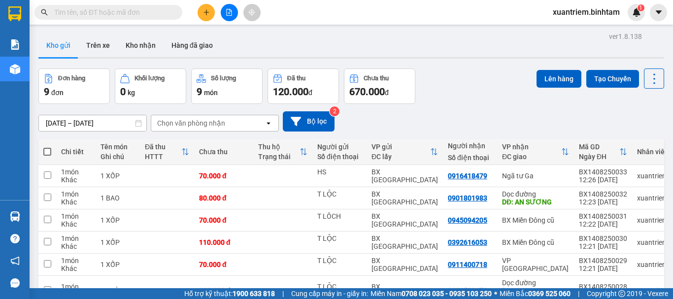
drag, startPoint x: 586, startPoint y: 2, endPoint x: 207, endPoint y: 15, distance: 378.5
click at [207, 15] on icon "plus" at bounding box center [206, 12] width 7 height 7
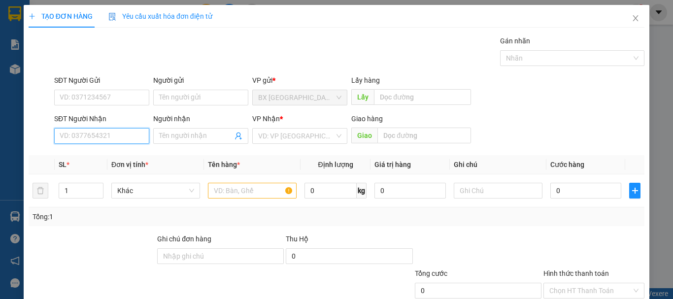
click at [93, 132] on input "SĐT Người Nhận" at bounding box center [101, 136] width 95 height 16
click at [109, 141] on input "0984632750" at bounding box center [101, 136] width 95 height 16
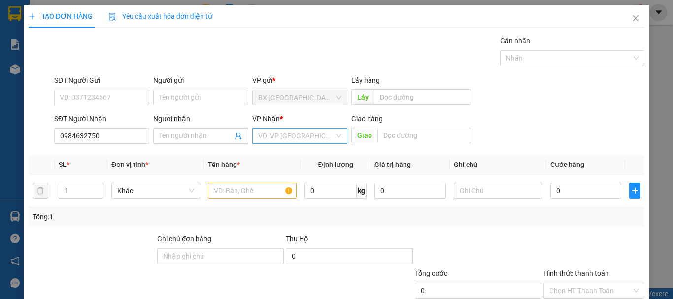
click at [282, 132] on input "search" at bounding box center [296, 136] width 76 height 15
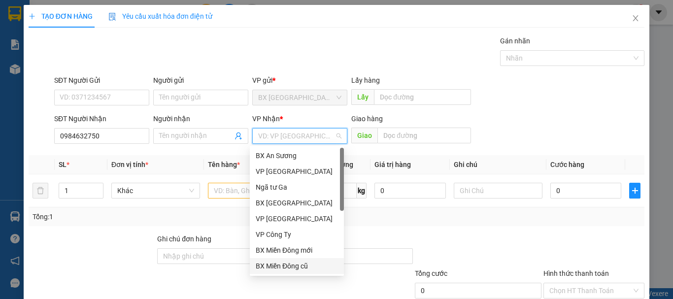
click at [285, 267] on div "BX Miền Đông cũ" at bounding box center [297, 266] width 82 height 11
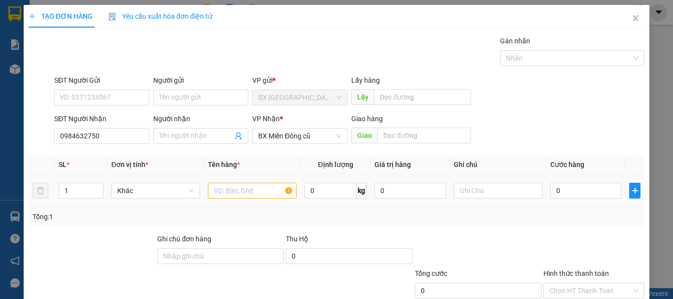
click at [276, 199] on div at bounding box center [252, 191] width 89 height 20
click at [270, 190] on input "text" at bounding box center [252, 191] width 89 height 16
click at [567, 195] on input "0" at bounding box center [585, 191] width 71 height 16
click at [604, 283] on input "Hình thức thanh toán" at bounding box center [590, 290] width 82 height 15
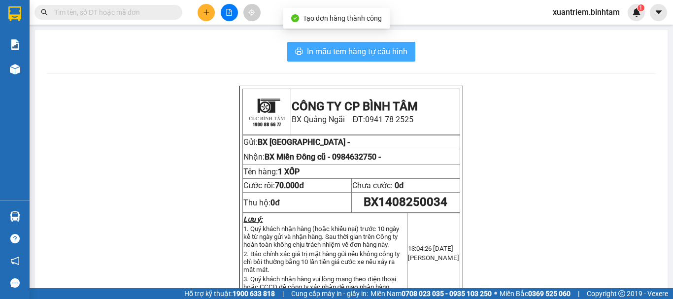
click at [344, 51] on span "In mẫu tem hàng tự cấu hình" at bounding box center [357, 51] width 100 height 12
